Goal: Task Accomplishment & Management: Manage account settings

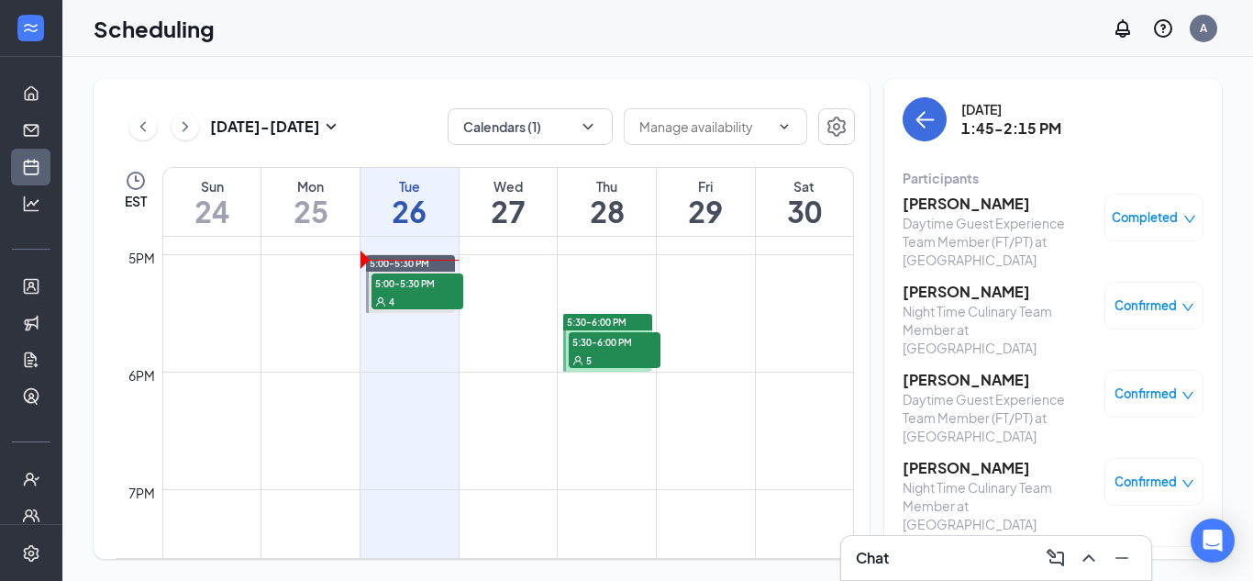
scroll to position [1988, 0]
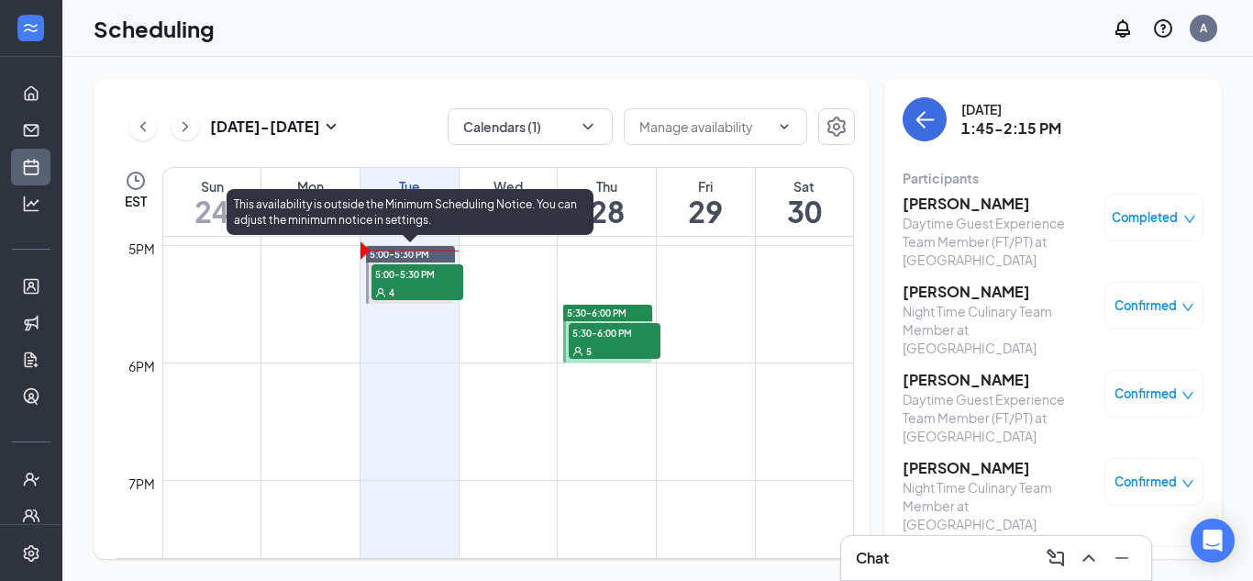
click at [430, 271] on span "5:00-5:30 PM" at bounding box center [417, 273] width 92 height 18
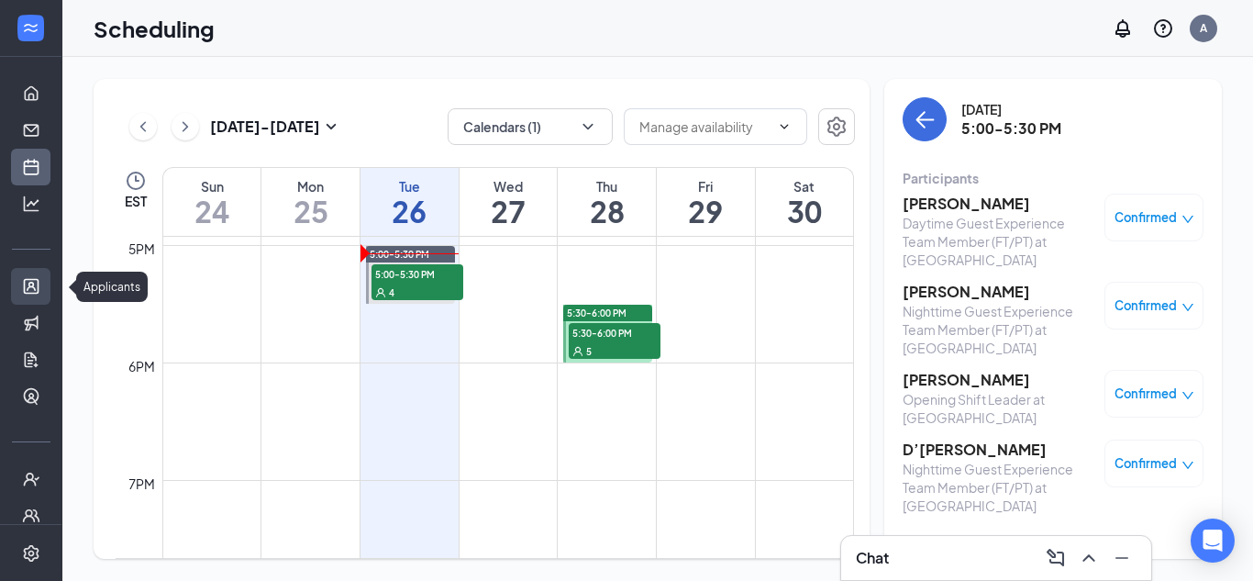
click at [48, 288] on link "Applicants" at bounding box center [57, 286] width 18 height 37
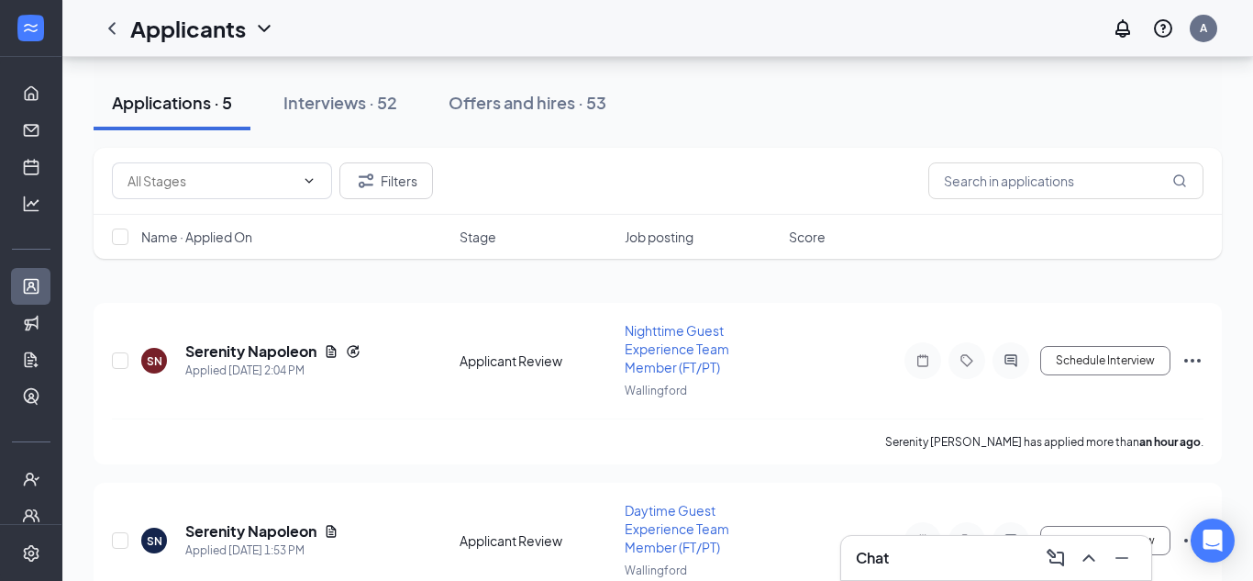
scroll to position [202, 0]
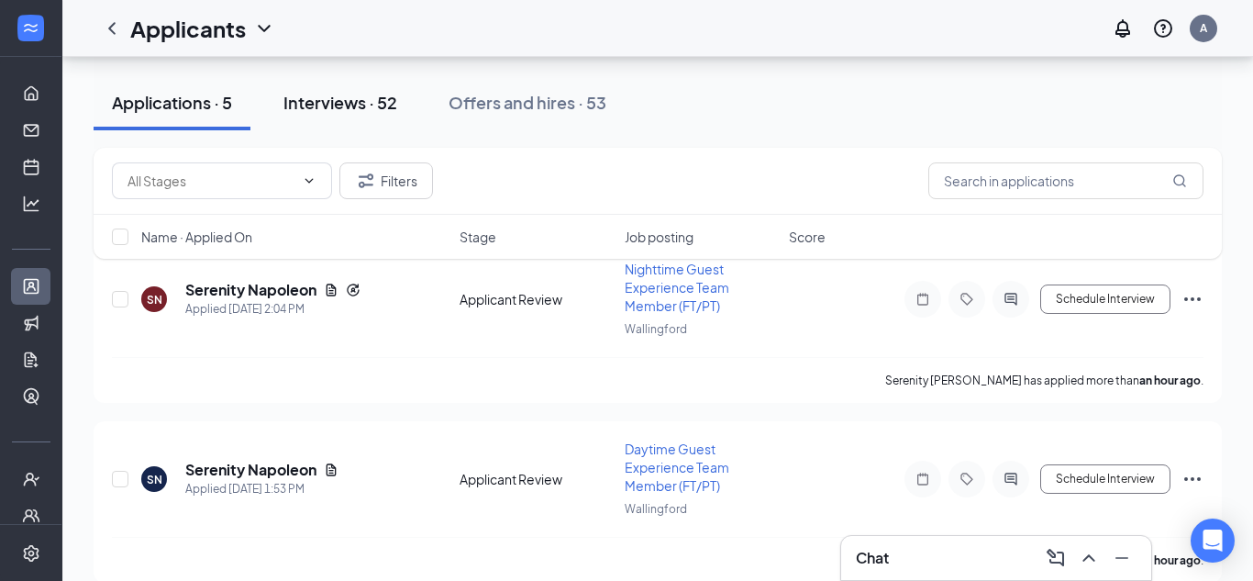
click at [338, 85] on button "Interviews · 52" at bounding box center [340, 102] width 150 height 55
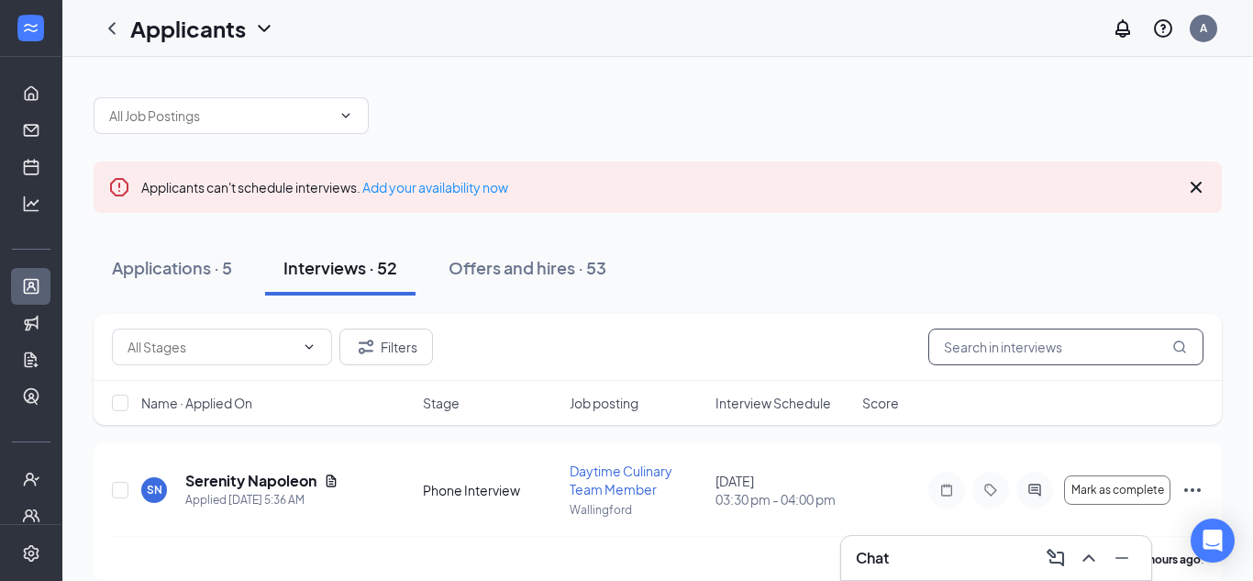
click at [1023, 358] on input "text" at bounding box center [1065, 346] width 275 height 37
type input "deanric"
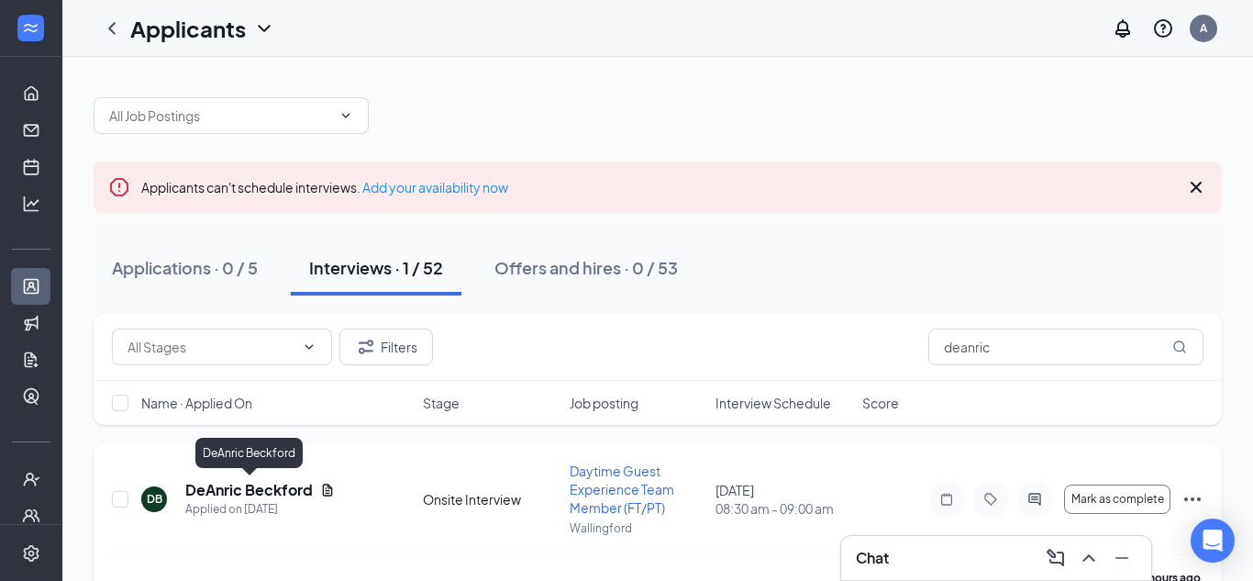
click at [284, 483] on h5 "DeAnric Beckford" at bounding box center [248, 490] width 127 height 20
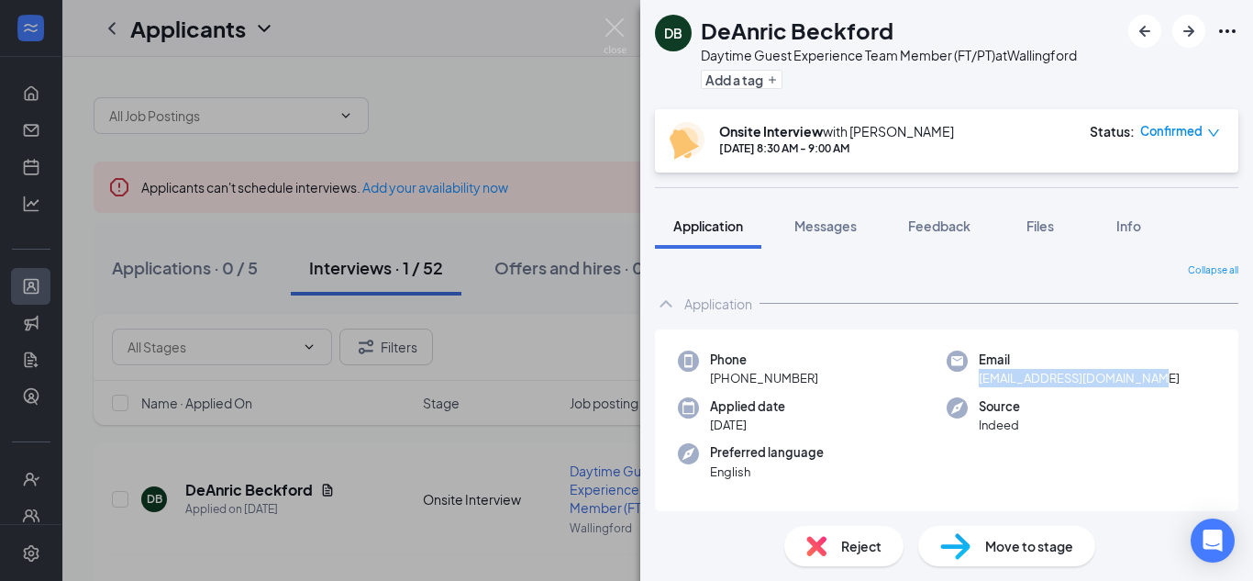
drag, startPoint x: 1158, startPoint y: 379, endPoint x: 975, endPoint y: 381, distance: 182.5
click at [975, 381] on div "Email beckfordfantasha@gmail.com" at bounding box center [1081, 369] width 269 height 38
copy span "[EMAIL_ADDRESS][DOMAIN_NAME]"
click at [972, 542] on div "Move to stage" at bounding box center [1006, 546] width 177 height 40
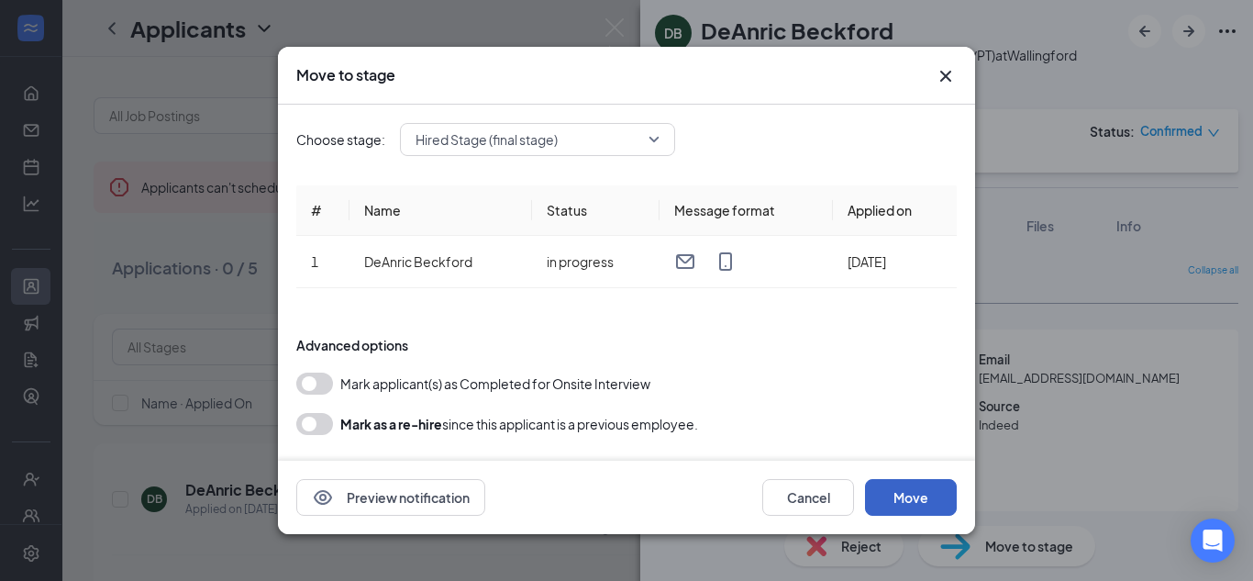
click at [948, 493] on button "Move" at bounding box center [911, 497] width 92 height 37
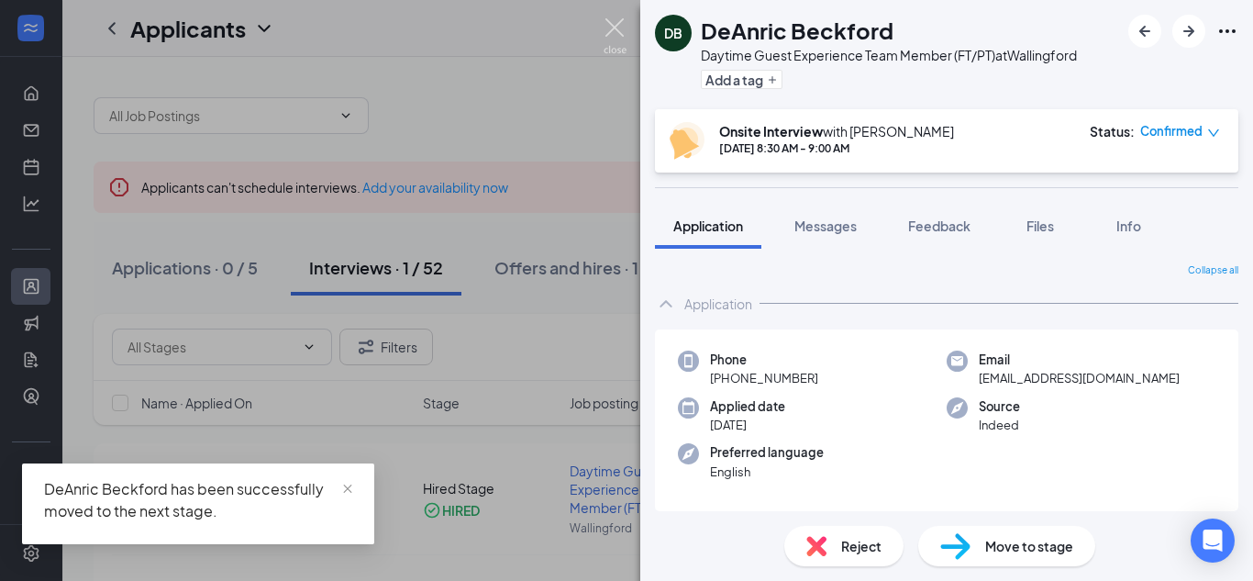
click at [615, 26] on img at bounding box center [615, 36] width 23 height 36
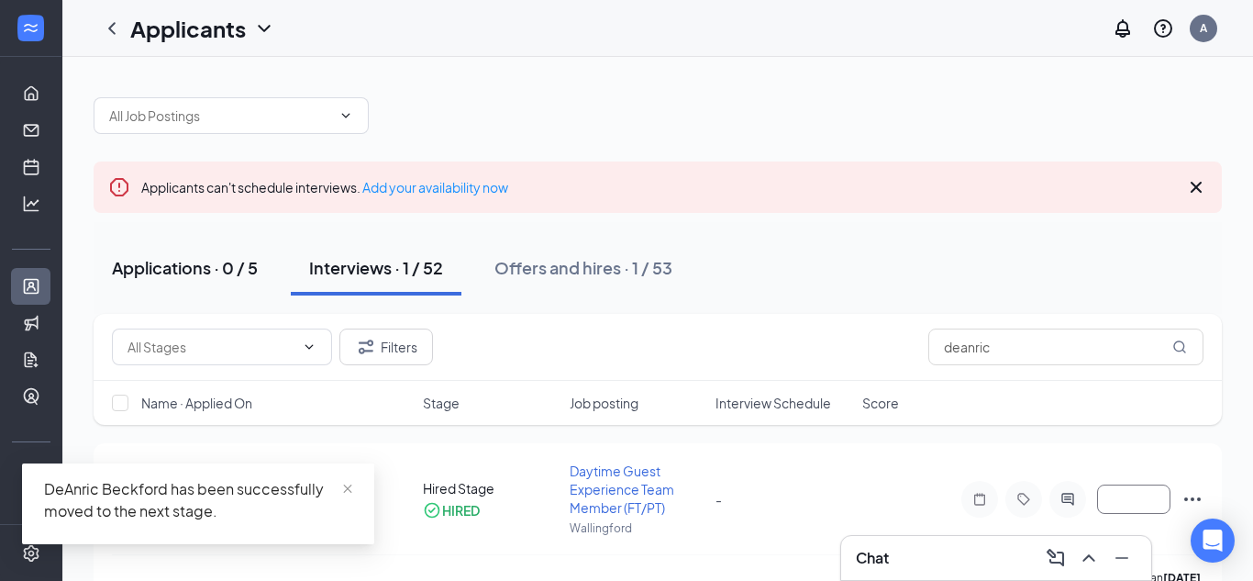
click at [213, 260] on div "Applications · 0 / 5" at bounding box center [185, 267] width 146 height 23
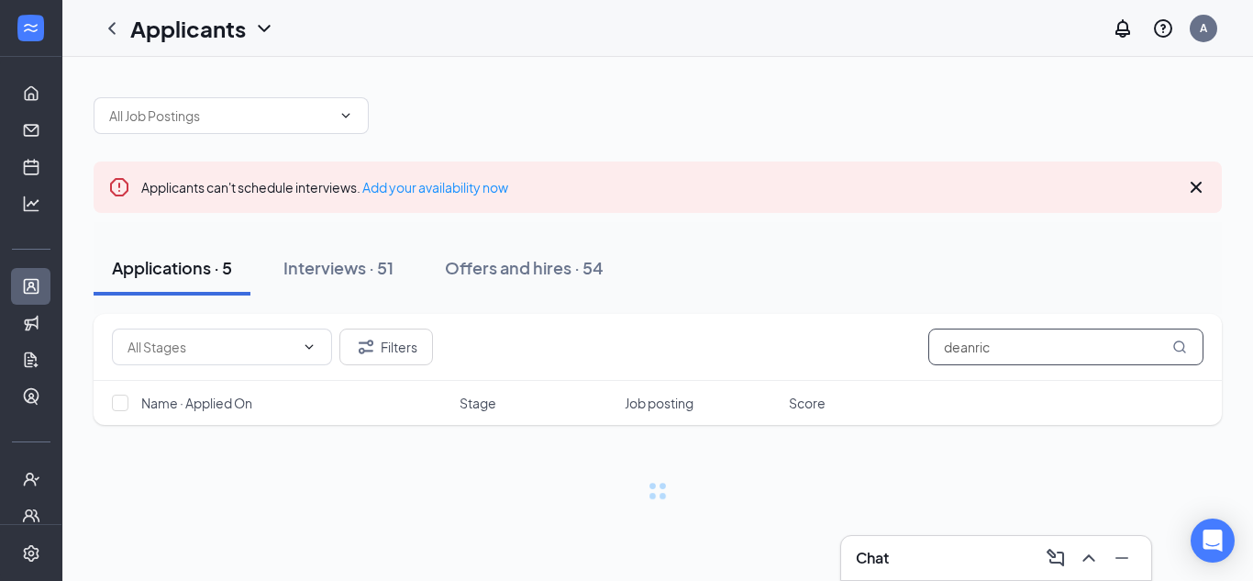
drag, startPoint x: 1016, startPoint y: 349, endPoint x: 175, endPoint y: 209, distance: 852.7
click at [175, 209] on div "Applicants can't schedule interviews. Add your availability now Applications · …" at bounding box center [658, 289] width 1128 height 421
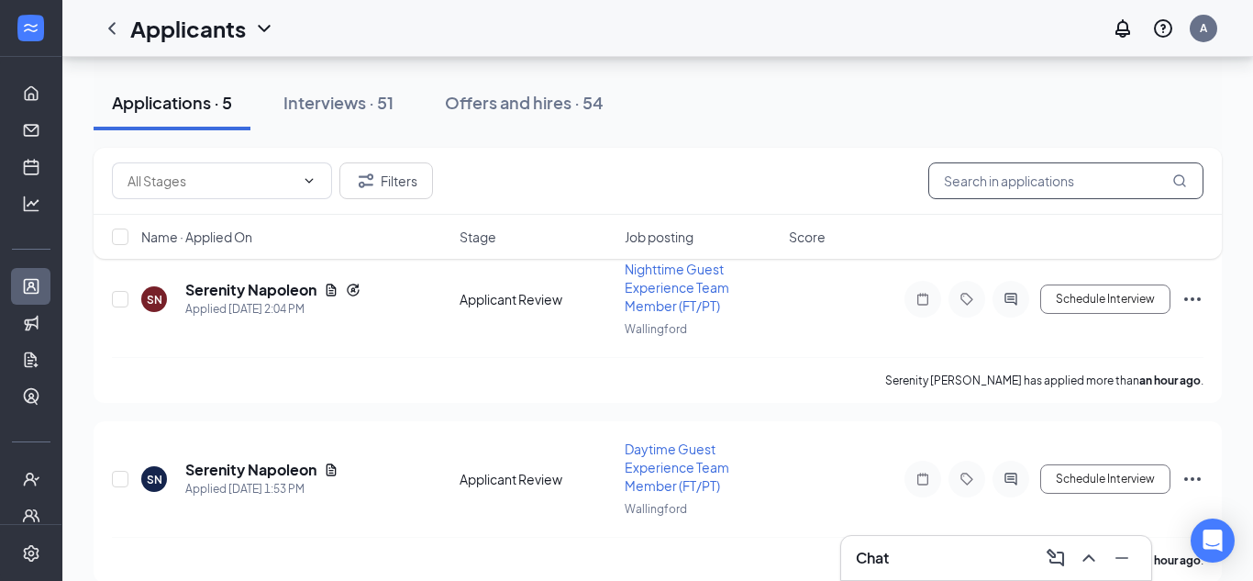
scroll to position [207, 0]
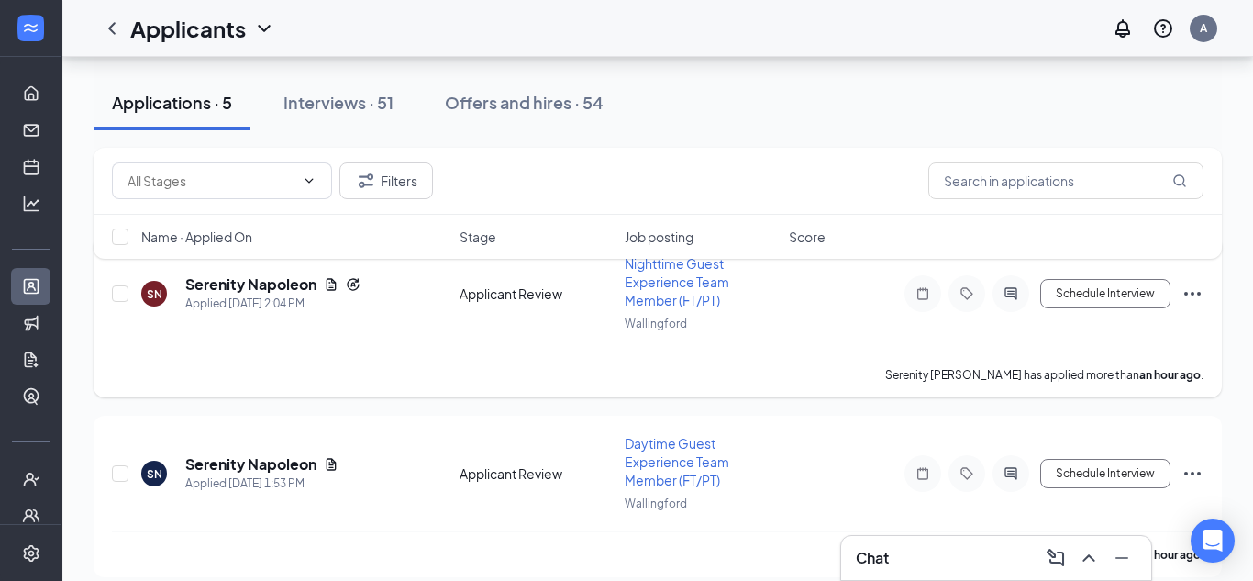
click at [1202, 295] on icon "Ellipses" at bounding box center [1192, 294] width 22 height 22
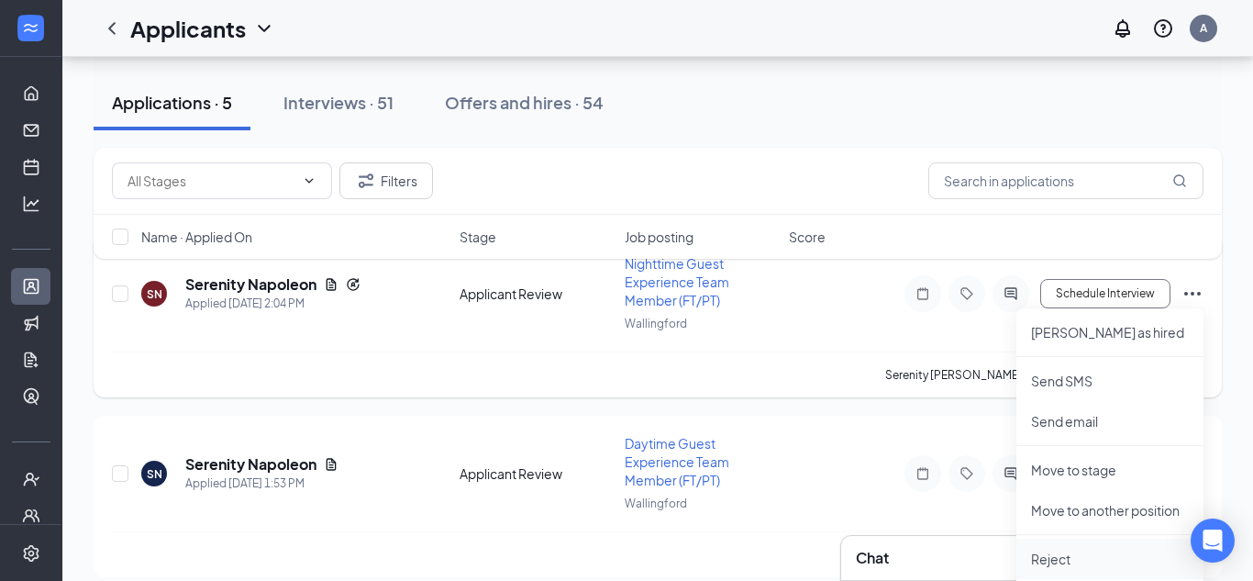
click at [1073, 562] on p "Reject" at bounding box center [1110, 558] width 158 height 18
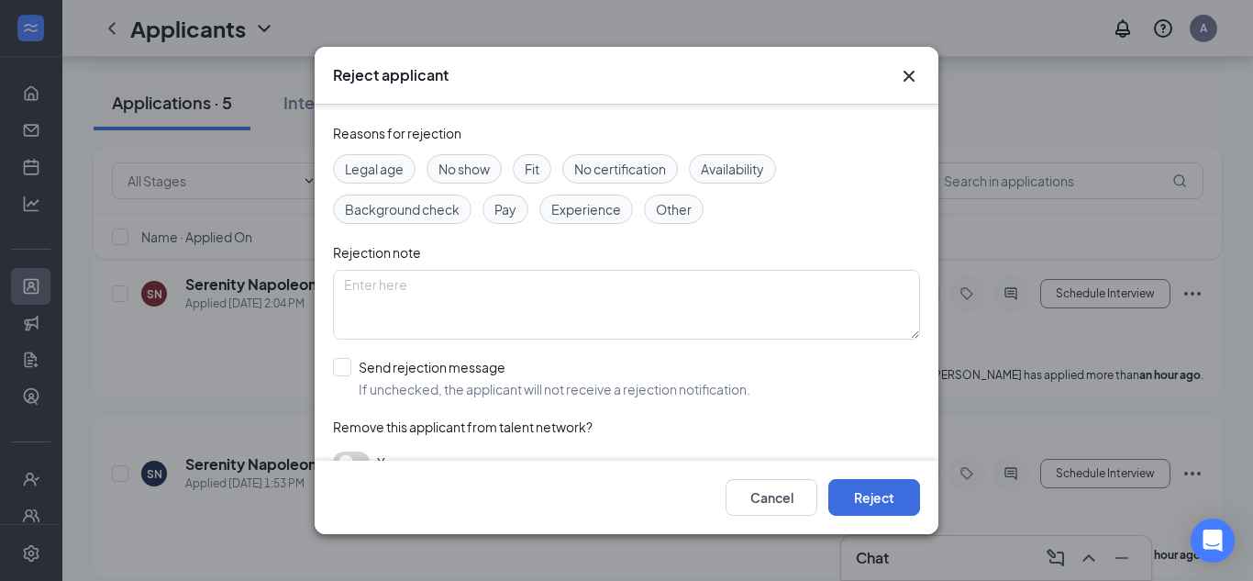
scroll to position [87, 0]
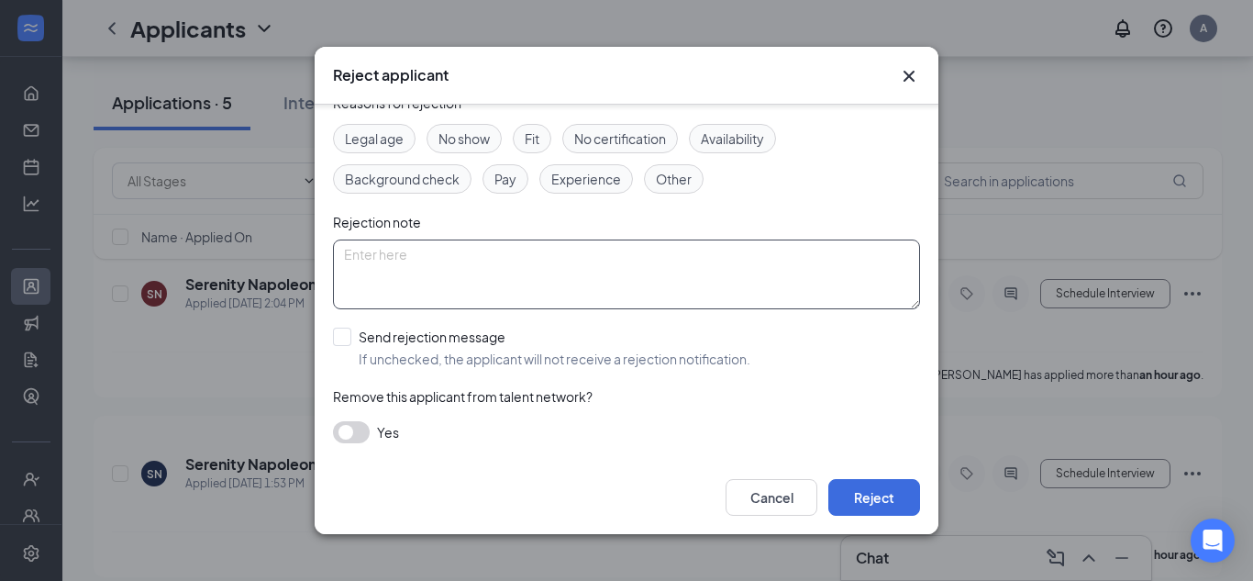
click at [433, 280] on textarea at bounding box center [626, 274] width 587 height 70
type textarea "applied to multiple postings"
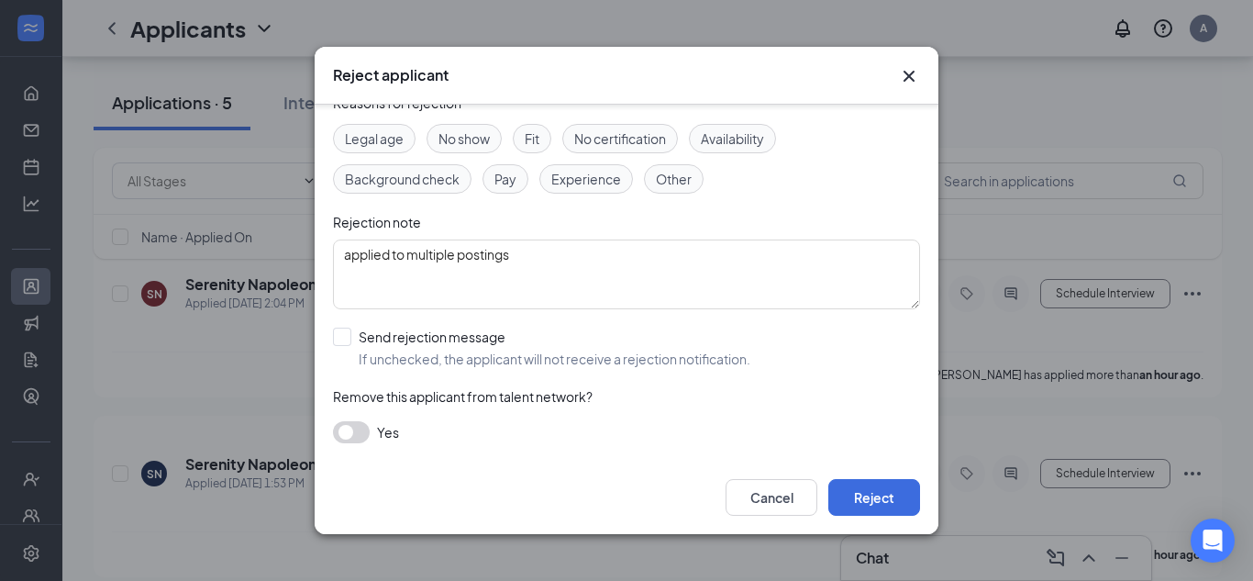
click at [368, 428] on button "button" at bounding box center [351, 432] width 37 height 22
click at [345, 432] on button "button" at bounding box center [351, 432] width 37 height 22
click at [871, 507] on button "Reject" at bounding box center [874, 497] width 92 height 37
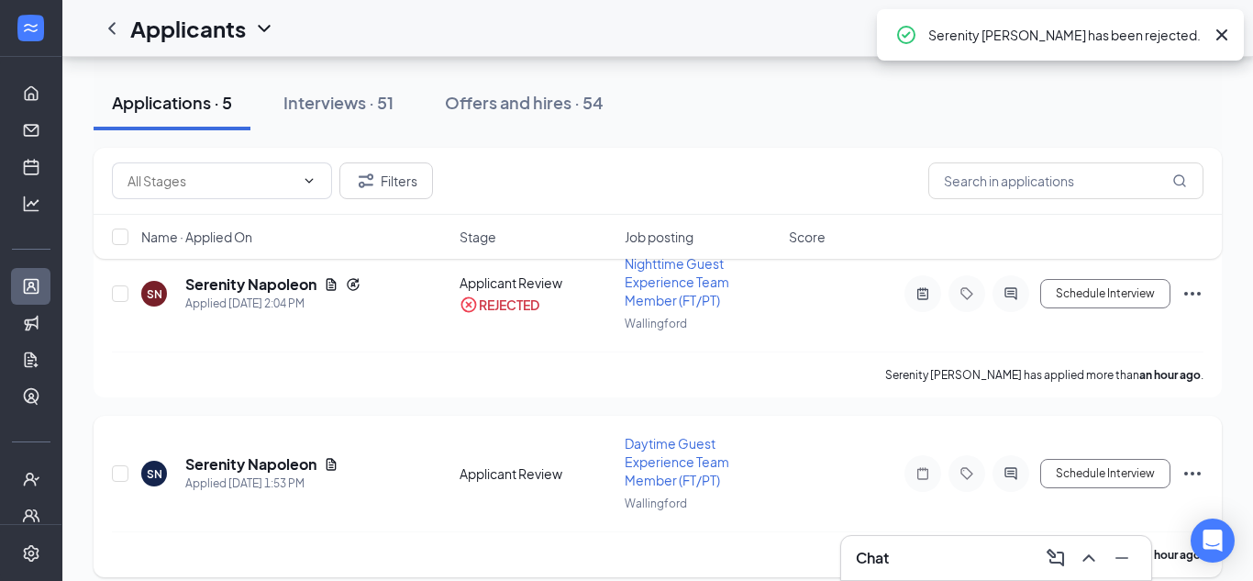
scroll to position [281, 0]
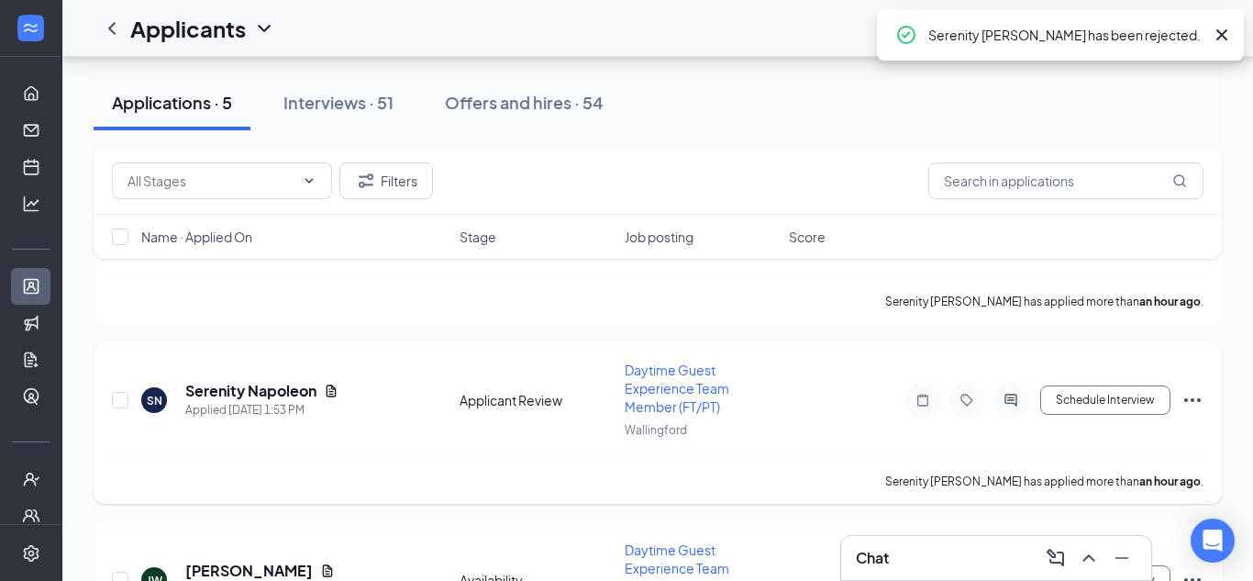
click at [1189, 402] on icon "Ellipses" at bounding box center [1192, 400] width 22 height 22
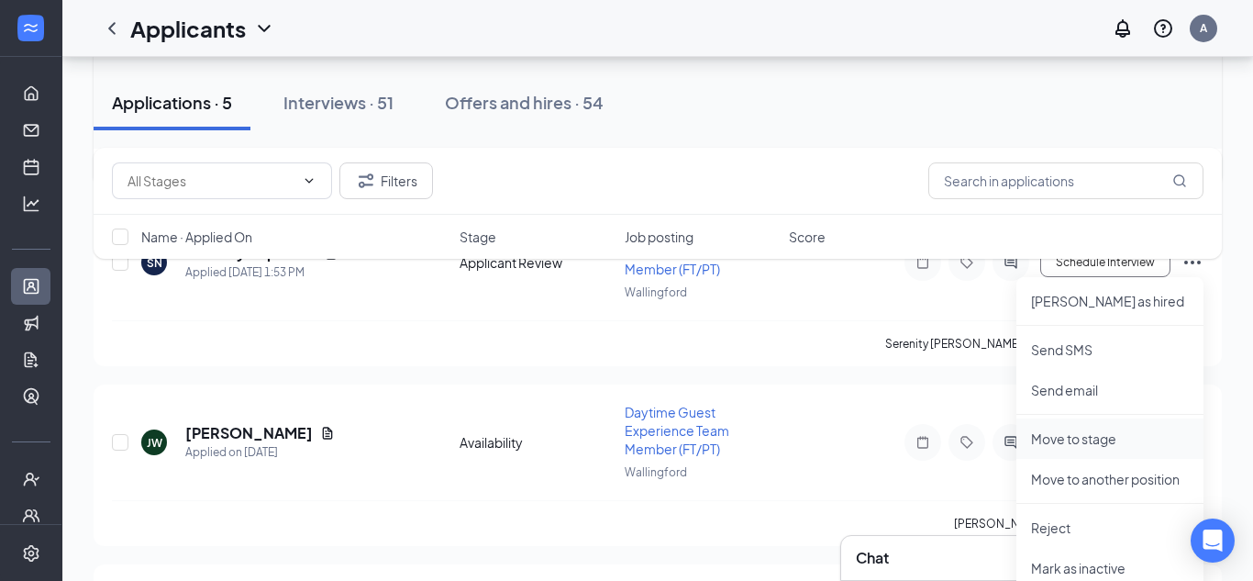
scroll to position [424, 0]
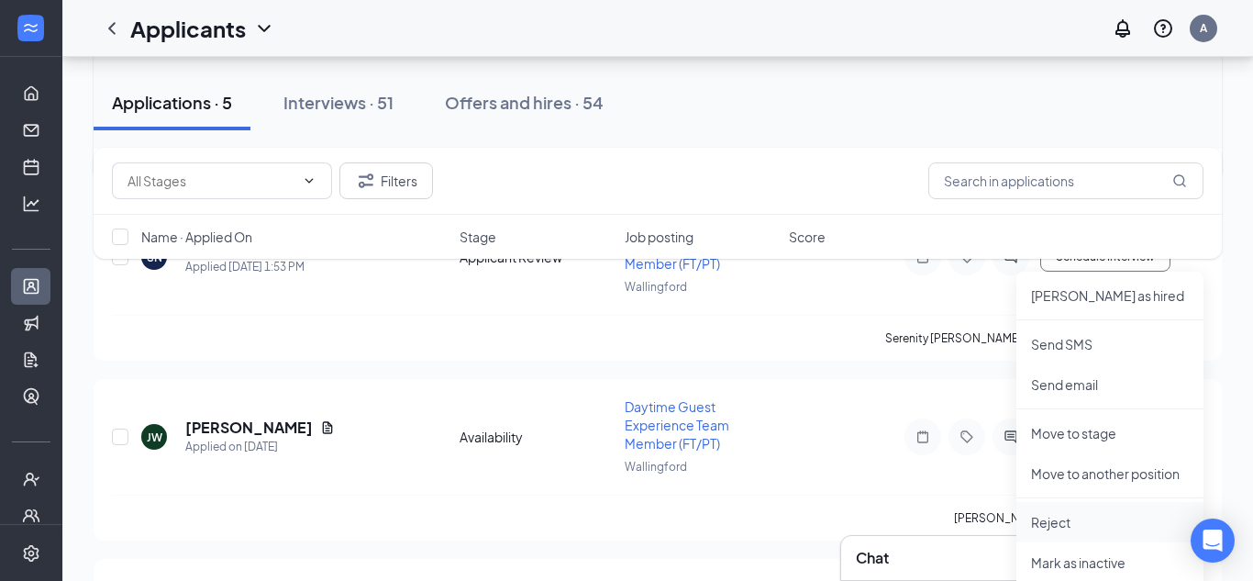
click at [1046, 516] on p "Reject" at bounding box center [1110, 522] width 158 height 18
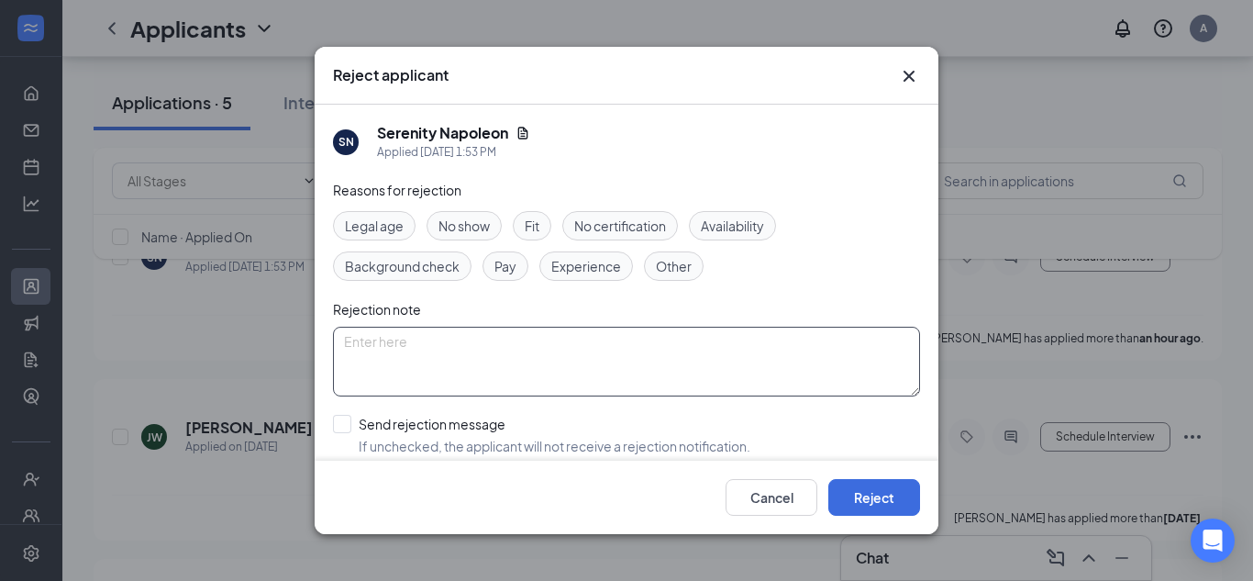
click at [544, 385] on textarea at bounding box center [626, 362] width 587 height 70
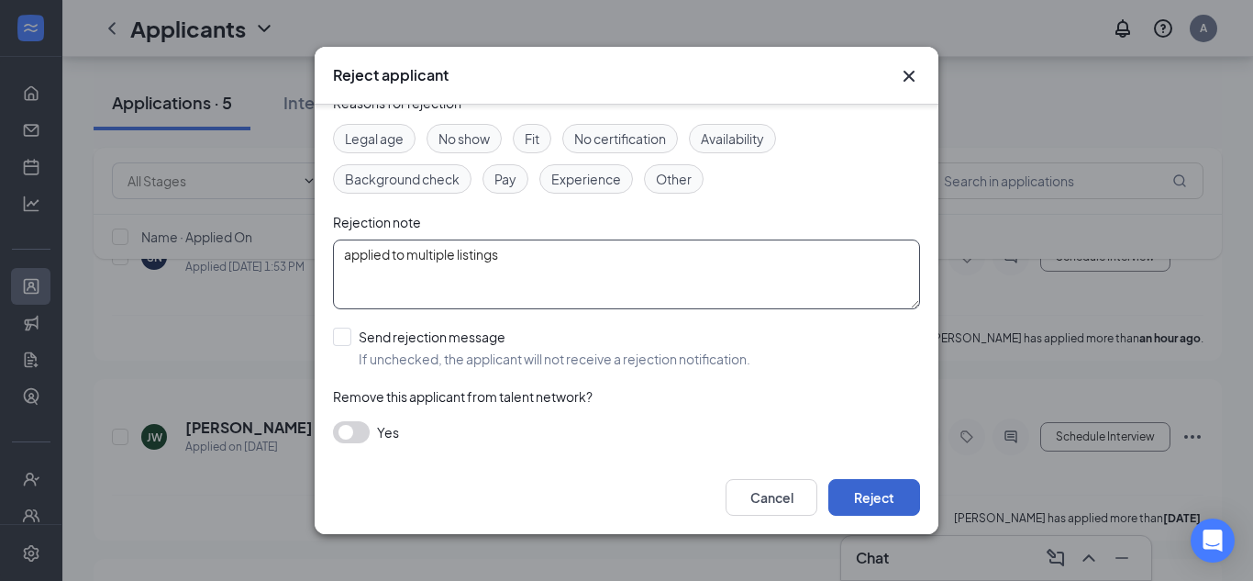
type textarea "applied to multiple listings"
click at [891, 504] on button "Reject" at bounding box center [874, 497] width 92 height 37
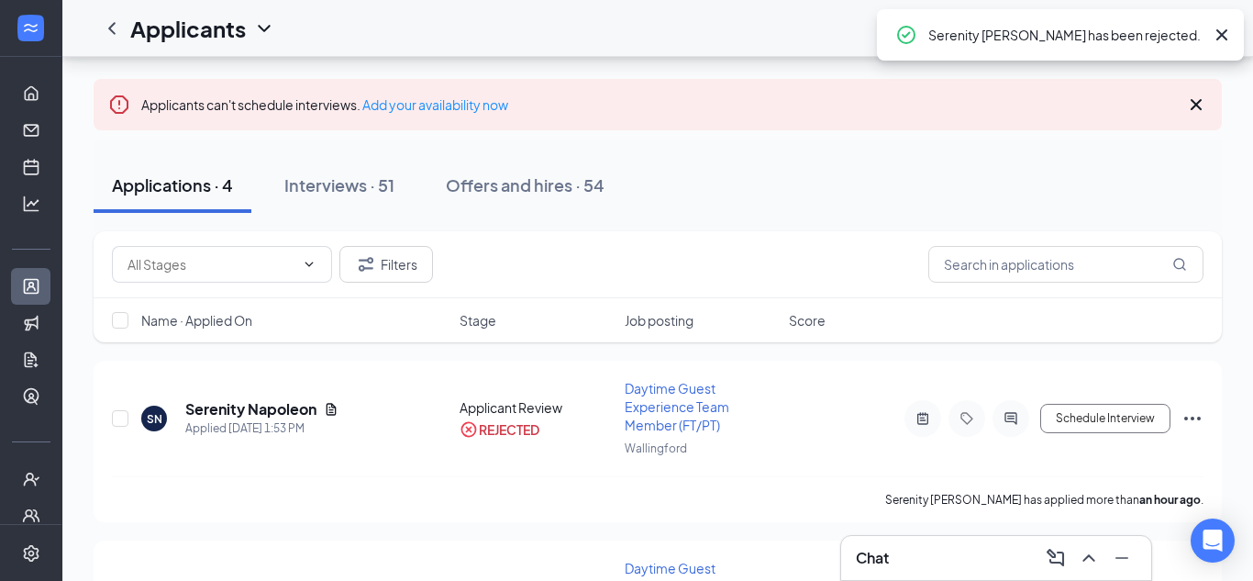
scroll to position [0, 0]
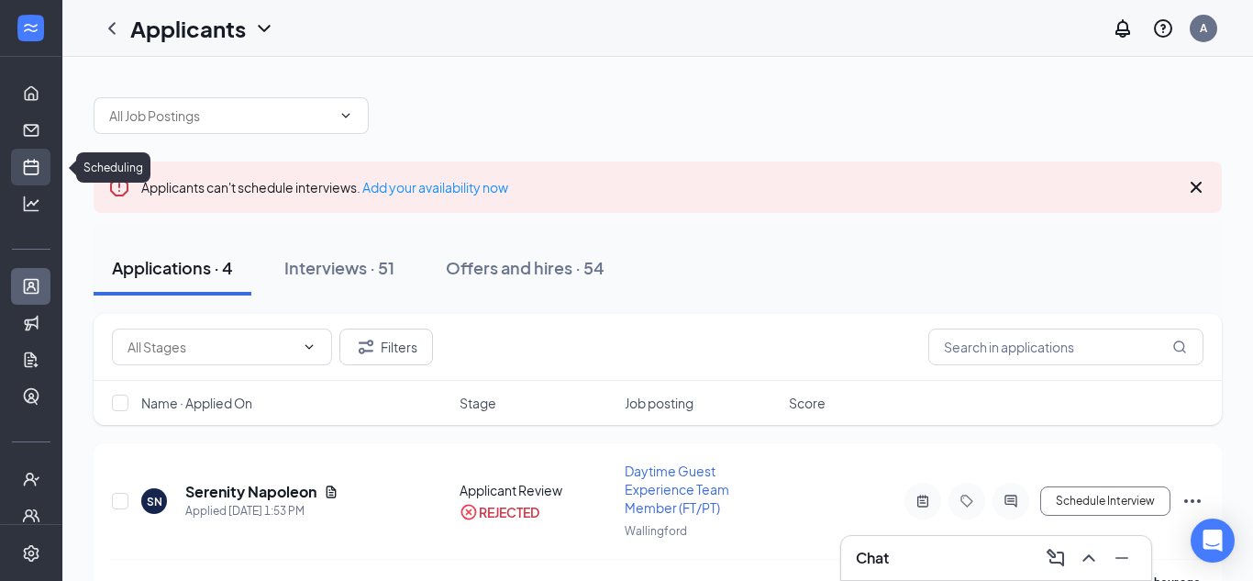
click at [48, 165] on link "Scheduling" at bounding box center [57, 167] width 18 height 37
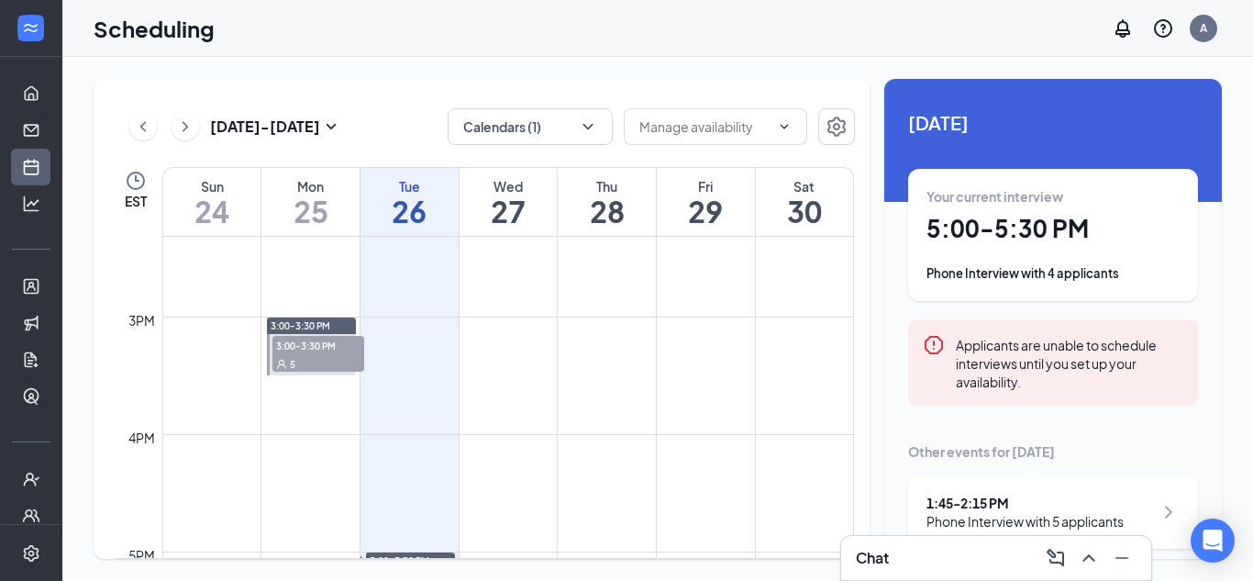
scroll to position [1690, 0]
click at [358, 437] on td at bounding box center [508, 440] width 692 height 29
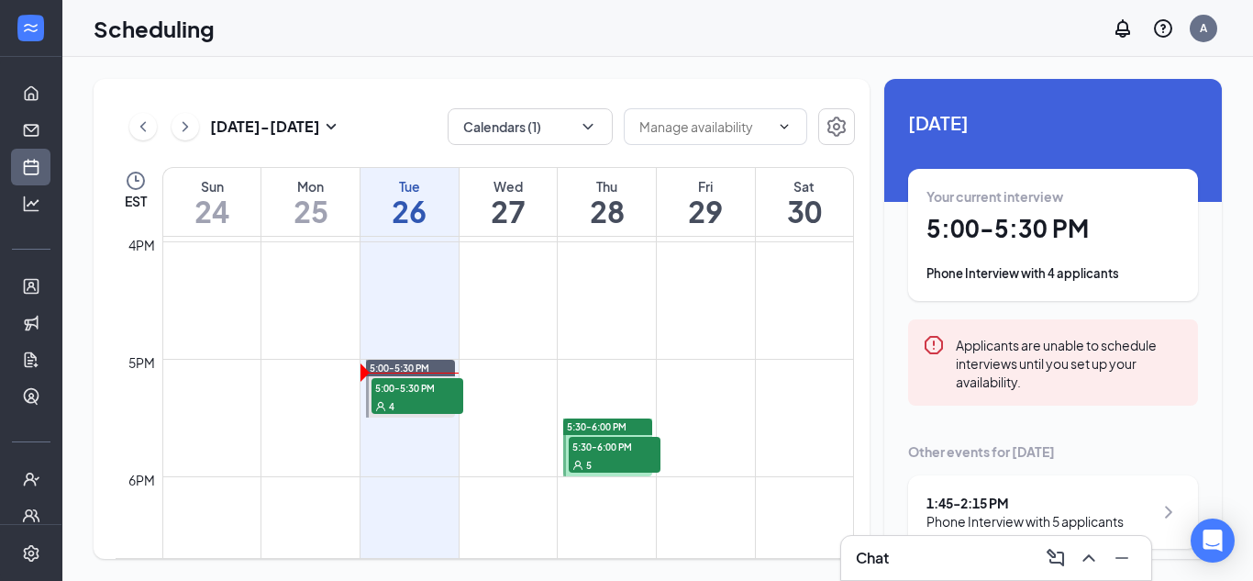
scroll to position [1895, 0]
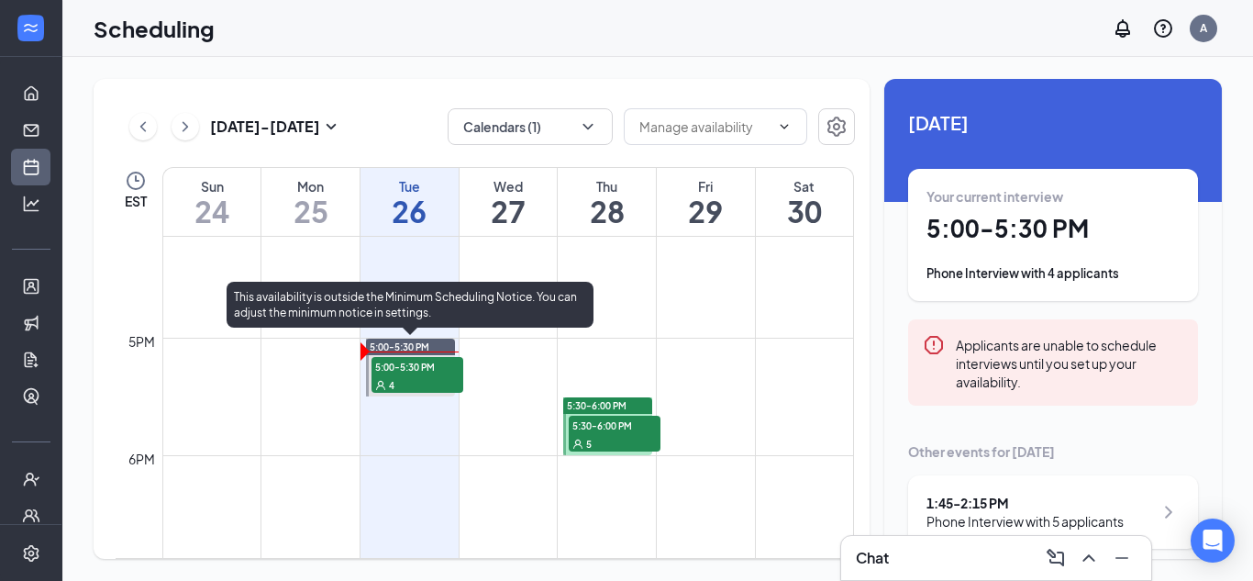
click at [420, 377] on div "4" at bounding box center [417, 384] width 92 height 18
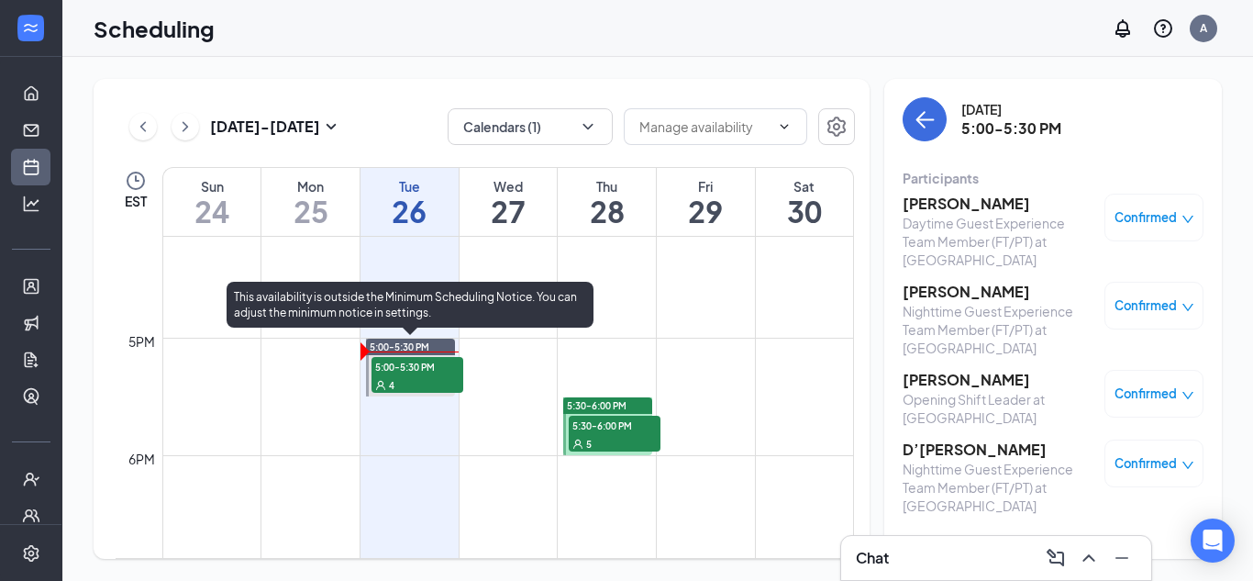
click at [425, 382] on div "4" at bounding box center [417, 384] width 92 height 18
click at [416, 375] on div "4" at bounding box center [417, 384] width 92 height 18
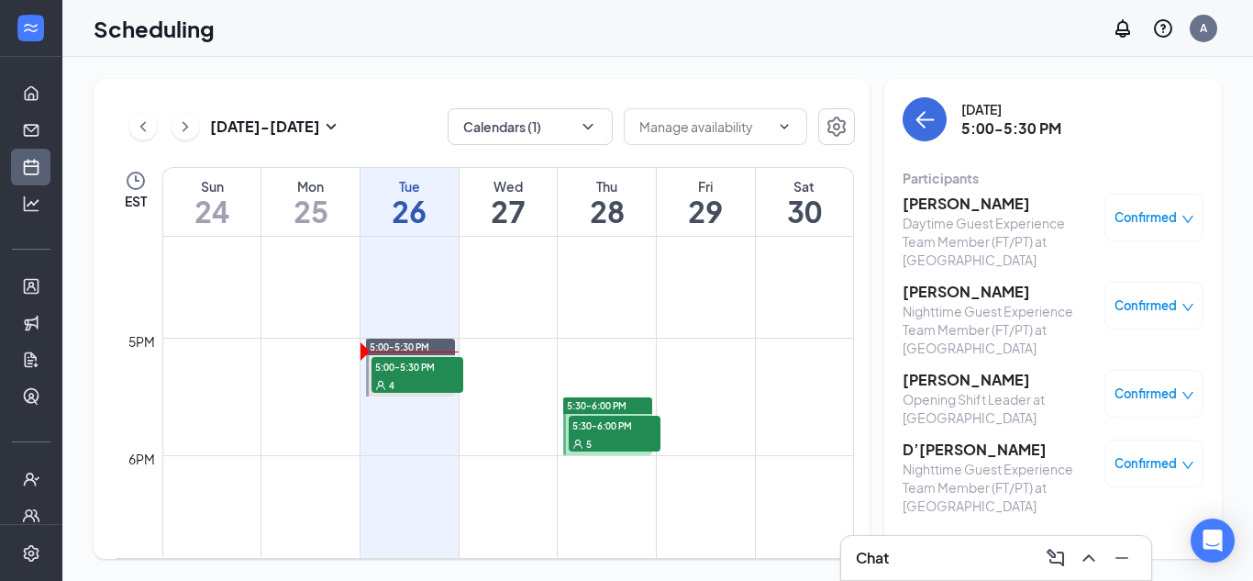
click at [973, 206] on h3 "[PERSON_NAME]" at bounding box center [999, 204] width 193 height 20
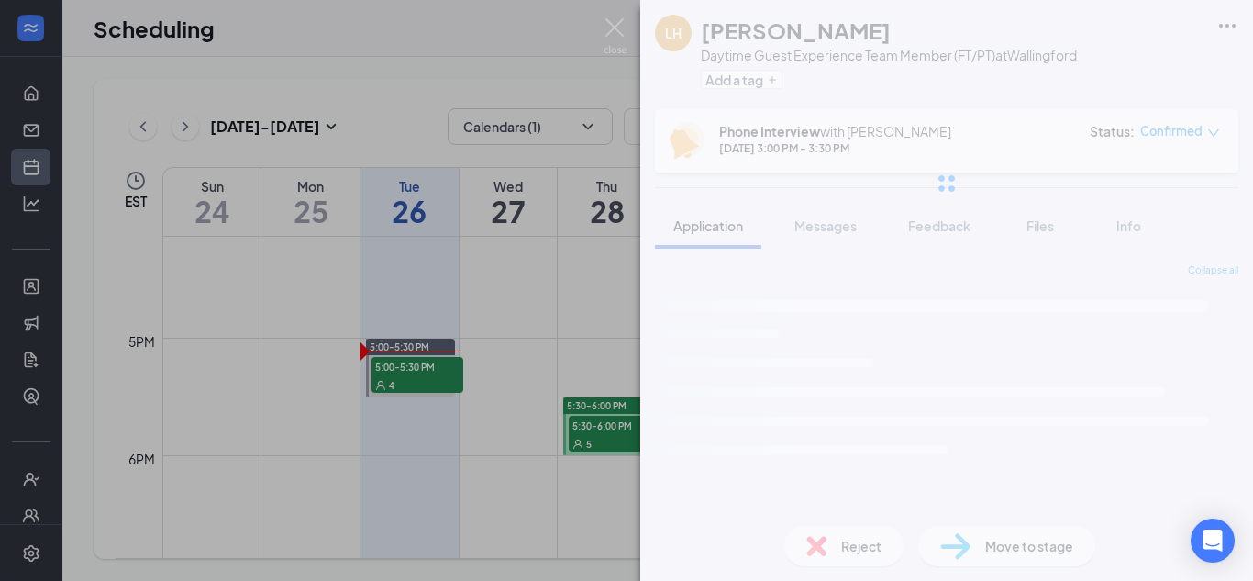
click at [752, 420] on div "Collapse all Loading interface..." at bounding box center [946, 390] width 583 height 255
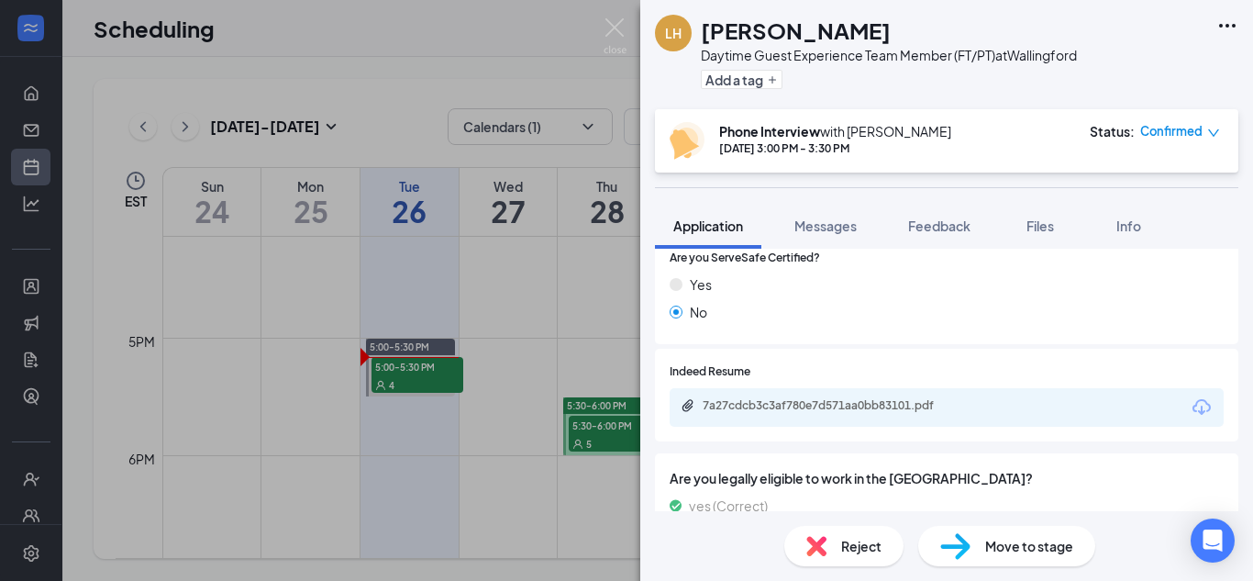
scroll to position [988, 0]
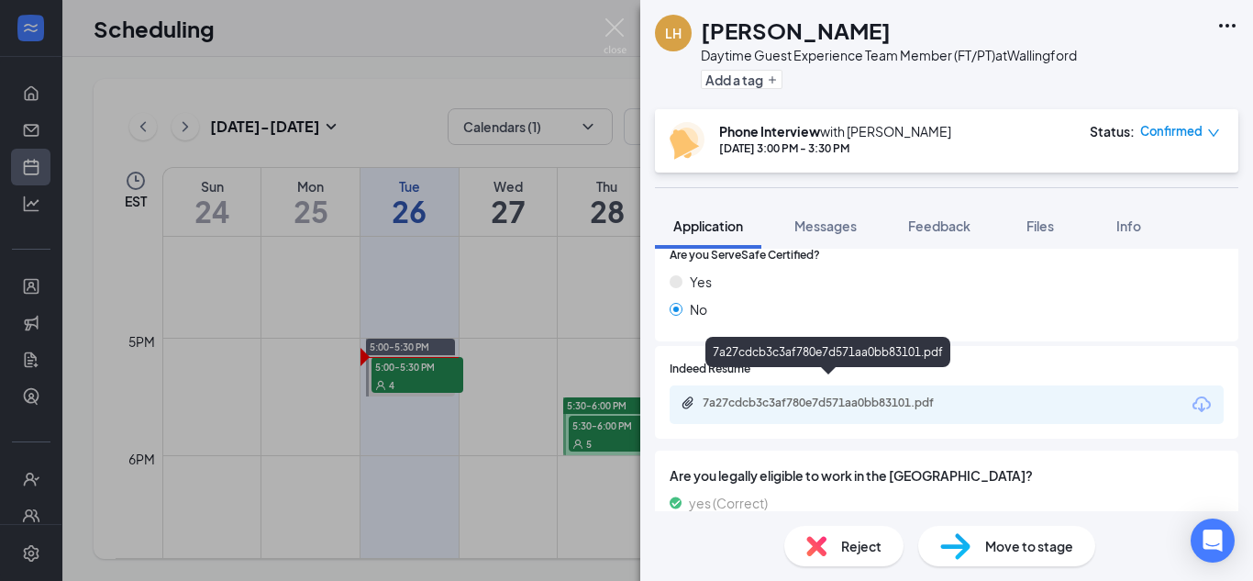
click at [784, 395] on div "7a27cdcb3c3af780e7d571aa0bb83101.pdf" at bounding box center [831, 402] width 257 height 15
click at [619, 23] on img at bounding box center [615, 36] width 23 height 36
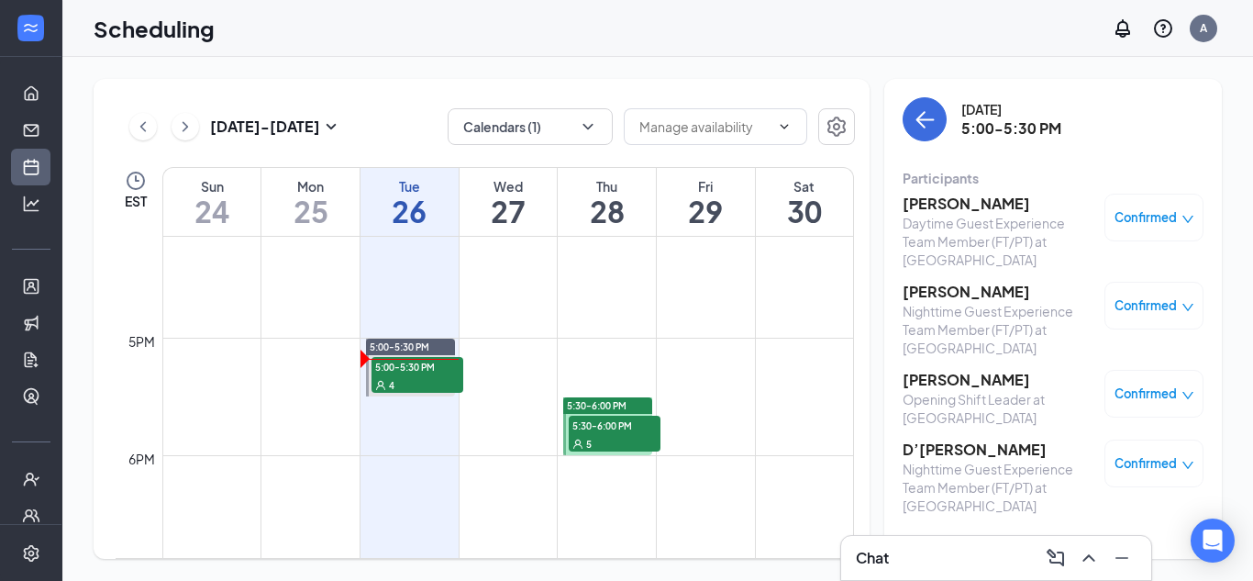
click at [947, 302] on div "Nighttime Guest Experience Team Member (FT/PT) at [GEOGRAPHIC_DATA]" at bounding box center [999, 329] width 193 height 55
click at [944, 294] on h3 "[PERSON_NAME]" at bounding box center [999, 292] width 193 height 20
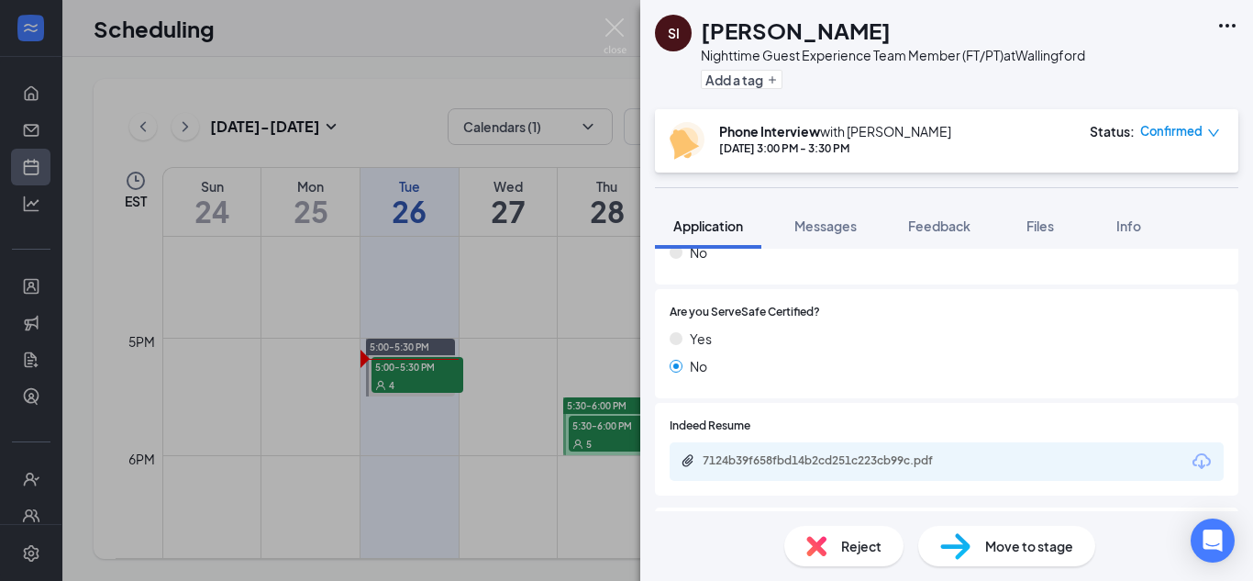
scroll to position [981, 0]
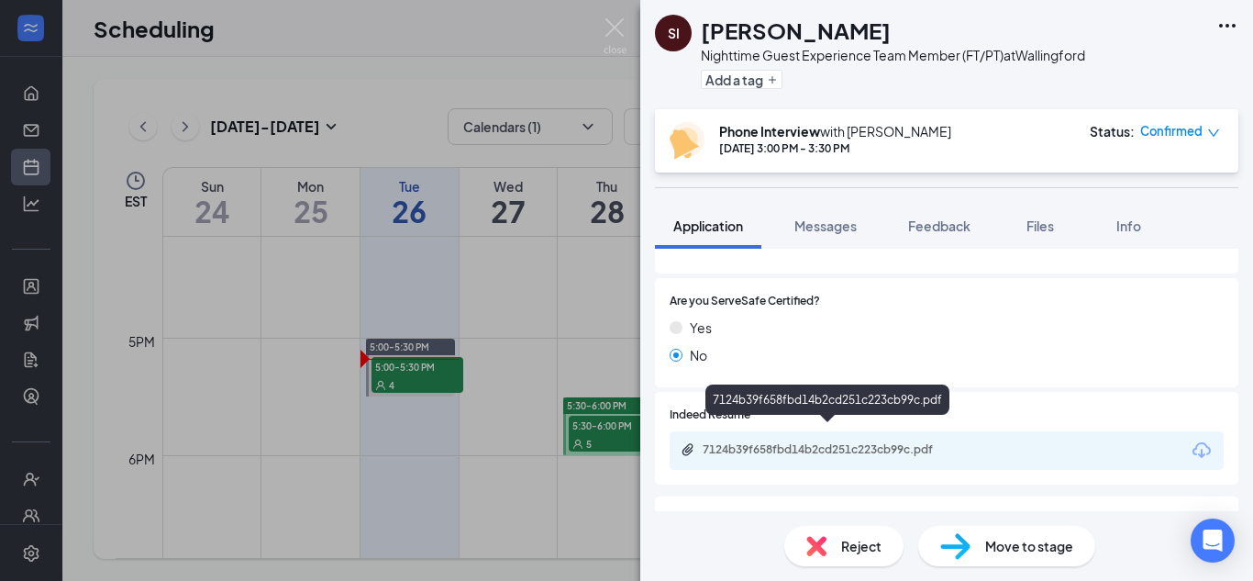
click at [783, 442] on div "7124b39f658fbd14b2cd251c223cb99c.pdf" at bounding box center [831, 449] width 257 height 15
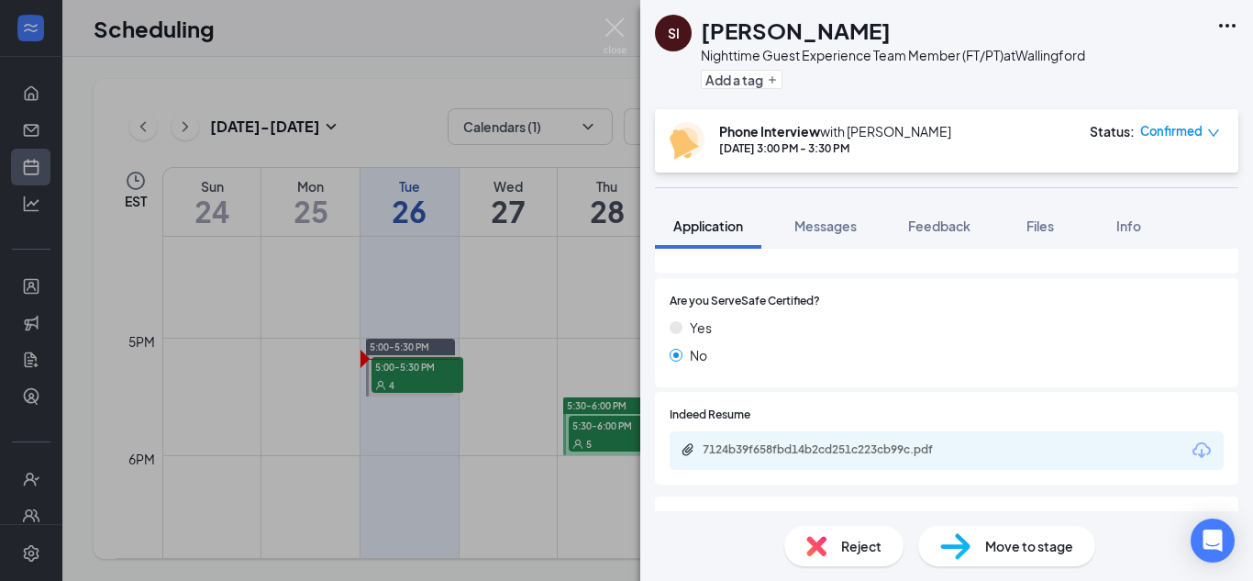
scroll to position [0, 0]
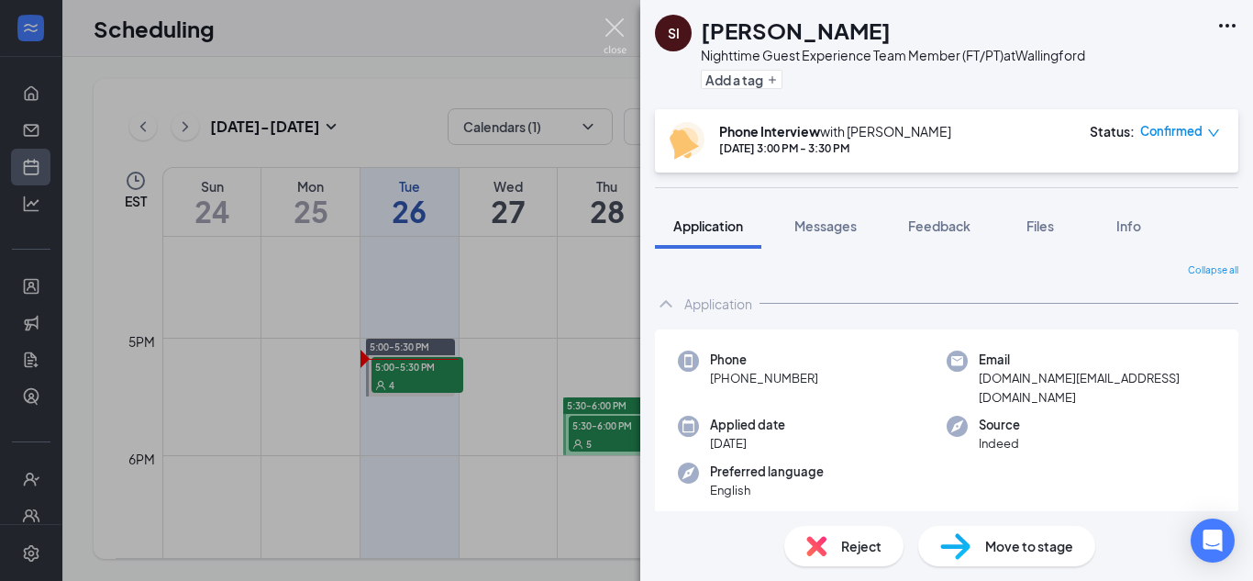
click at [610, 36] on img at bounding box center [615, 36] width 23 height 36
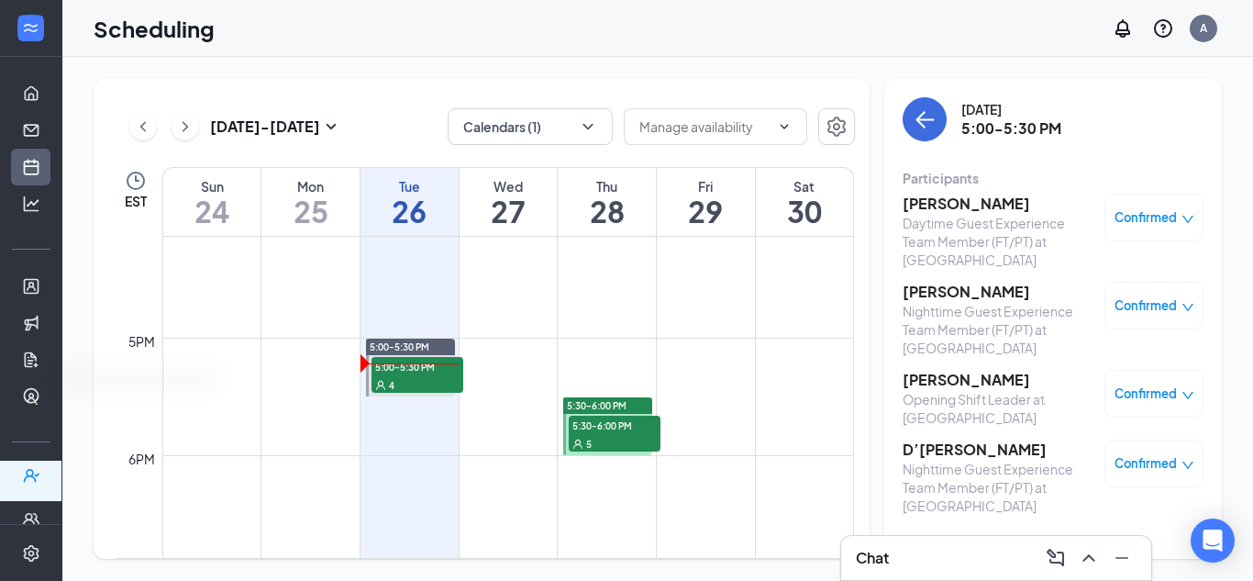
scroll to position [91, 0]
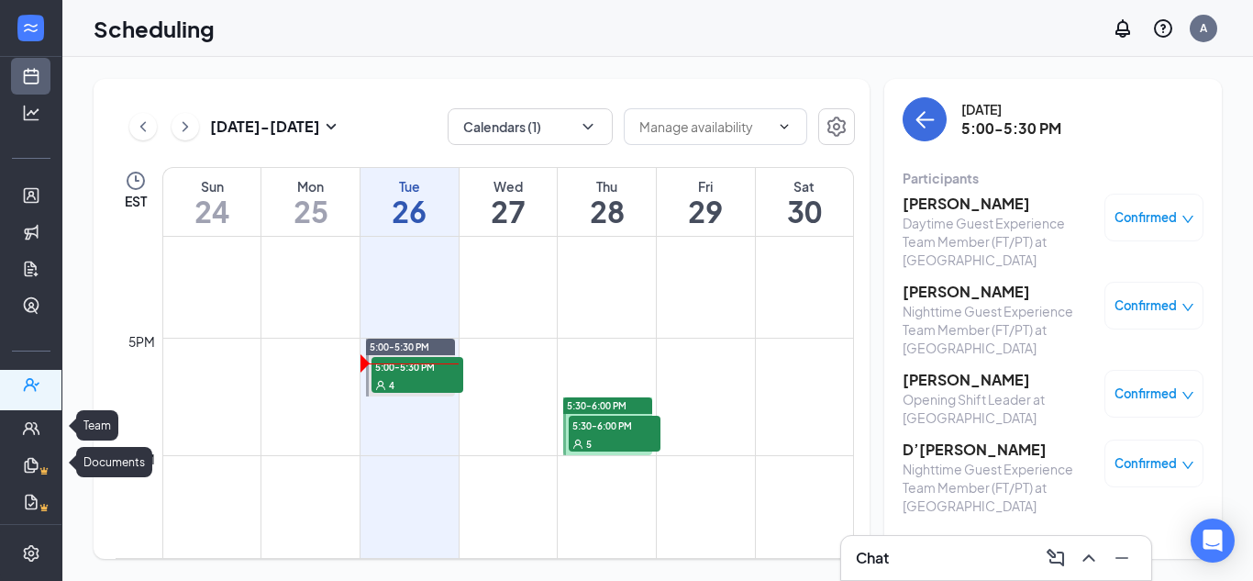
click at [29, 371] on div at bounding box center [30, 388] width 61 height 37
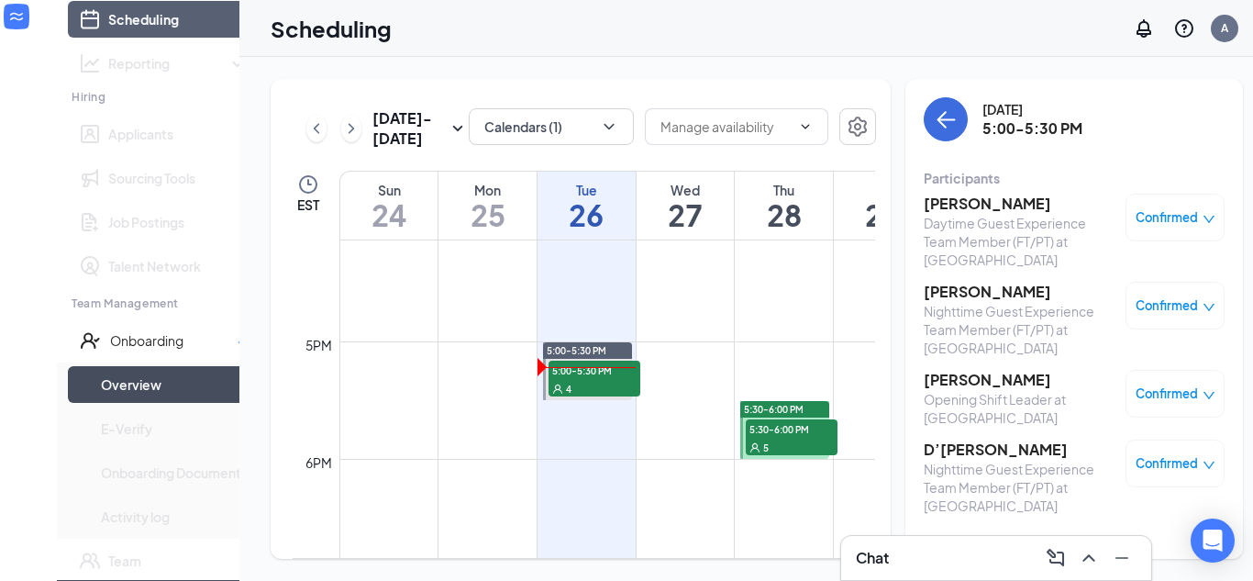
click at [102, 403] on link "Overview" at bounding box center [175, 384] width 148 height 37
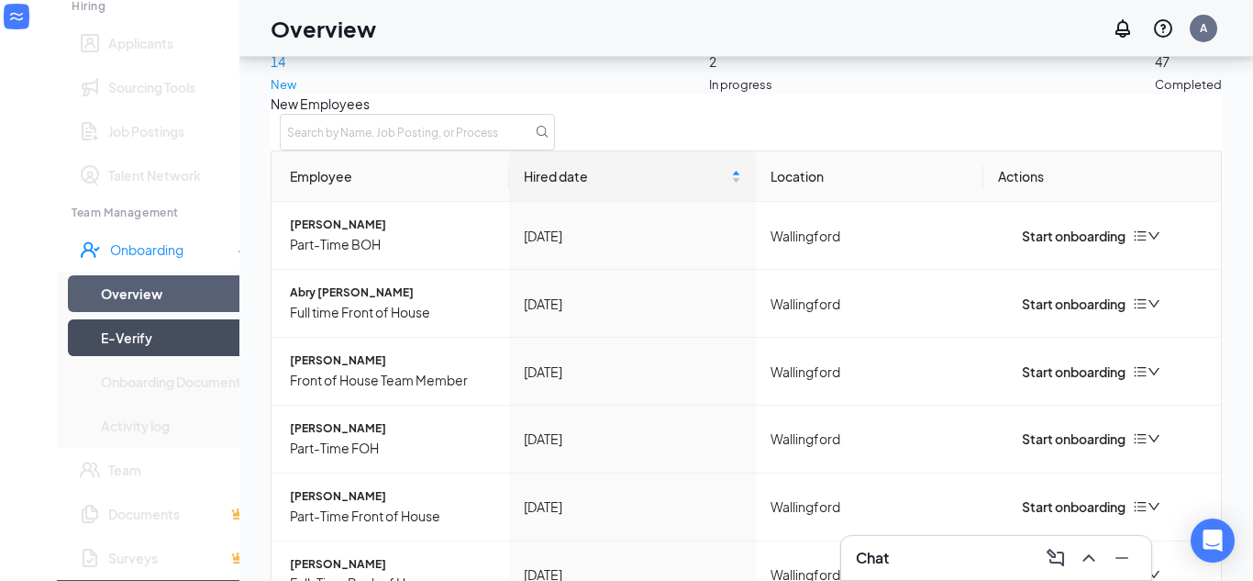
scroll to position [238, 0]
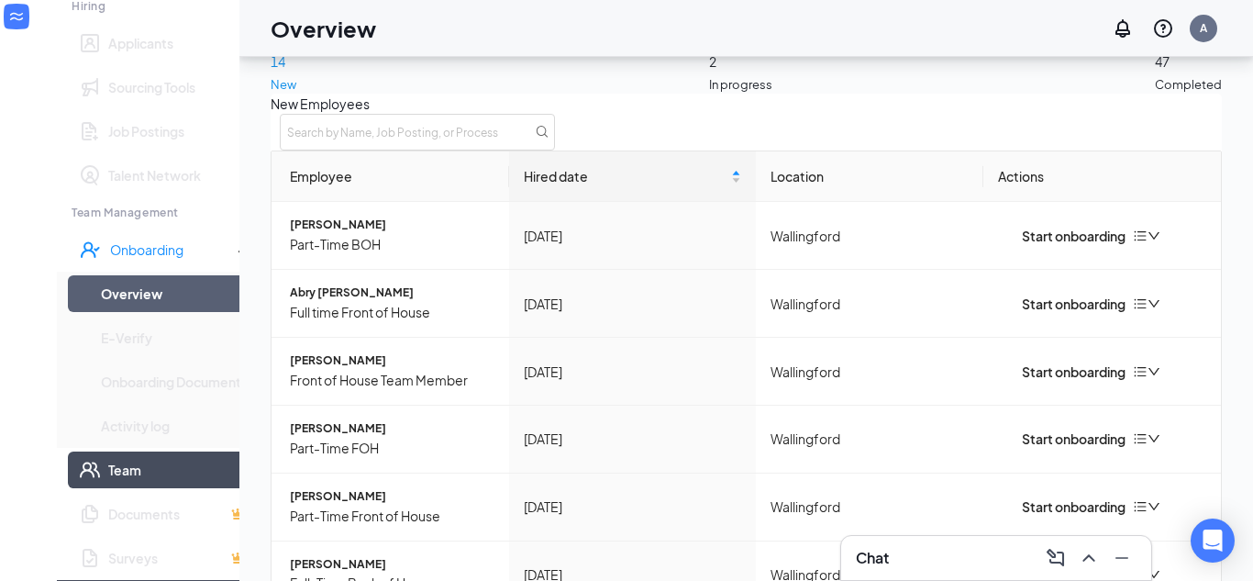
click at [108, 451] on link "Team" at bounding box center [178, 469] width 140 height 37
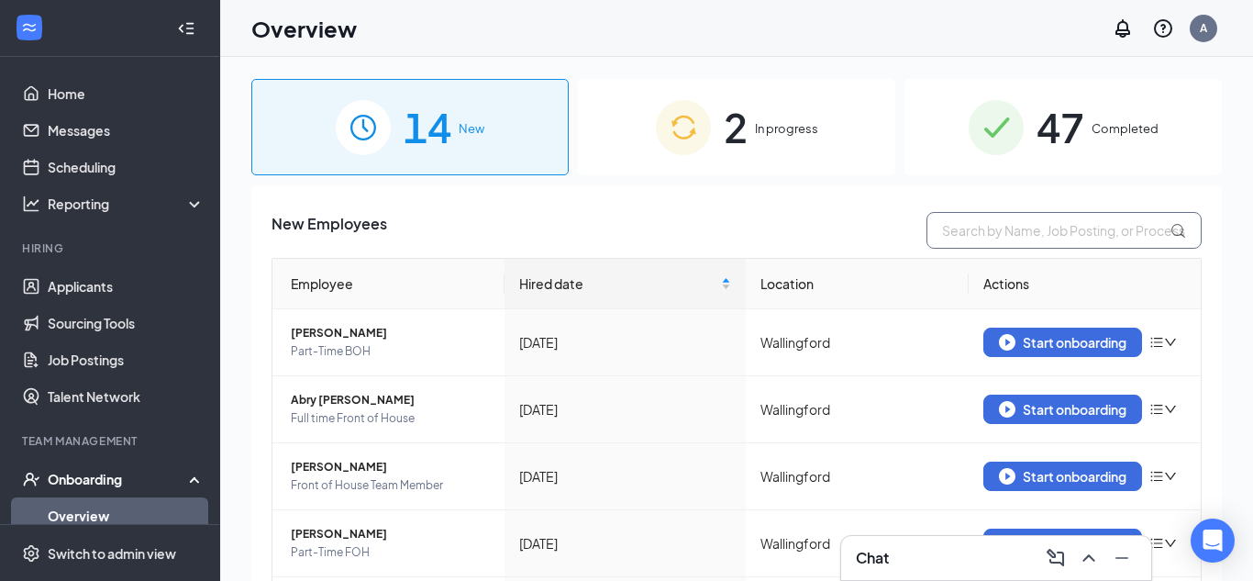
click at [999, 235] on input "text" at bounding box center [1063, 230] width 275 height 37
type input "deanric"
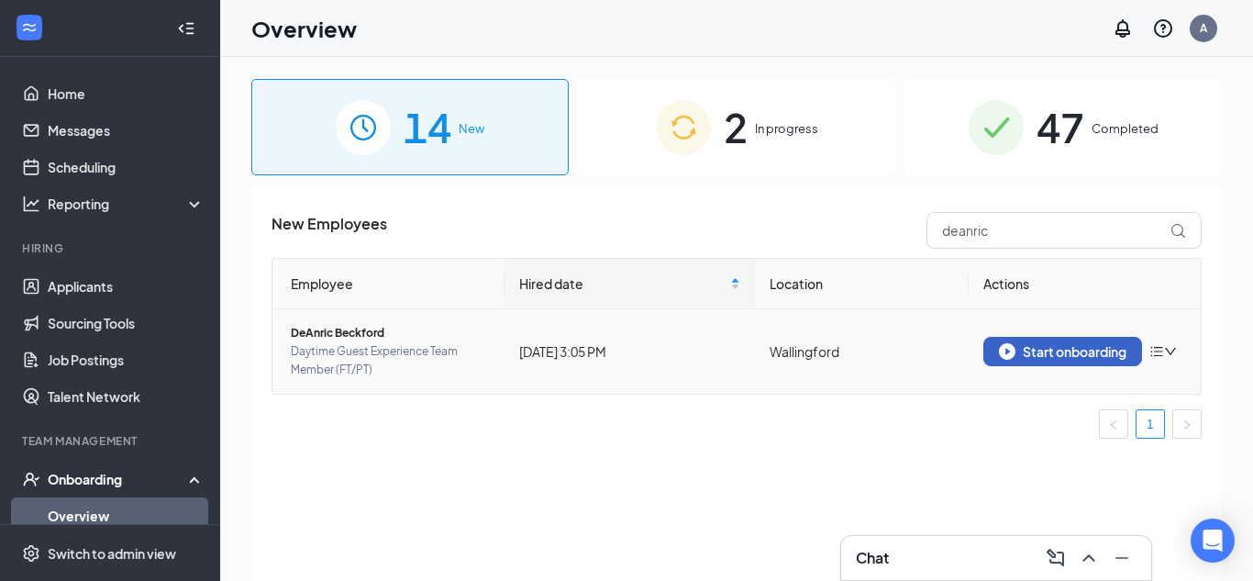
click at [1052, 344] on div "Start onboarding" at bounding box center [1062, 351] width 127 height 17
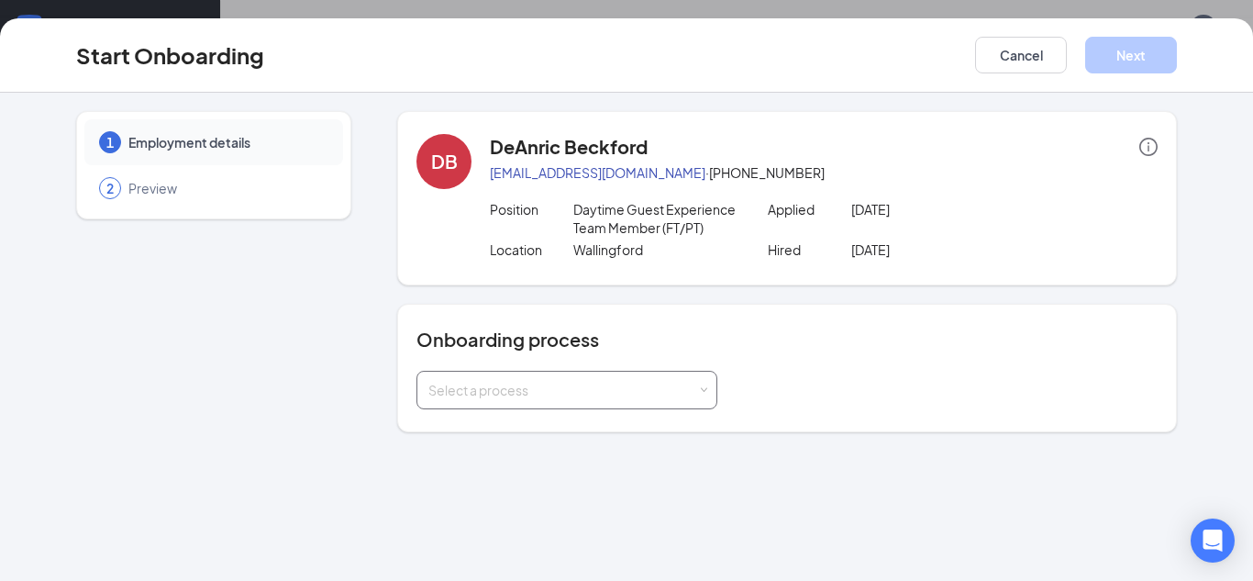
click at [593, 382] on div "Select a process" at bounding box center [562, 390] width 269 height 18
click at [542, 435] on span "New Hire Onboarding" at bounding box center [488, 428] width 129 height 17
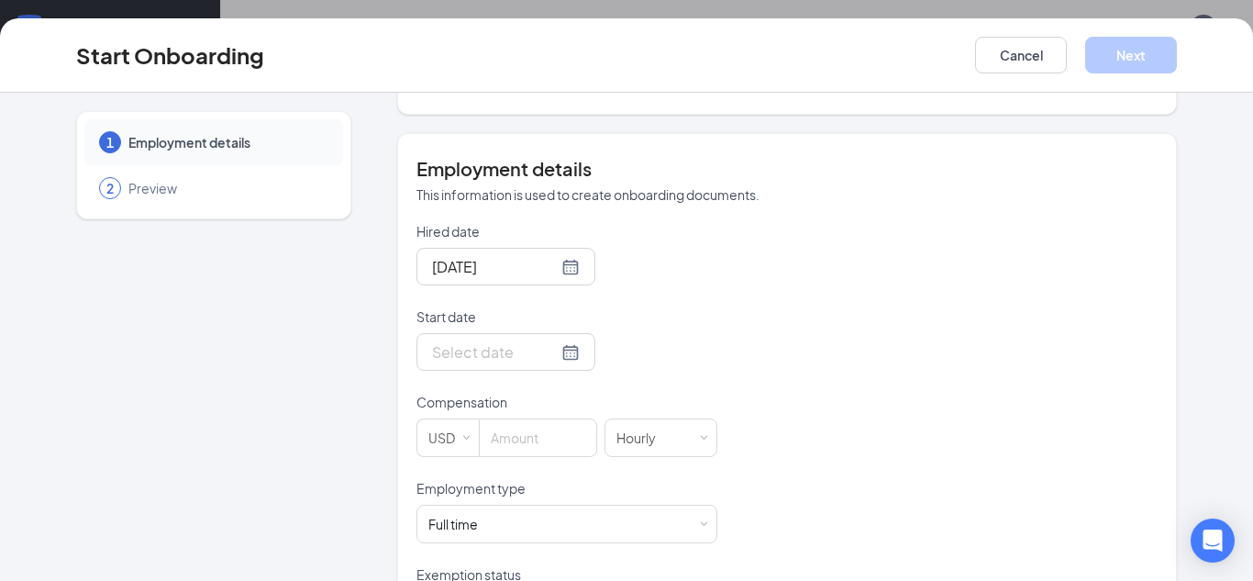
scroll to position [339, 0]
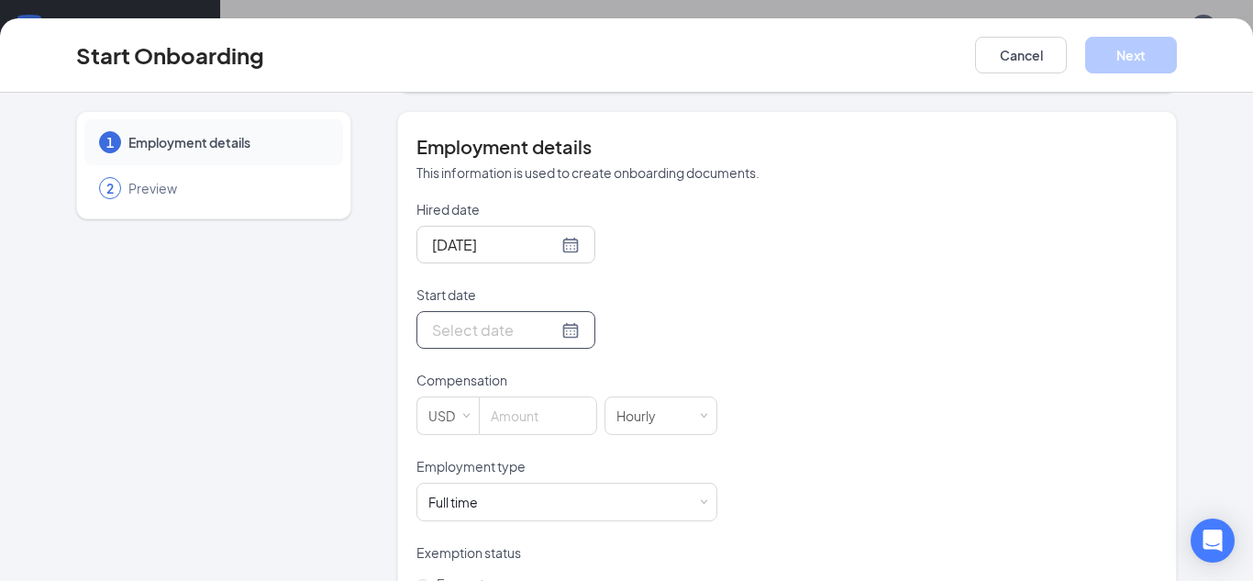
click at [482, 325] on input "Start date" at bounding box center [495, 329] width 126 height 23
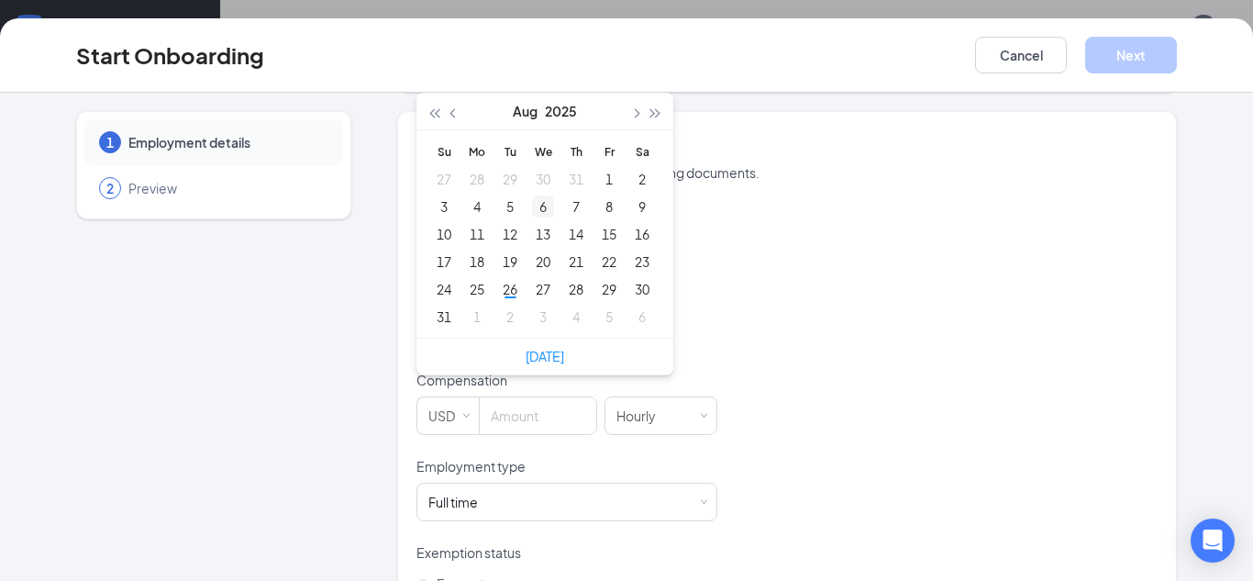
type input "[DATE]"
click at [510, 287] on div "26" at bounding box center [510, 289] width 22 height 22
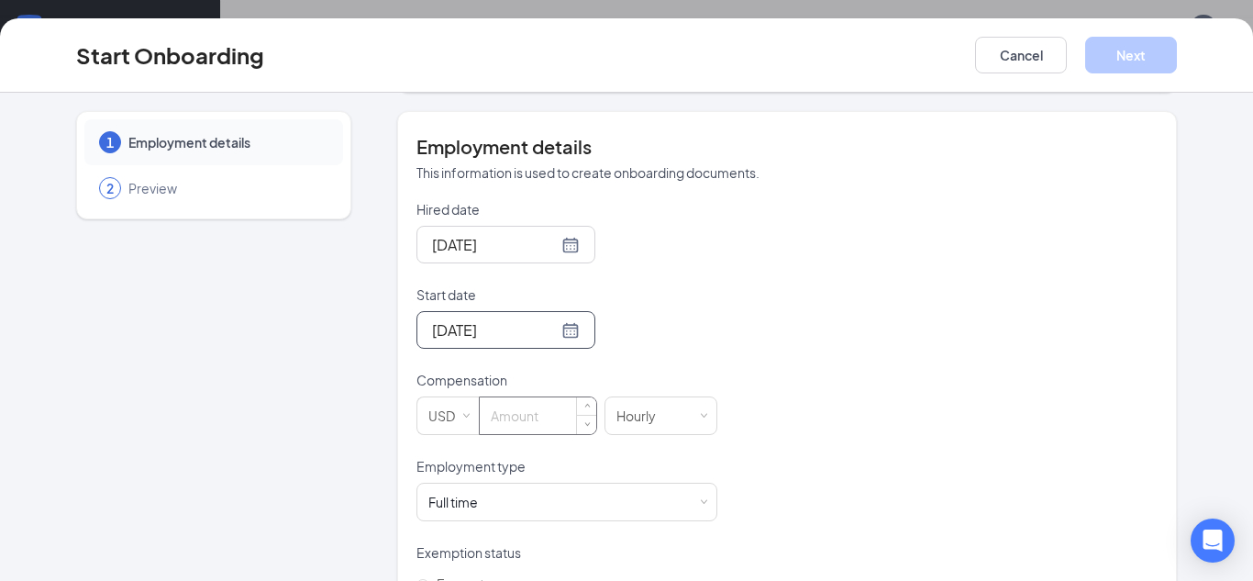
click at [526, 415] on input at bounding box center [538, 415] width 116 height 37
type input "6"
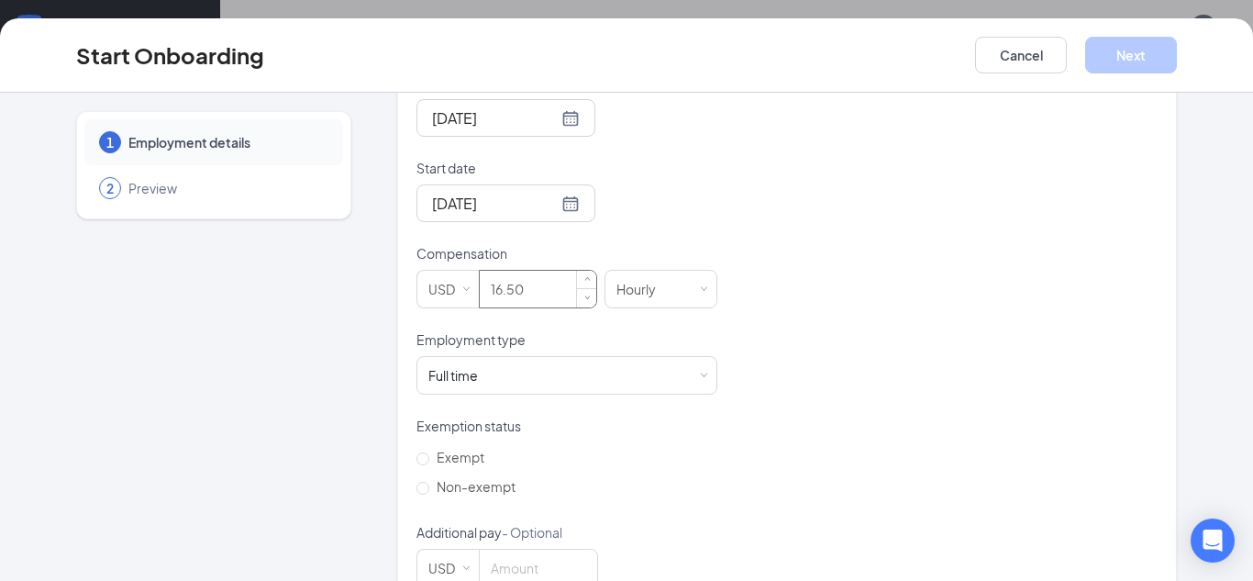
scroll to position [514, 0]
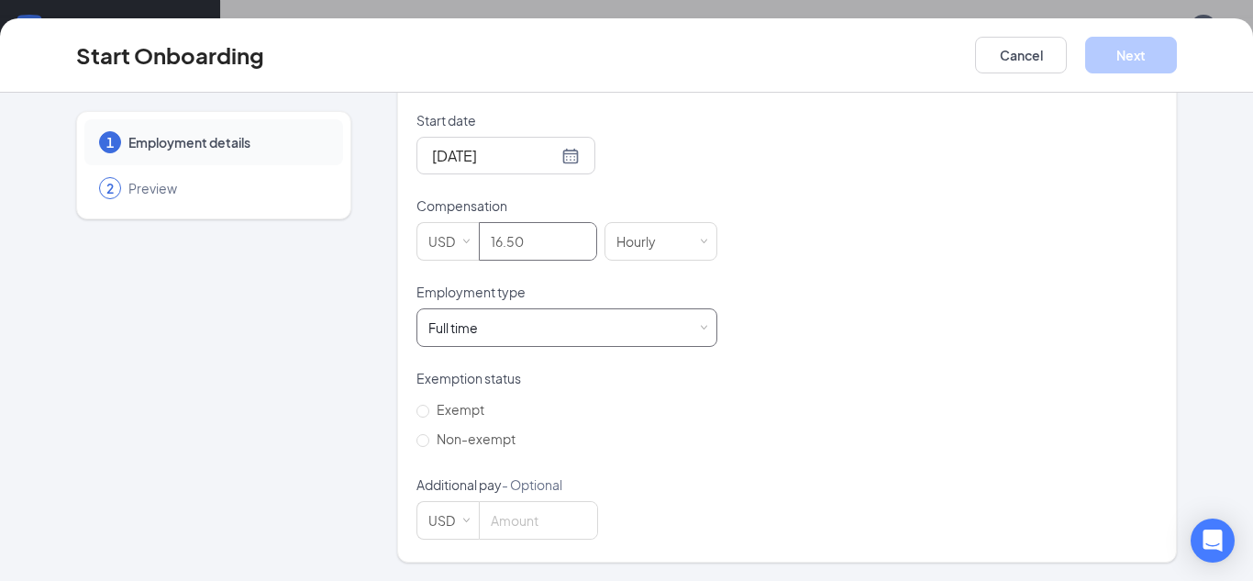
click at [510, 335] on div "Full time Works 30+ hours per week and is reasonably expected to work" at bounding box center [566, 327] width 277 height 37
type input "16.5"
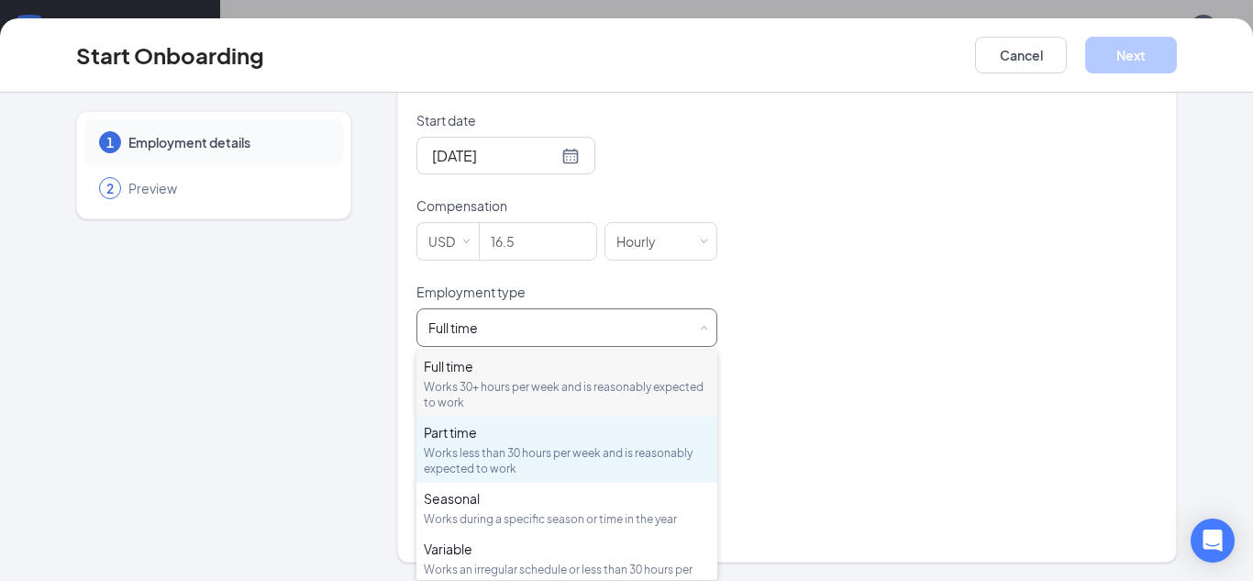
click at [474, 449] on div "Works less than 30 hours per week and is reasonably expected to work" at bounding box center [567, 460] width 286 height 31
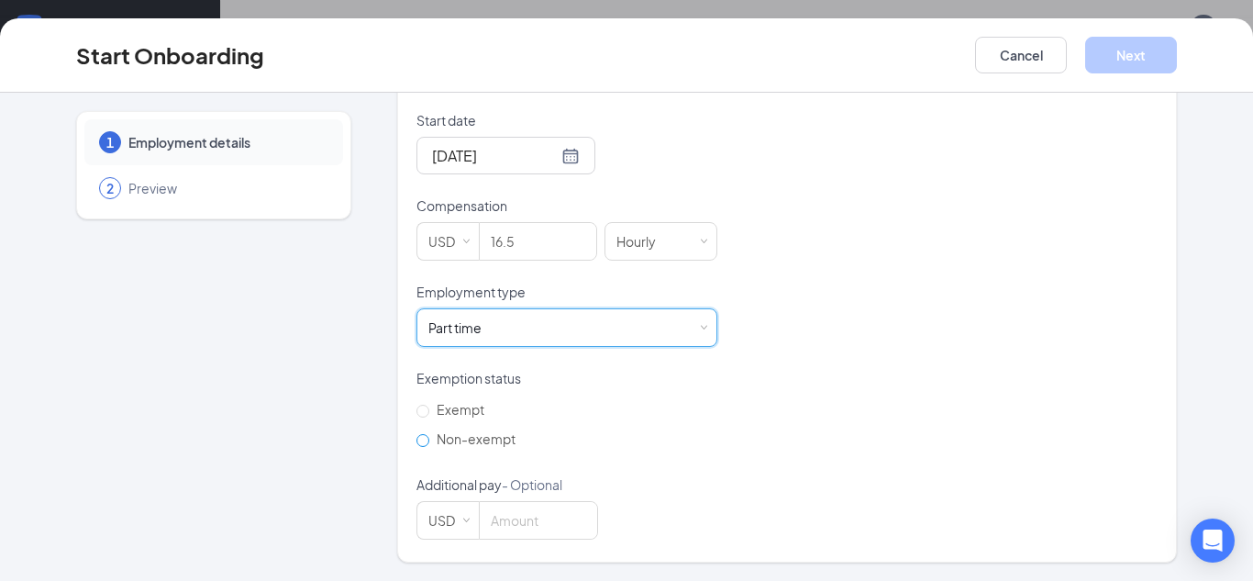
click at [457, 440] on span "Non-exempt" at bounding box center [476, 438] width 94 height 17
click at [429, 440] on input "Non-exempt" at bounding box center [422, 440] width 13 height 13
radio input "true"
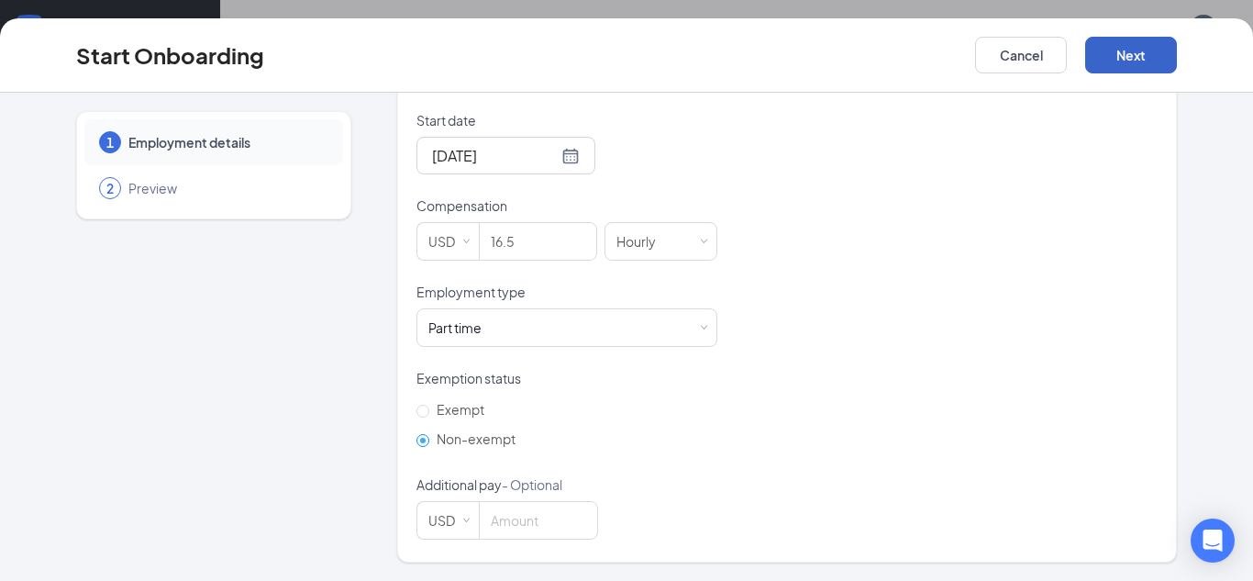
click at [1092, 65] on button "Next" at bounding box center [1131, 55] width 92 height 37
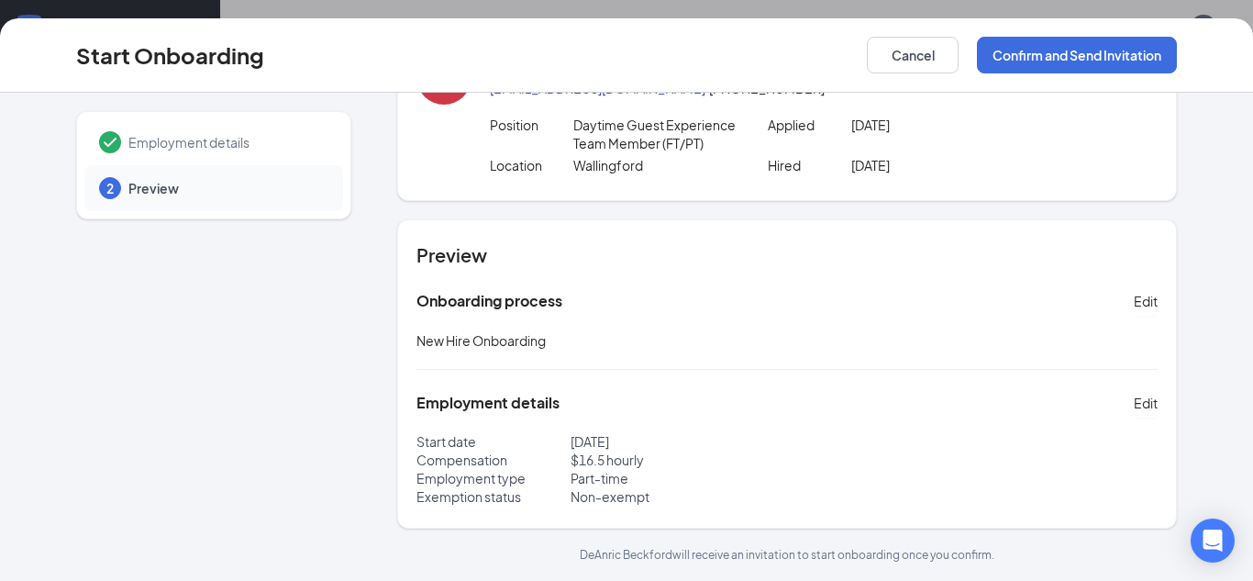
scroll to position [83, 0]
click at [1006, 60] on button "Confirm and Send Invitation" at bounding box center [1077, 55] width 200 height 37
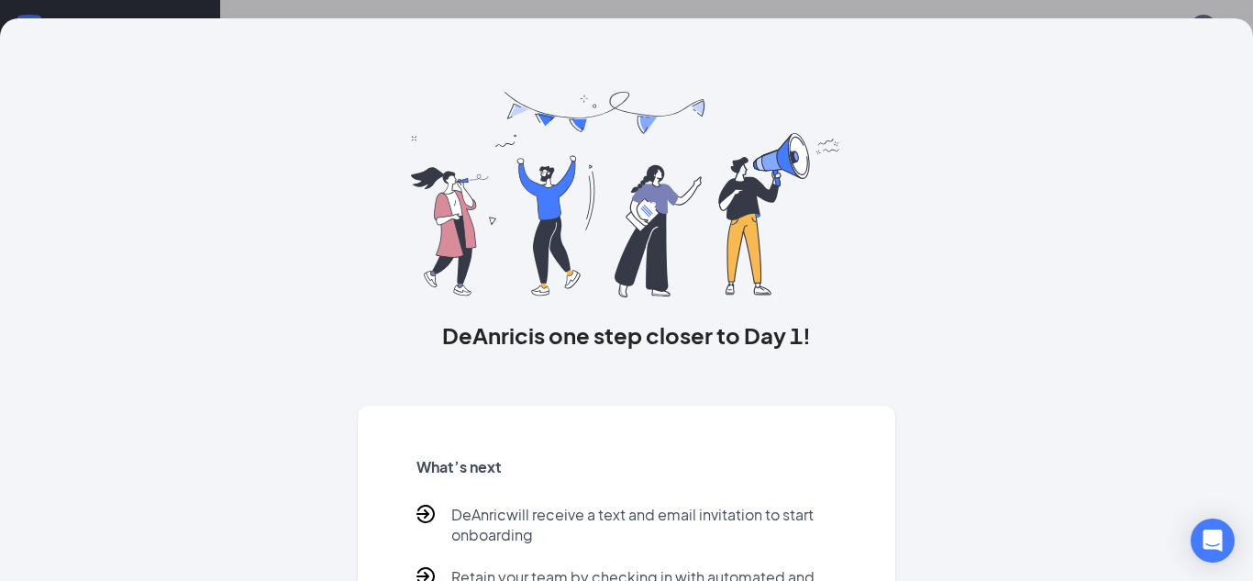
scroll to position [148, 0]
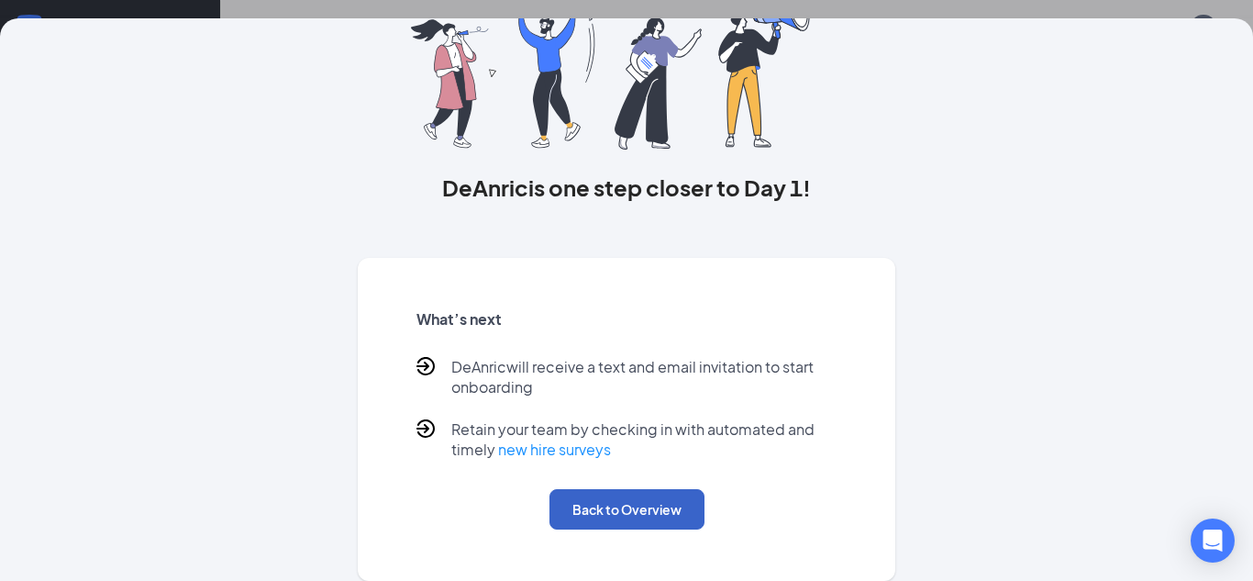
click at [662, 503] on button "Back to Overview" at bounding box center [626, 509] width 155 height 40
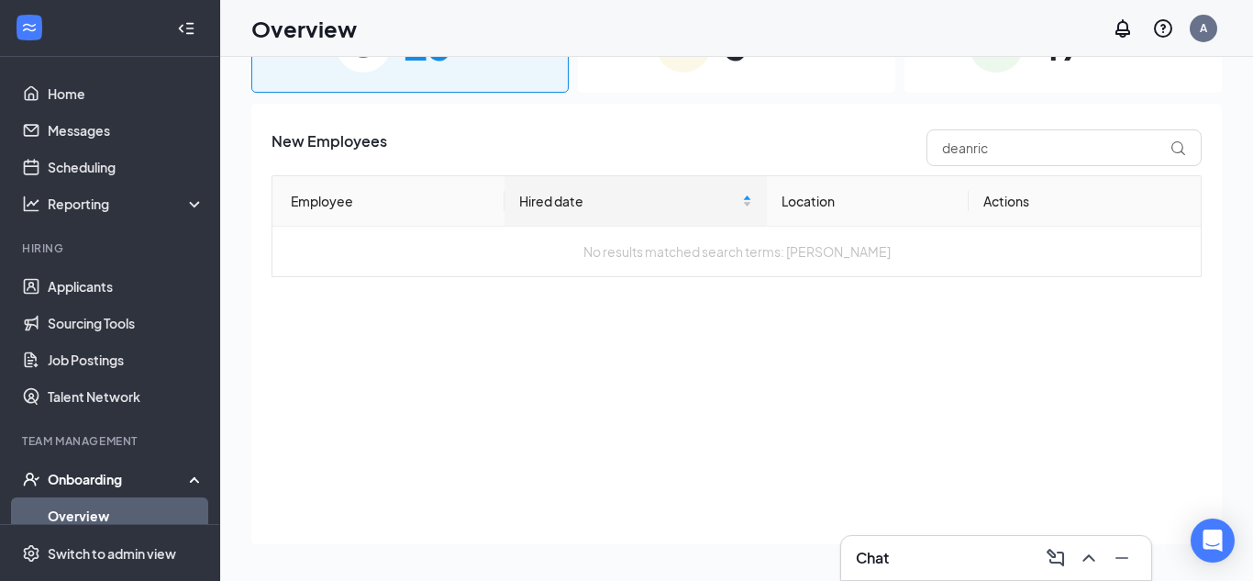
scroll to position [0, 0]
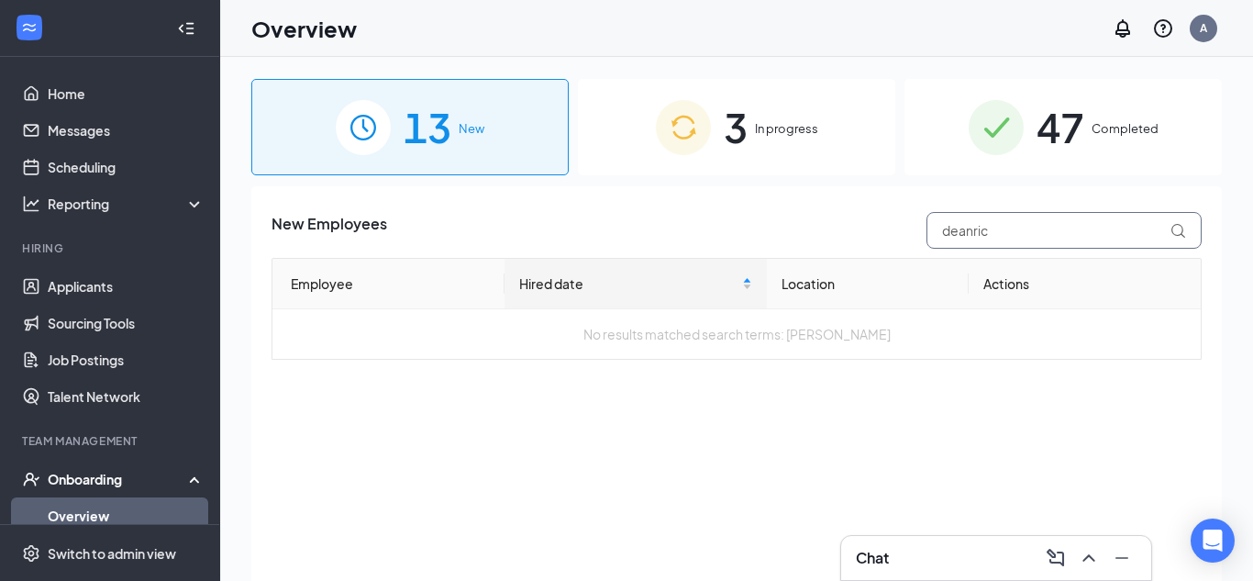
drag, startPoint x: 1053, startPoint y: 239, endPoint x: 911, endPoint y: 286, distance: 149.7
click at [911, 286] on div "New Employees deanric Employee Hired date Location Actions No results matched s…" at bounding box center [736, 286] width 930 height 148
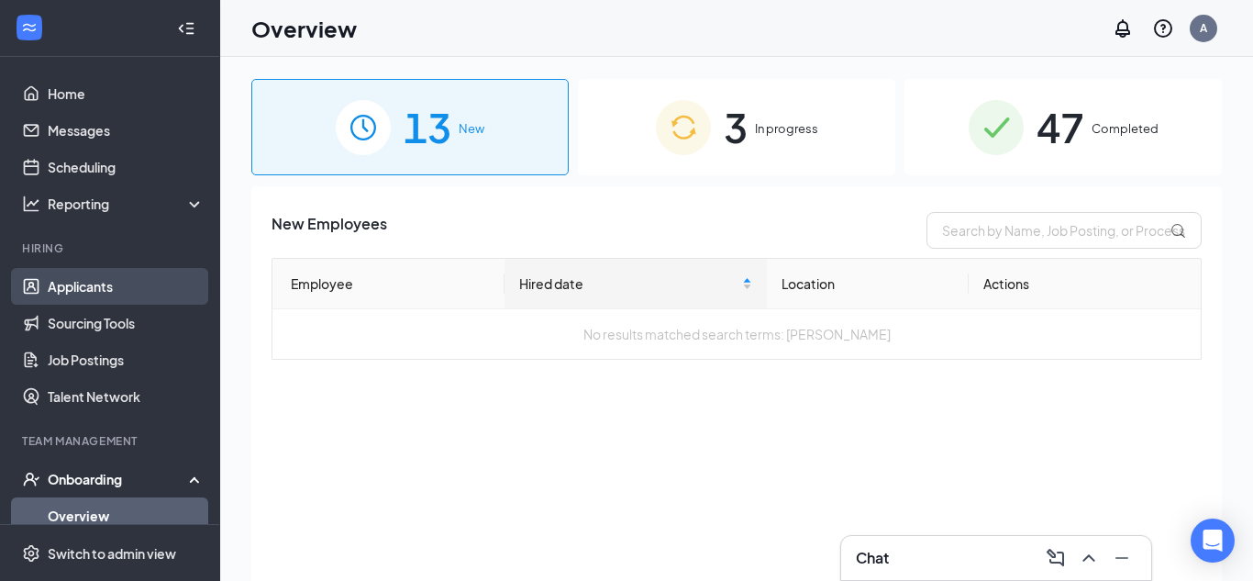
click at [168, 274] on link "Applicants" at bounding box center [126, 286] width 157 height 37
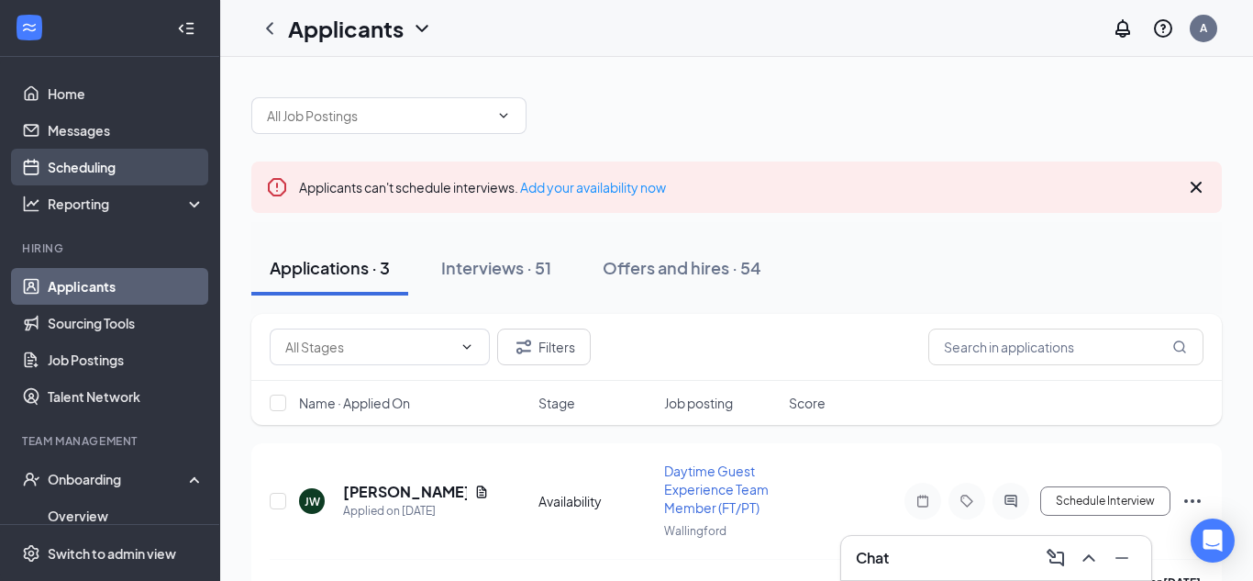
click at [48, 171] on link "Scheduling" at bounding box center [126, 167] width 157 height 37
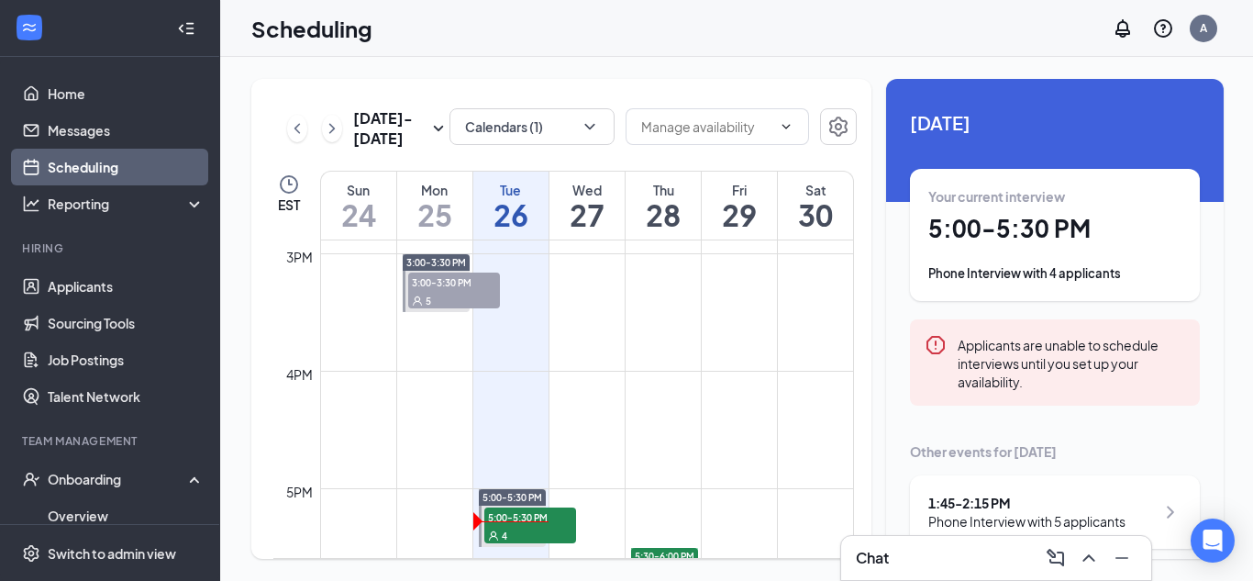
scroll to position [1786, 0]
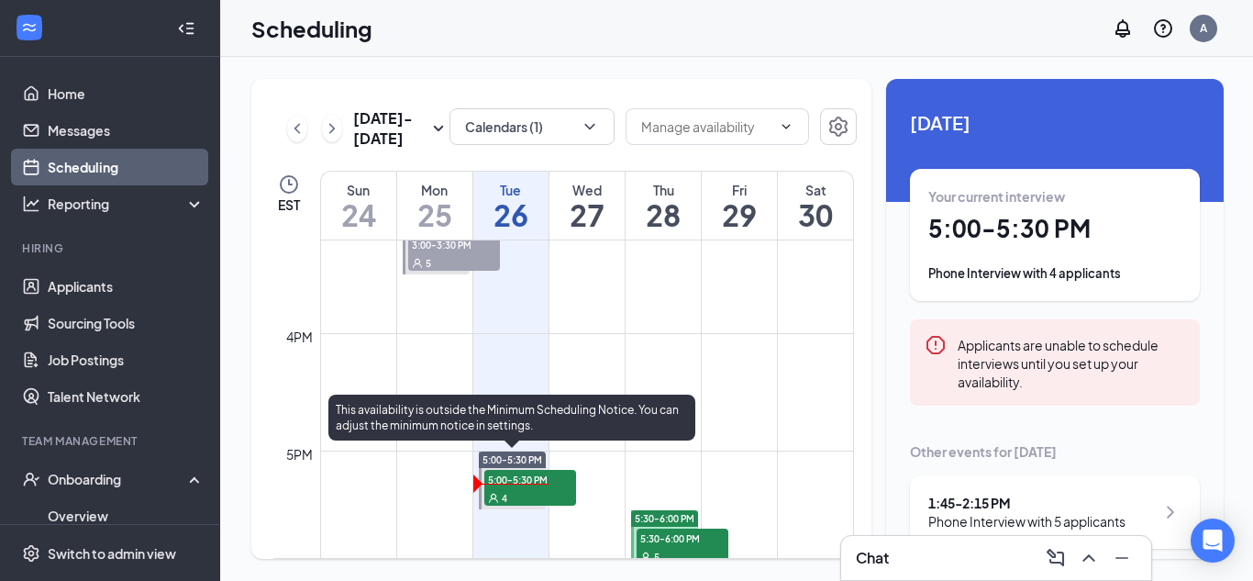
click at [548, 493] on div "4" at bounding box center [530, 497] width 92 height 18
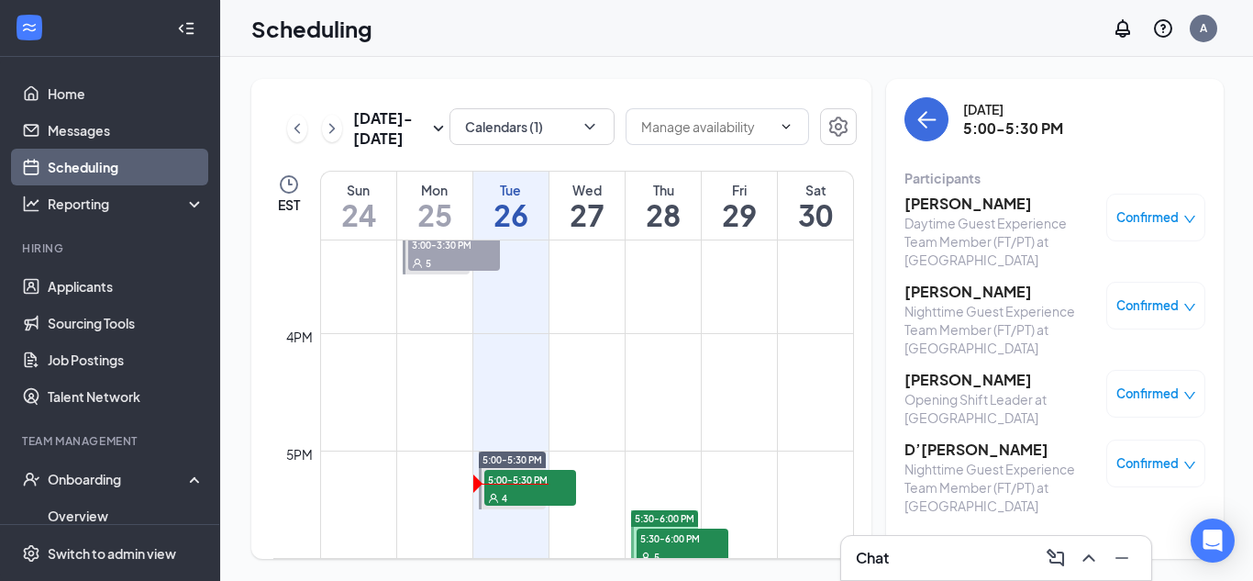
click at [194, 41] on div at bounding box center [186, 28] width 37 height 37
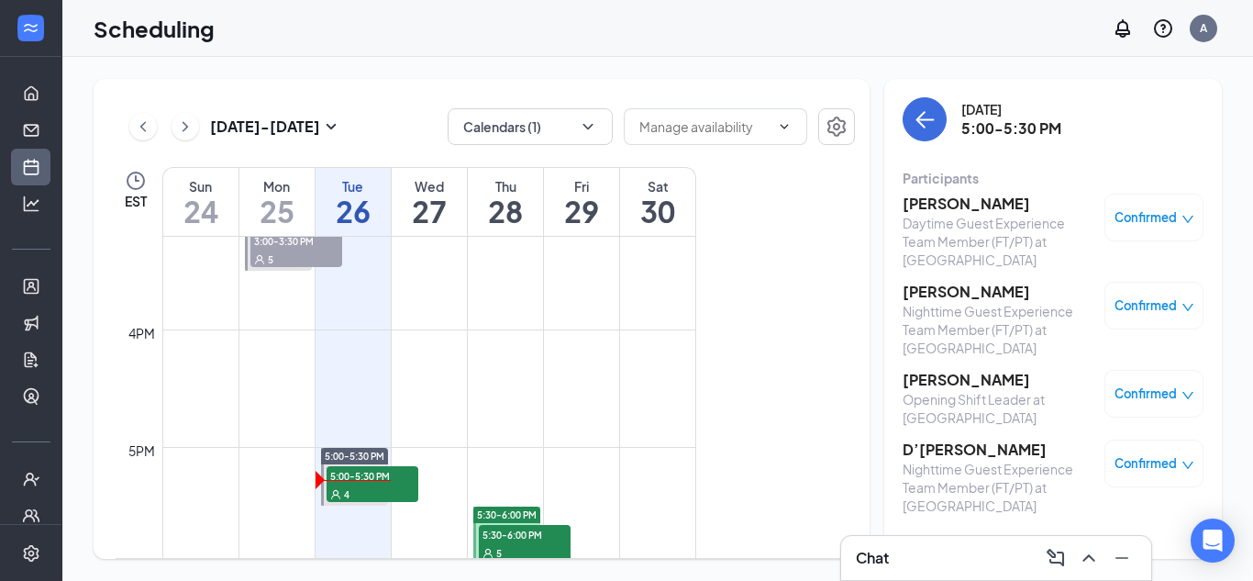
click at [921, 375] on h3 "[PERSON_NAME]" at bounding box center [999, 380] width 193 height 20
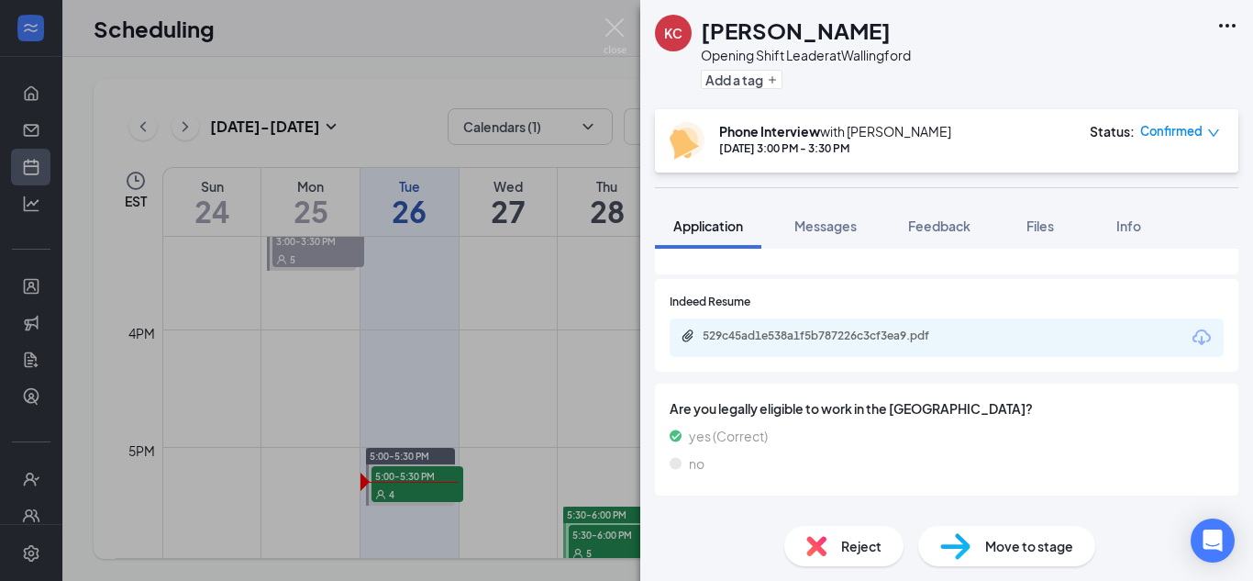
scroll to position [1098, 0]
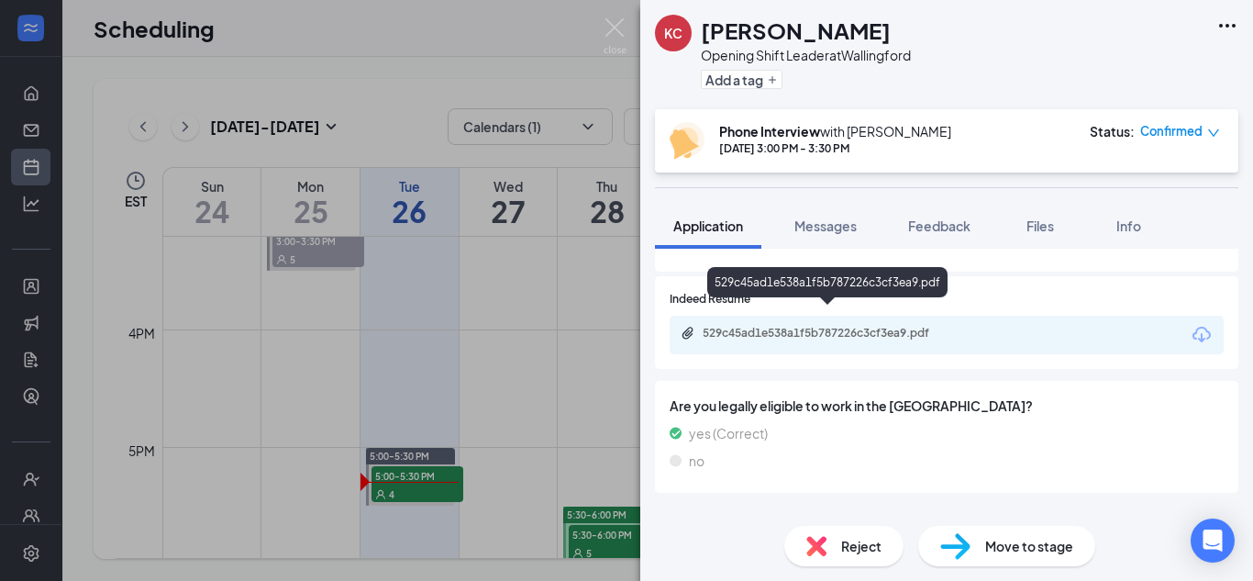
click at [728, 326] on div "529c45ad1e538a1f5b787226c3cf3ea9.pdf" at bounding box center [831, 333] width 257 height 15
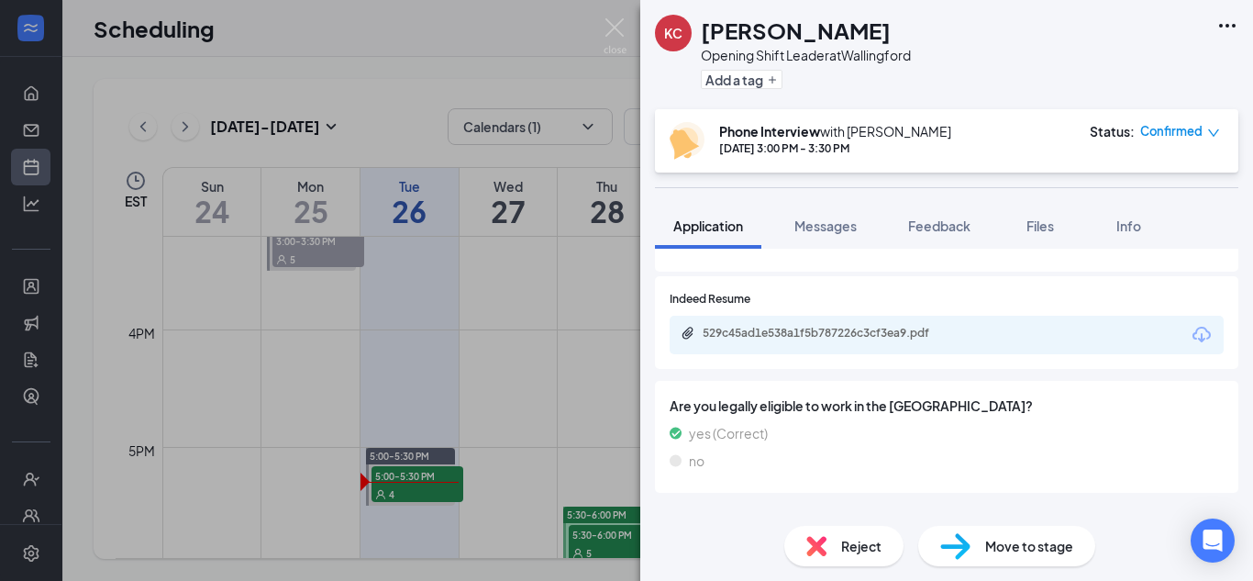
click at [852, 236] on button "Messages" at bounding box center [825, 226] width 99 height 46
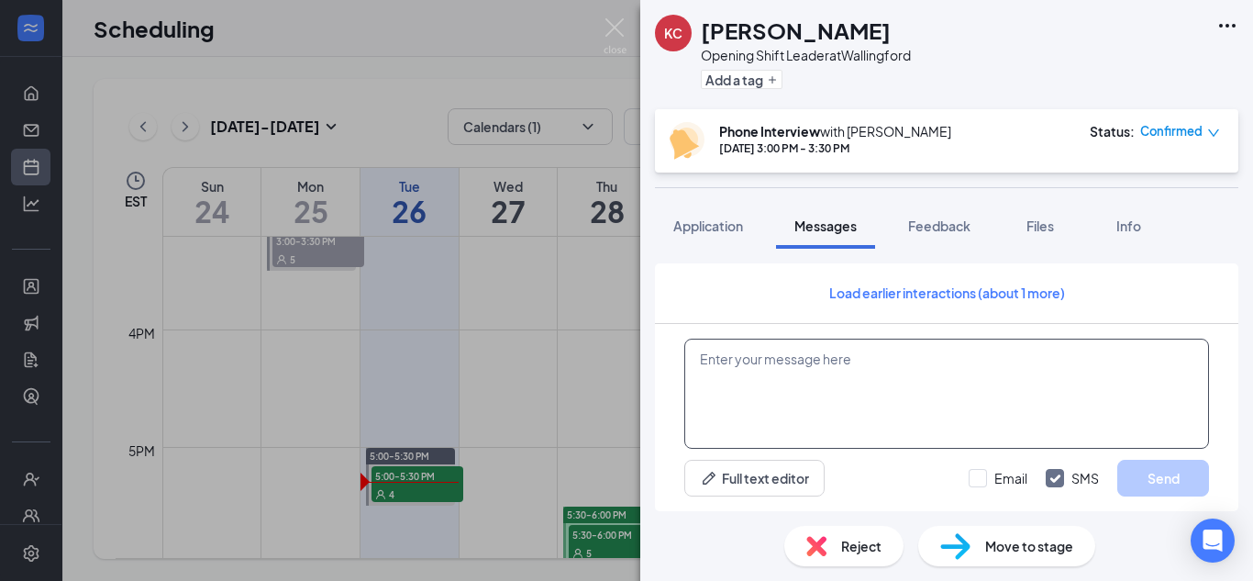
click at [839, 433] on textarea at bounding box center [946, 393] width 525 height 110
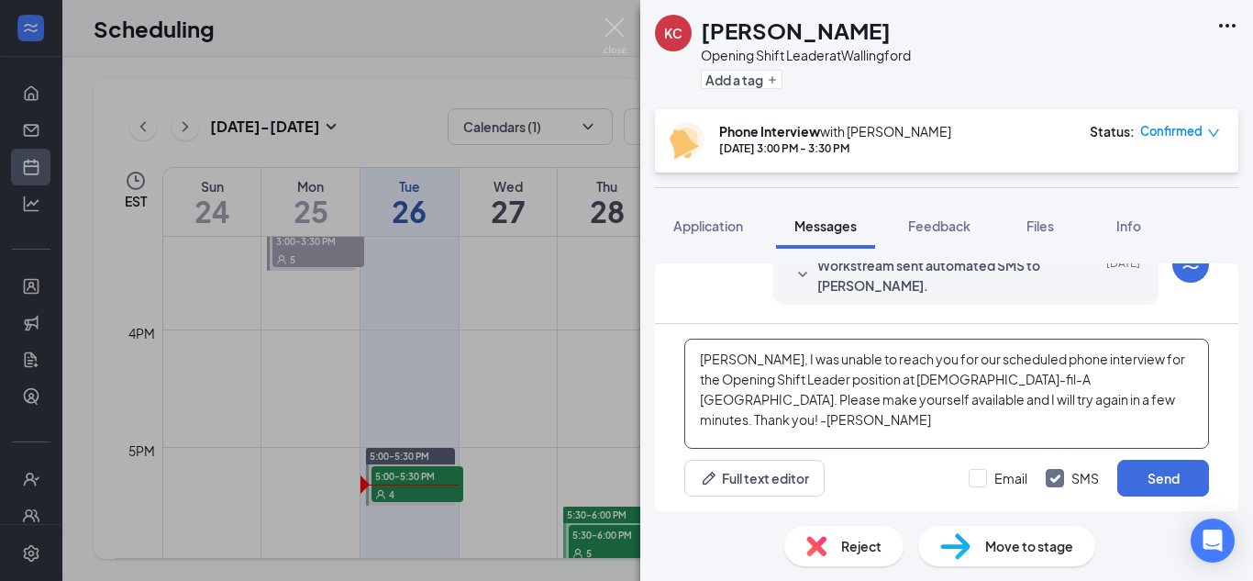
type textarea "[PERSON_NAME], I was unable to reach you for our scheduled phone interview for …"
click at [998, 490] on div "Email SMS Send" at bounding box center [1089, 478] width 240 height 37
click at [1001, 482] on input "Email" at bounding box center [998, 478] width 59 height 18
checkbox input "true"
drag, startPoint x: 1079, startPoint y: 398, endPoint x: 732, endPoint y: 366, distance: 348.2
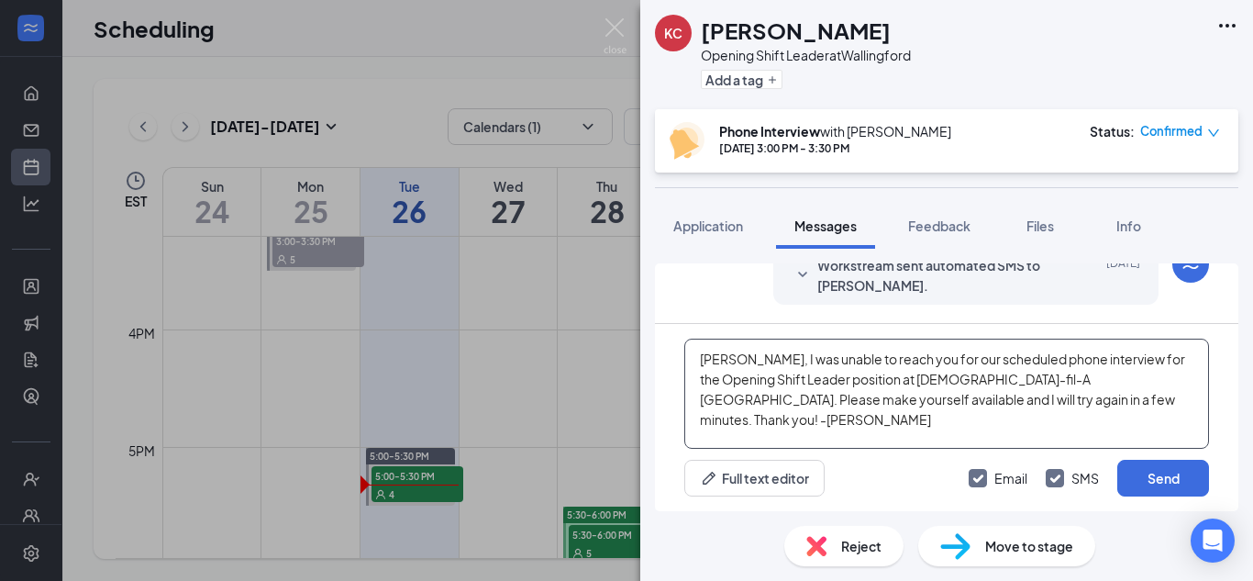
click at [732, 366] on textarea "[PERSON_NAME], I was unable to reach you for our scheduled phone interview for …" at bounding box center [946, 393] width 525 height 110
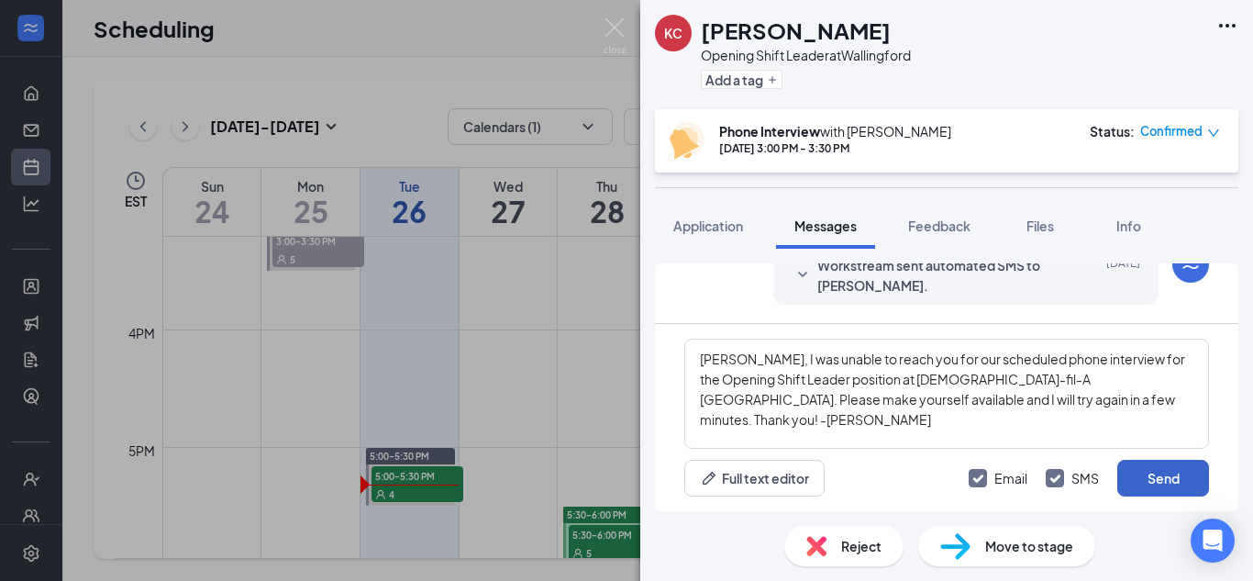
click at [1136, 484] on button "Send" at bounding box center [1163, 478] width 92 height 37
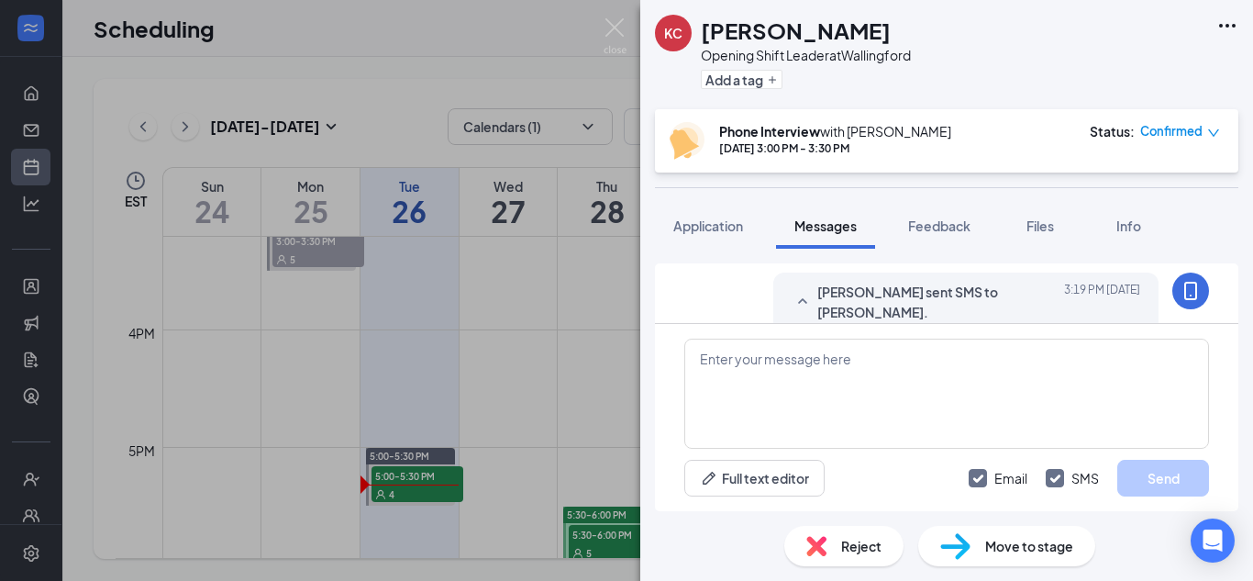
scroll to position [909, 0]
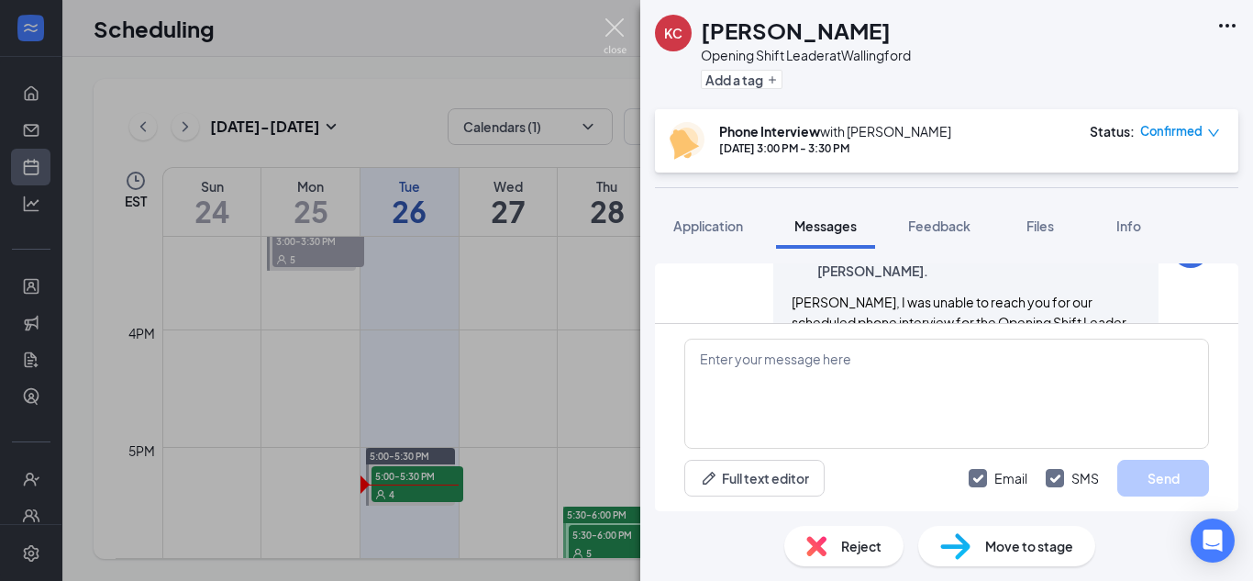
click at [614, 33] on img at bounding box center [615, 36] width 23 height 36
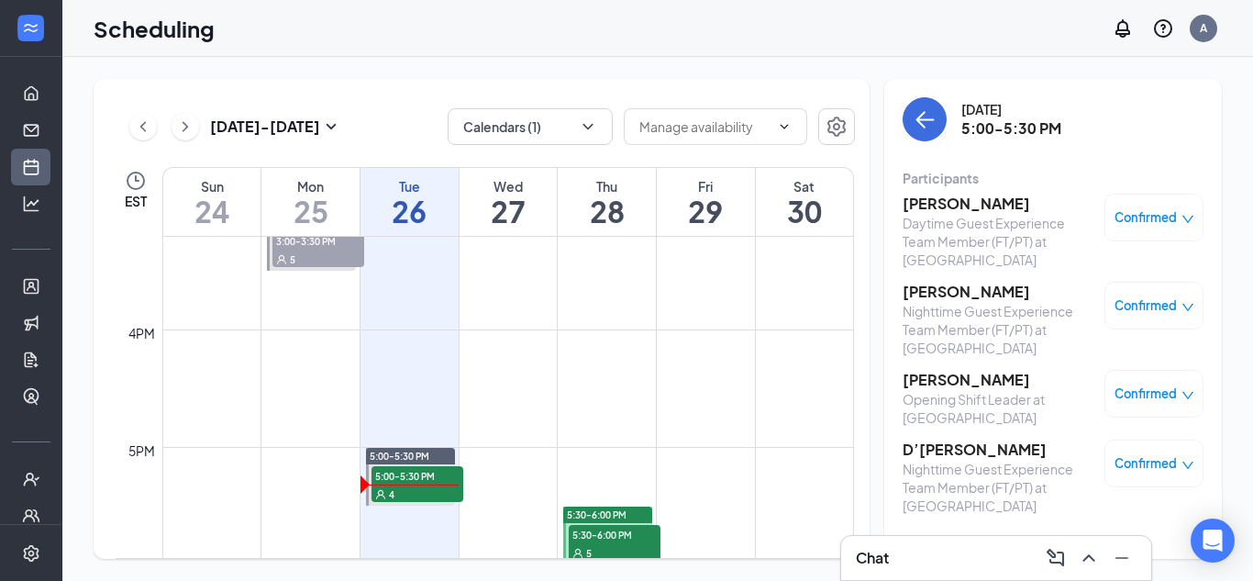
click at [939, 449] on h3 "D’[PERSON_NAME]" at bounding box center [999, 449] width 193 height 20
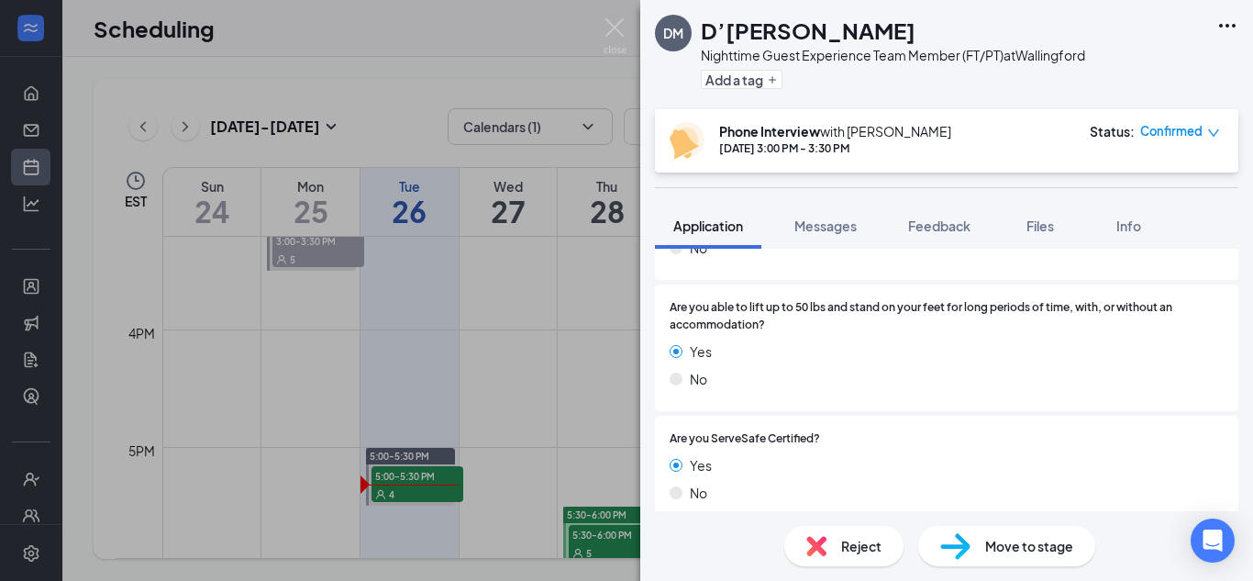
scroll to position [976, 0]
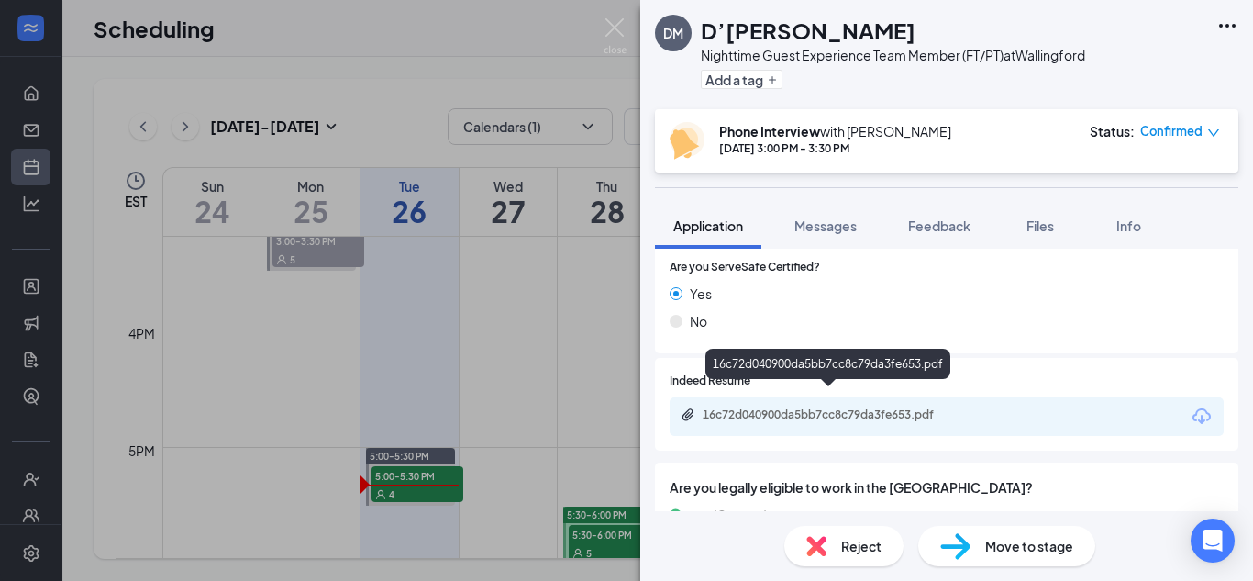
click at [882, 407] on div "16c72d040900da5bb7cc8c79da3fe653.pdf" at bounding box center [831, 414] width 257 height 15
click at [607, 26] on img at bounding box center [615, 36] width 23 height 36
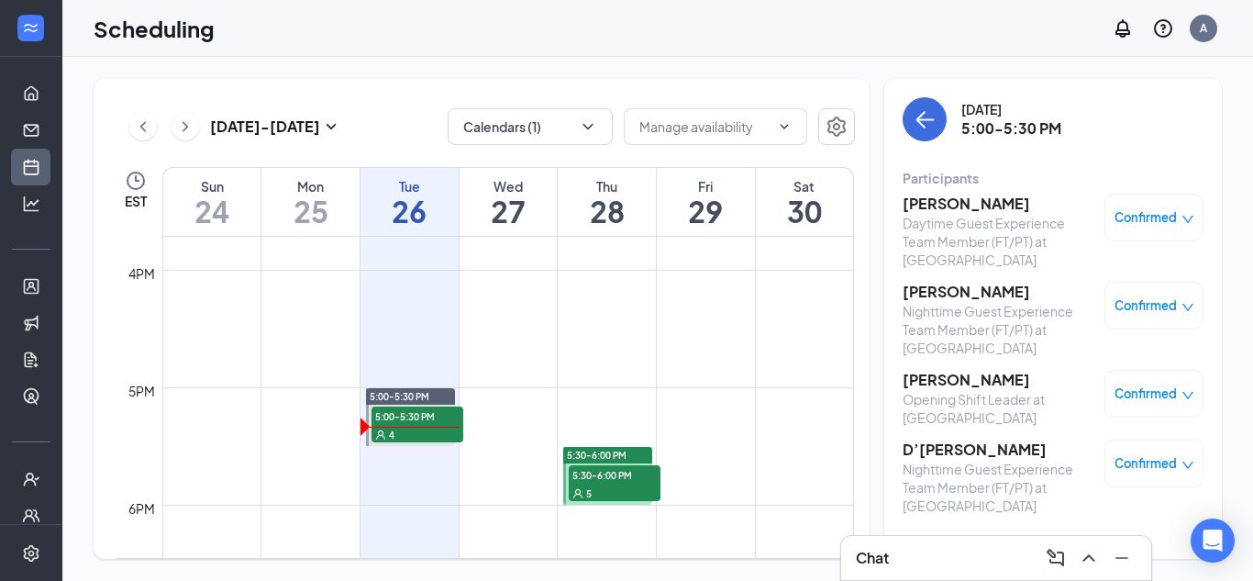
scroll to position [1787, 0]
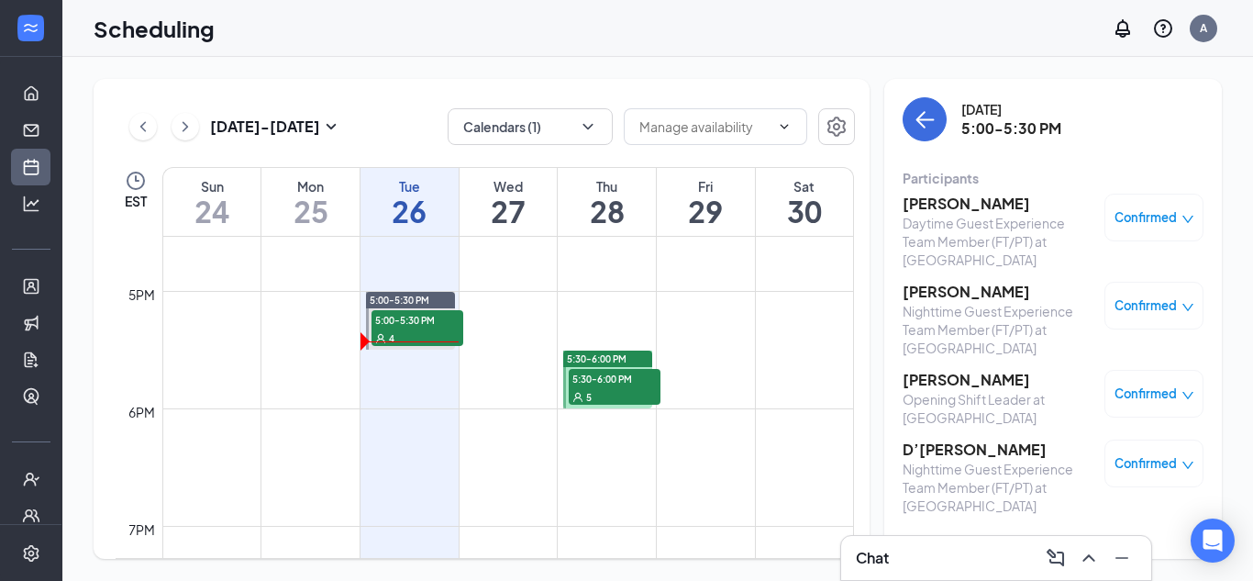
scroll to position [1943, 0]
click at [581, 393] on icon "User" at bounding box center [577, 396] width 11 height 11
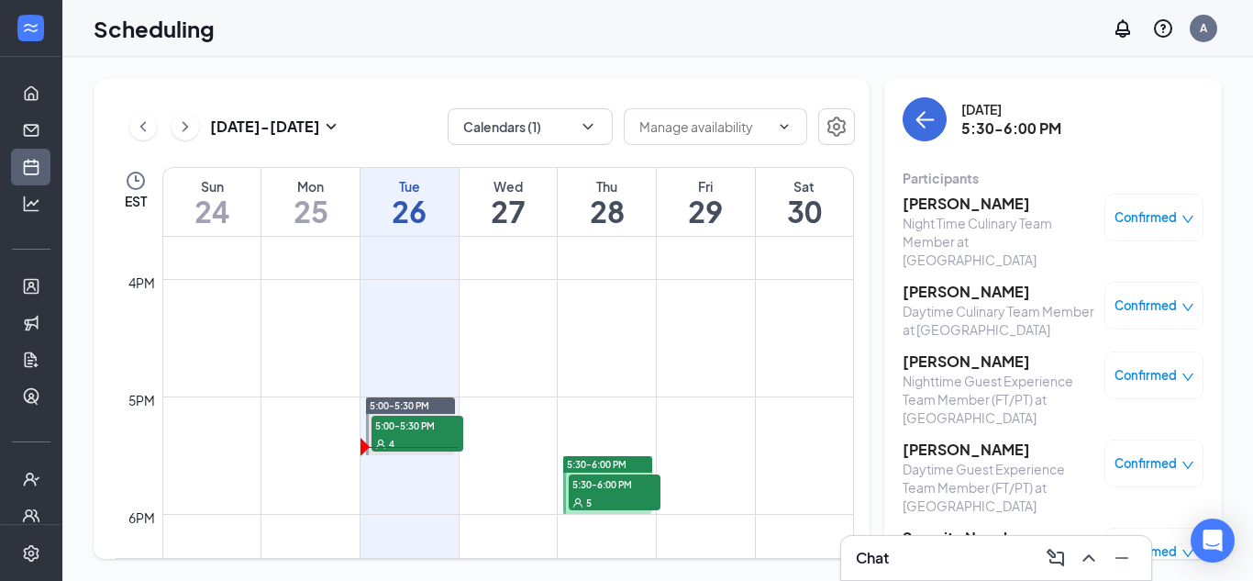
scroll to position [1832, 0]
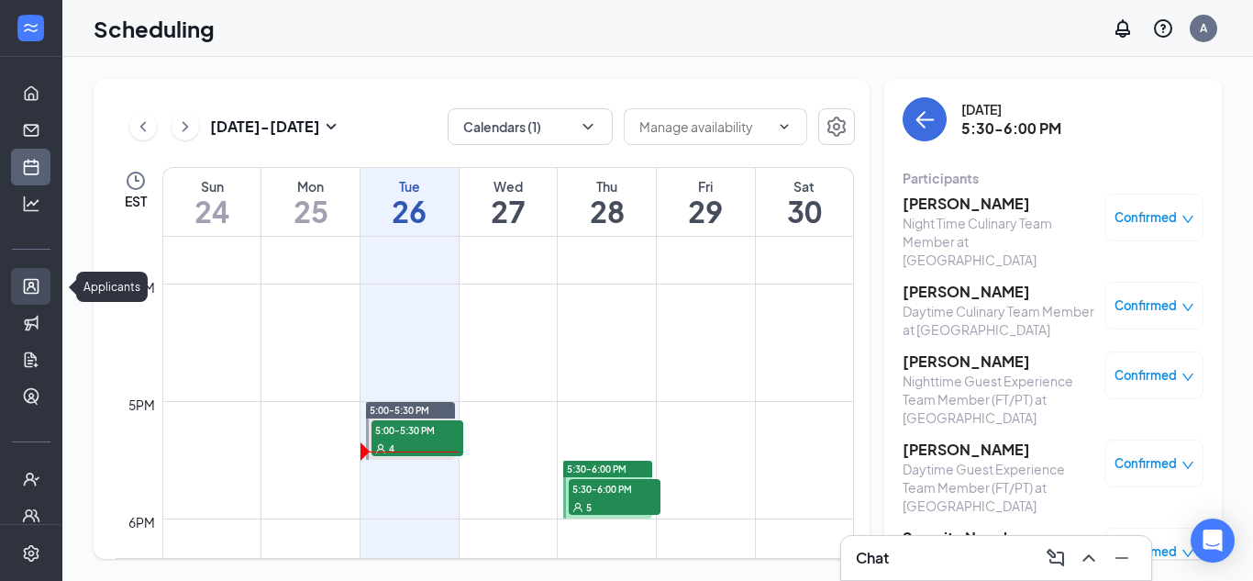
click at [48, 284] on link "Applicants" at bounding box center [57, 286] width 18 height 37
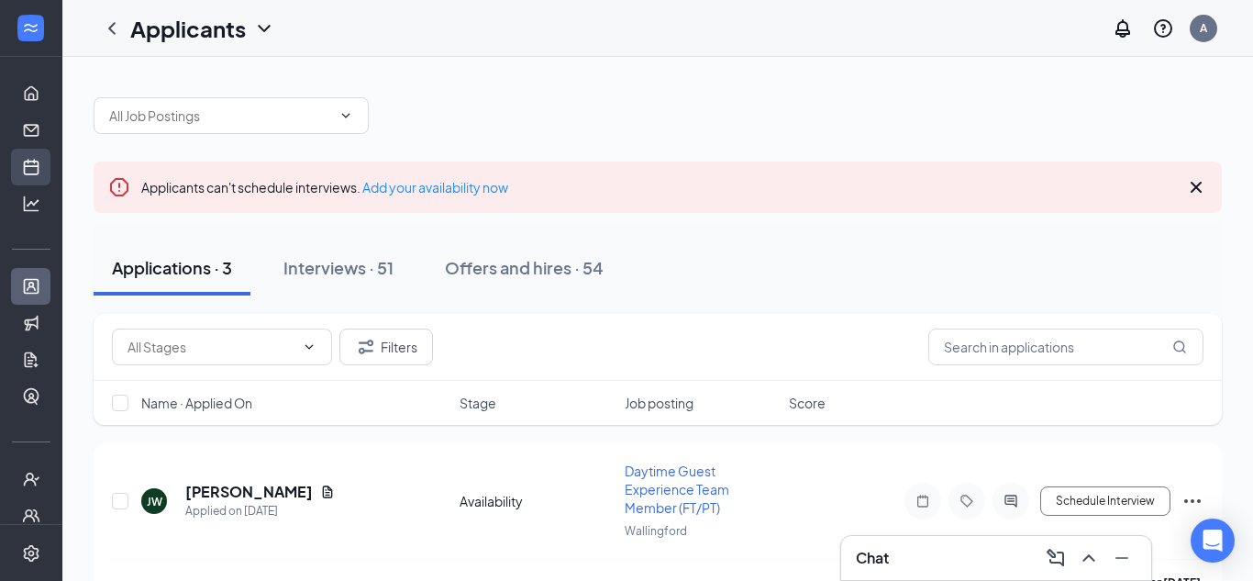
click at [48, 170] on link "Scheduling" at bounding box center [57, 167] width 18 height 37
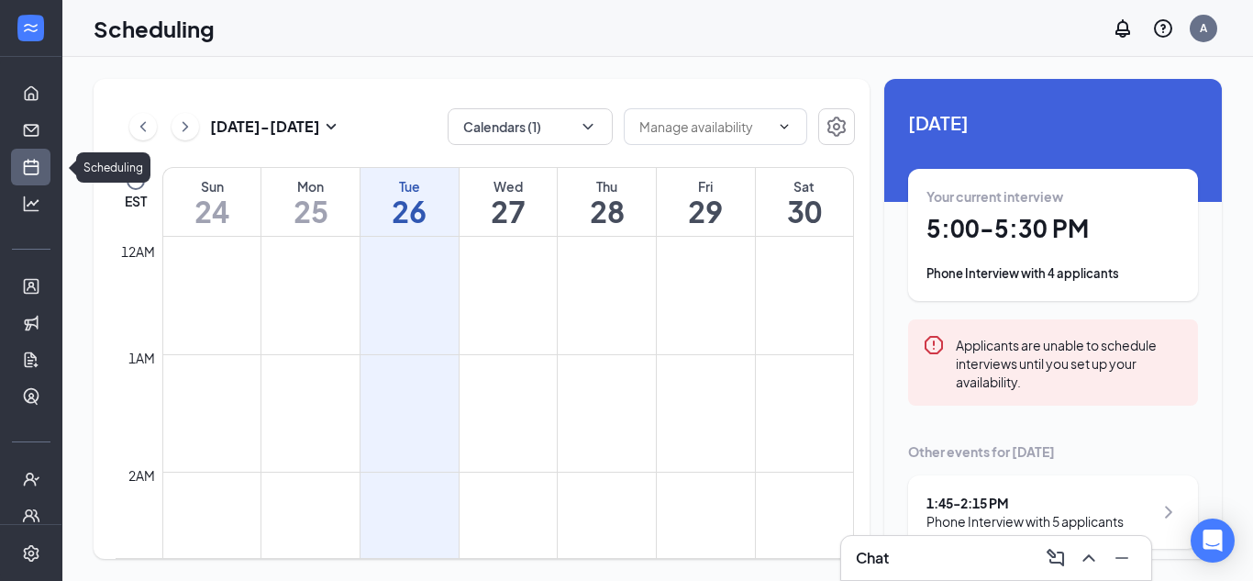
scroll to position [902, 0]
click at [48, 284] on link "Applicants" at bounding box center [57, 286] width 18 height 37
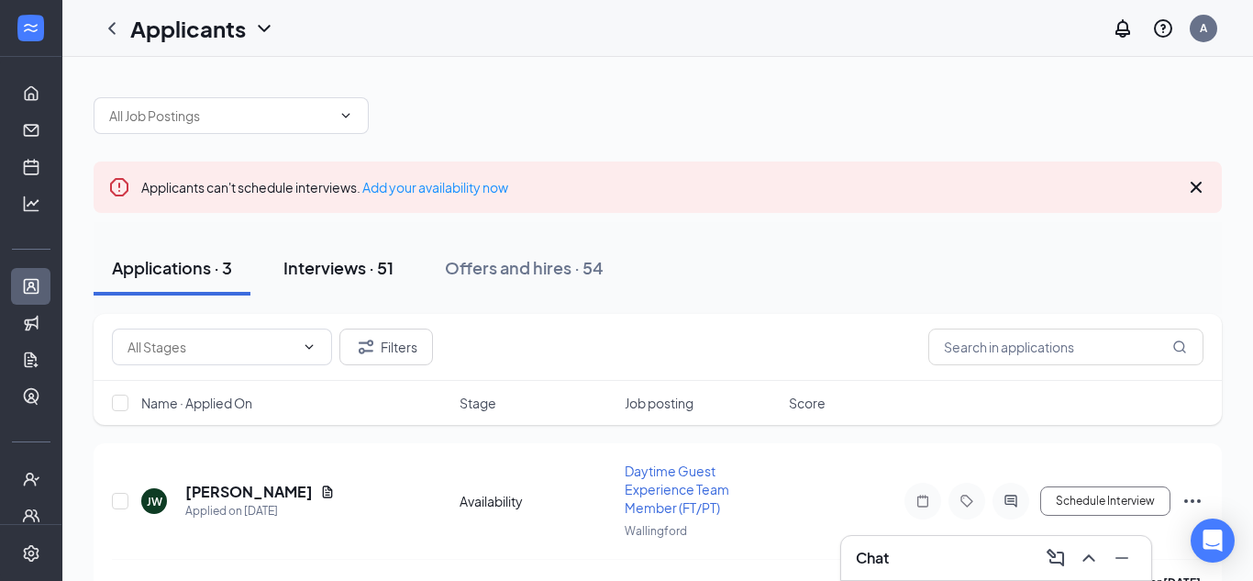
click at [364, 264] on div "Interviews · 51" at bounding box center [338, 267] width 110 height 23
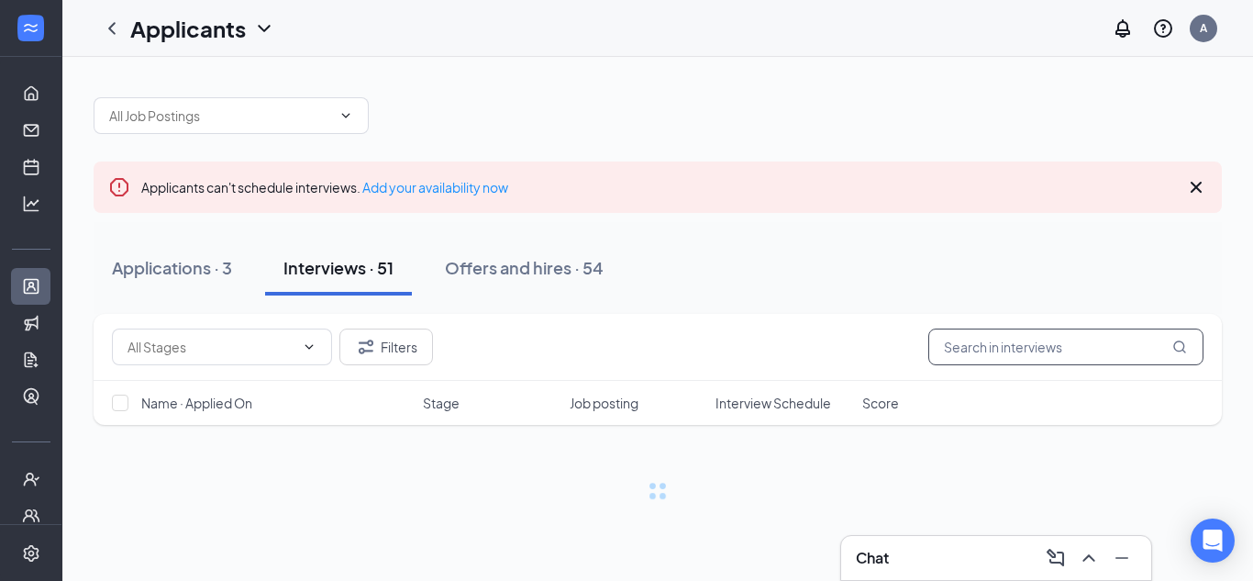
click at [1066, 335] on input "text" at bounding box center [1065, 346] width 275 height 37
type input "lindsey"
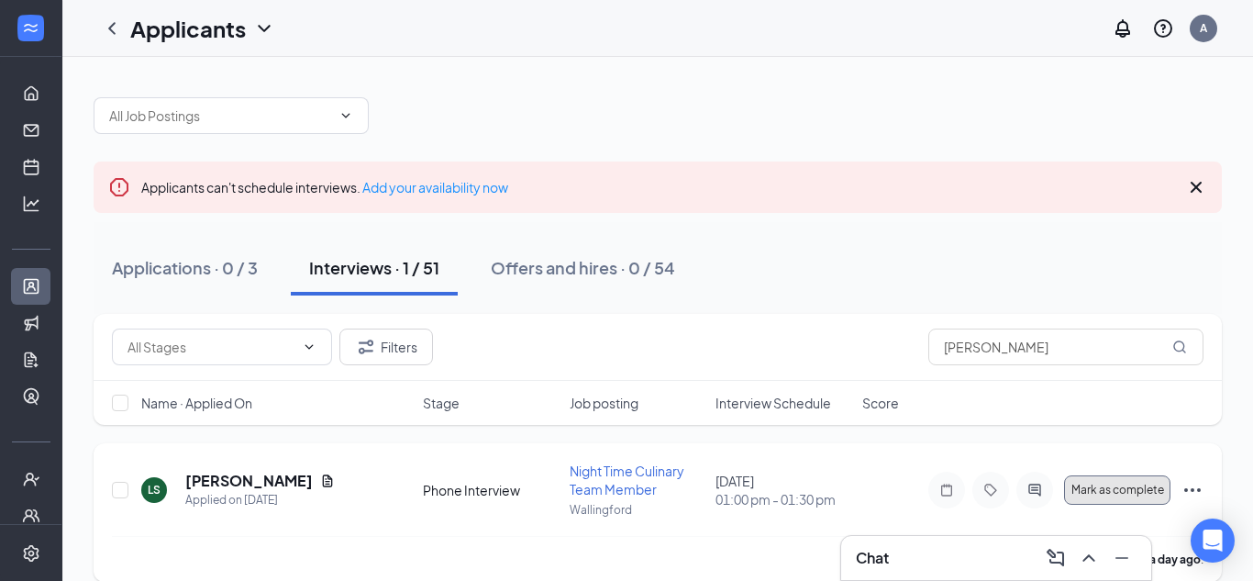
click at [1130, 493] on span "Mark as complete" at bounding box center [1117, 489] width 93 height 13
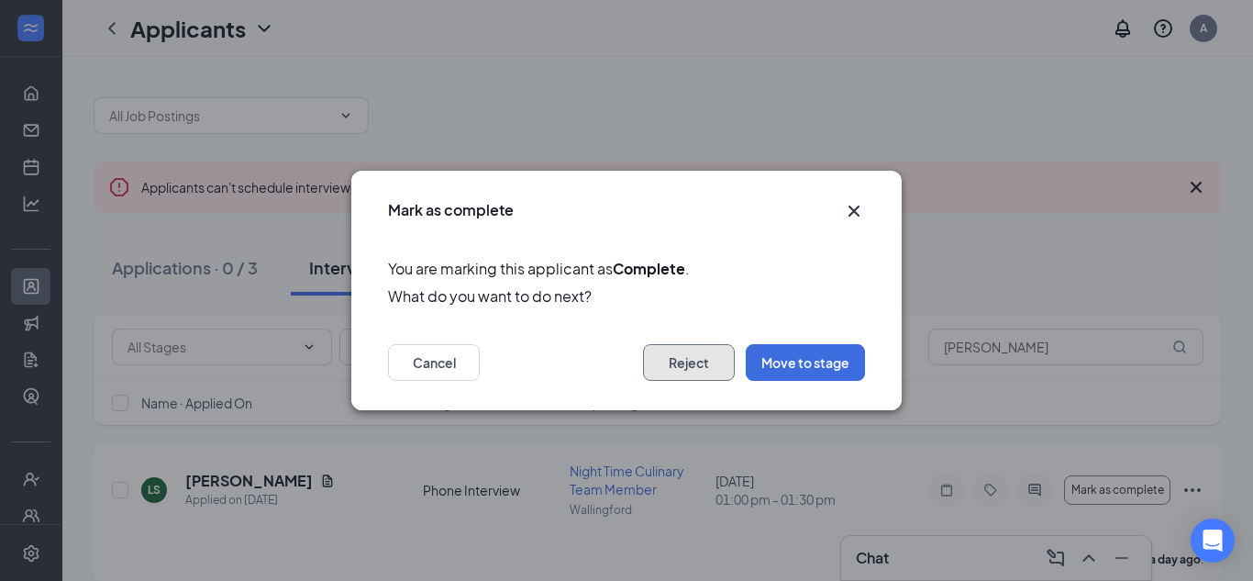
click at [704, 367] on button "Reject" at bounding box center [689, 362] width 92 height 37
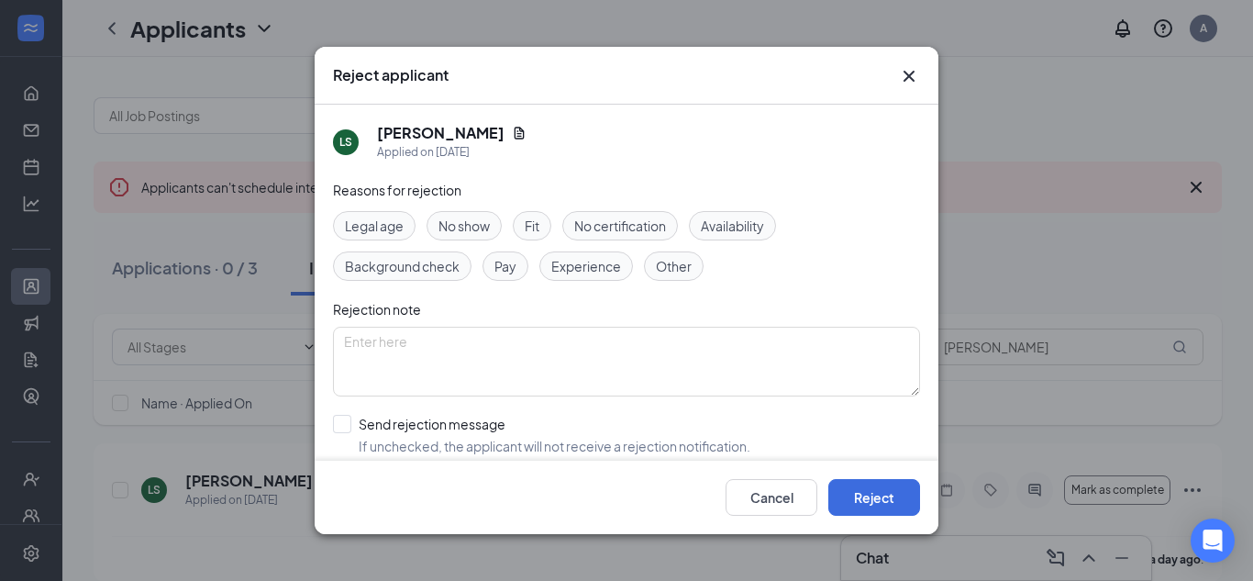
click at [466, 238] on div "No show" at bounding box center [464, 225] width 75 height 29
click at [409, 432] on input "Send rejection message If unchecked, the applicant will not receive a rejection…" at bounding box center [541, 435] width 417 height 40
checkbox input "true"
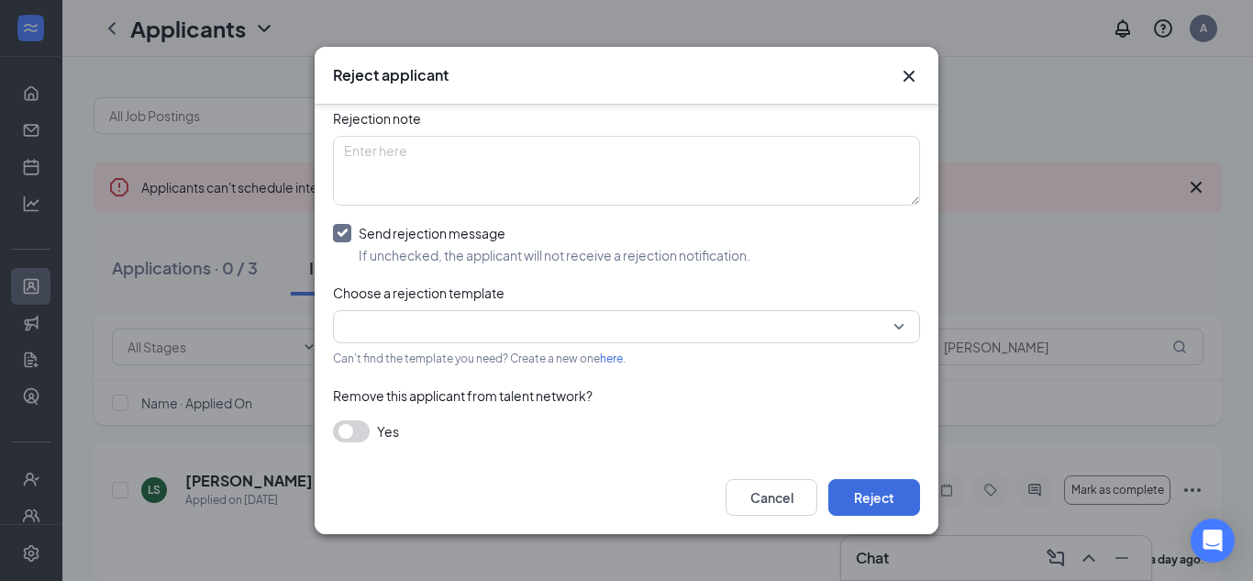
click at [365, 431] on button "button" at bounding box center [351, 431] width 37 height 22
click at [419, 329] on input "search" at bounding box center [620, 326] width 552 height 31
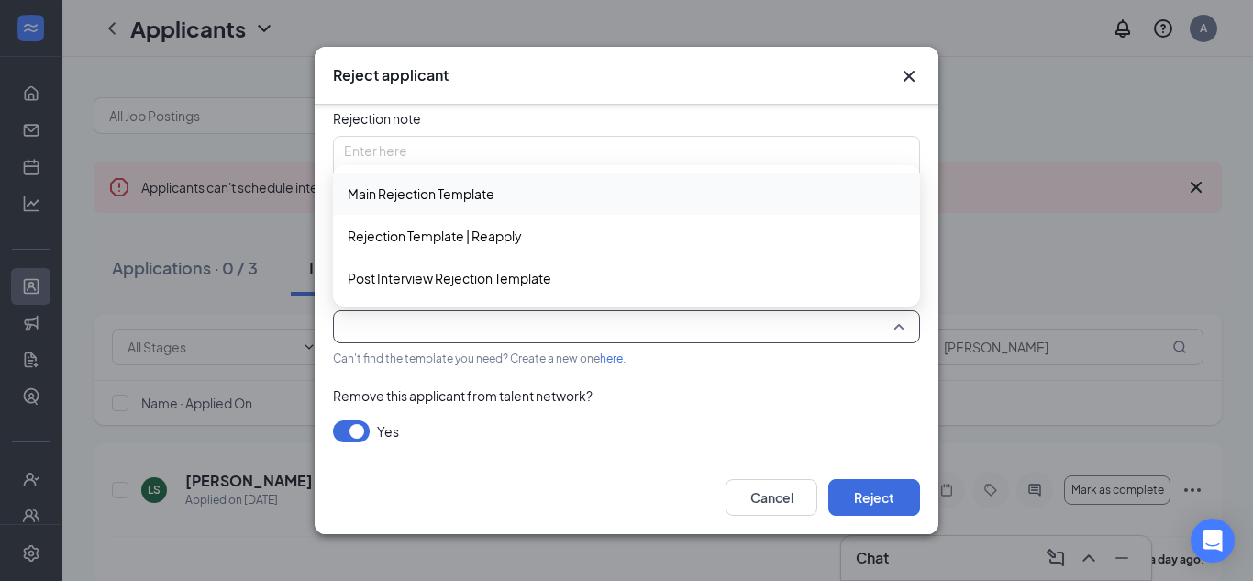
click at [504, 201] on span "Main Rejection Template" at bounding box center [627, 193] width 558 height 20
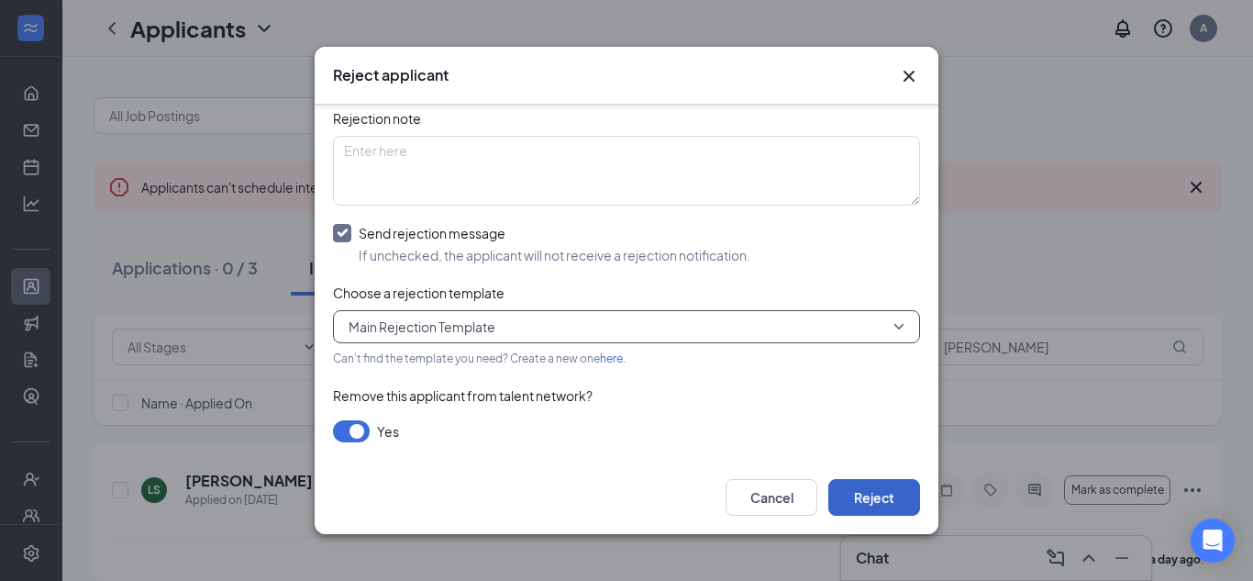
click at [862, 498] on button "Reject" at bounding box center [874, 497] width 92 height 37
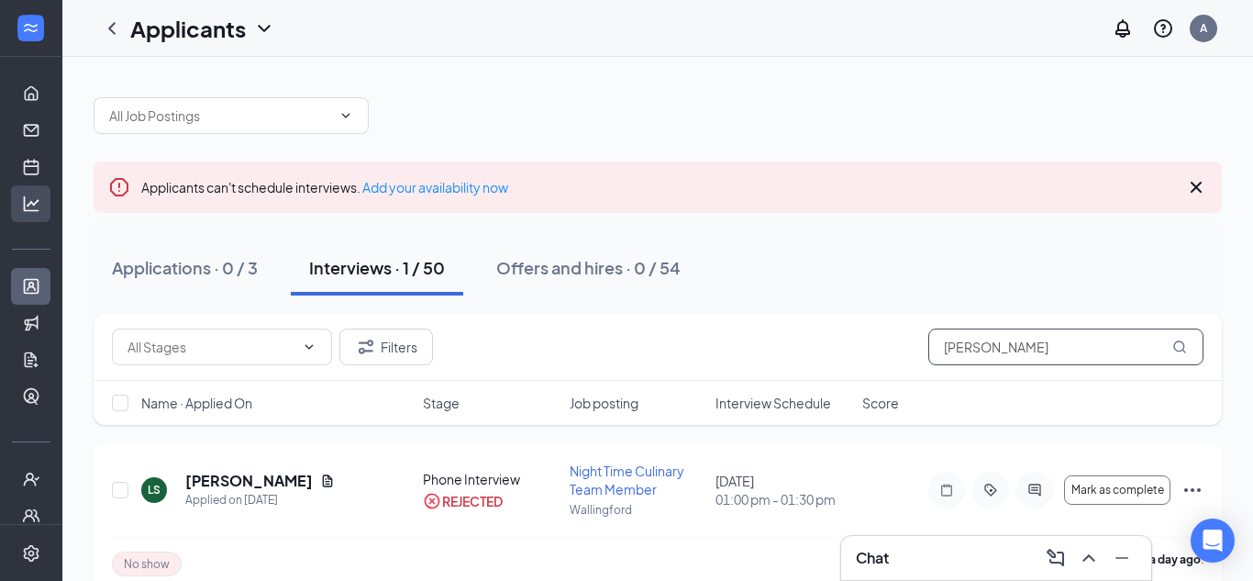
click at [0, 214] on div "Home Messages Scheduling Hiring Applicants Sourcing Tools Job Postings Talent N…" at bounding box center [626, 306] width 1253 height 613
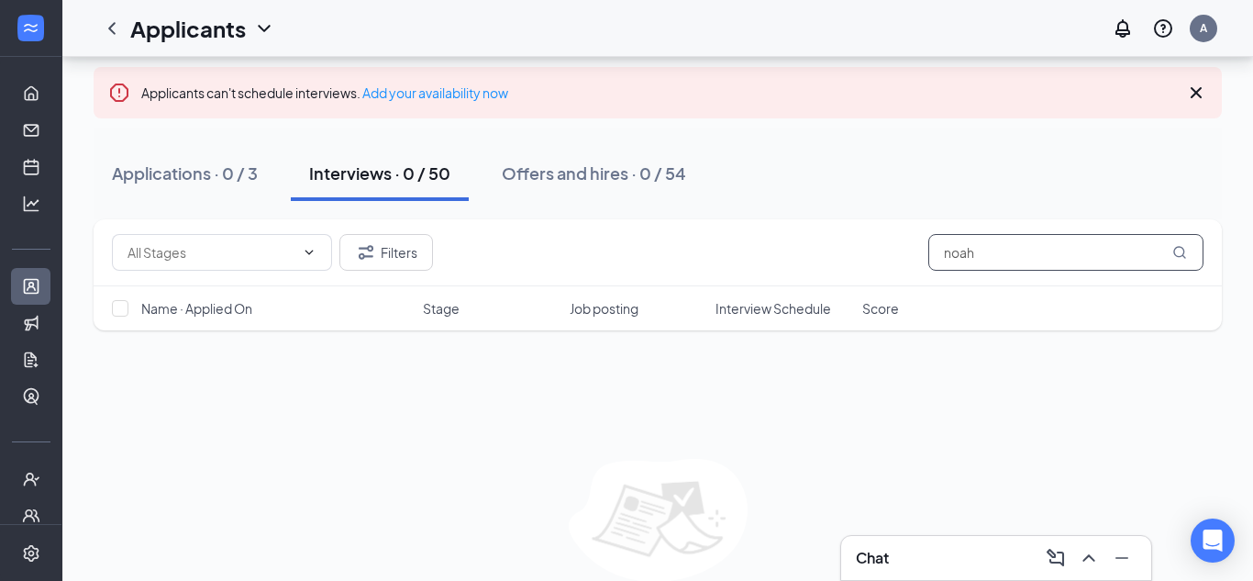
scroll to position [97, 0]
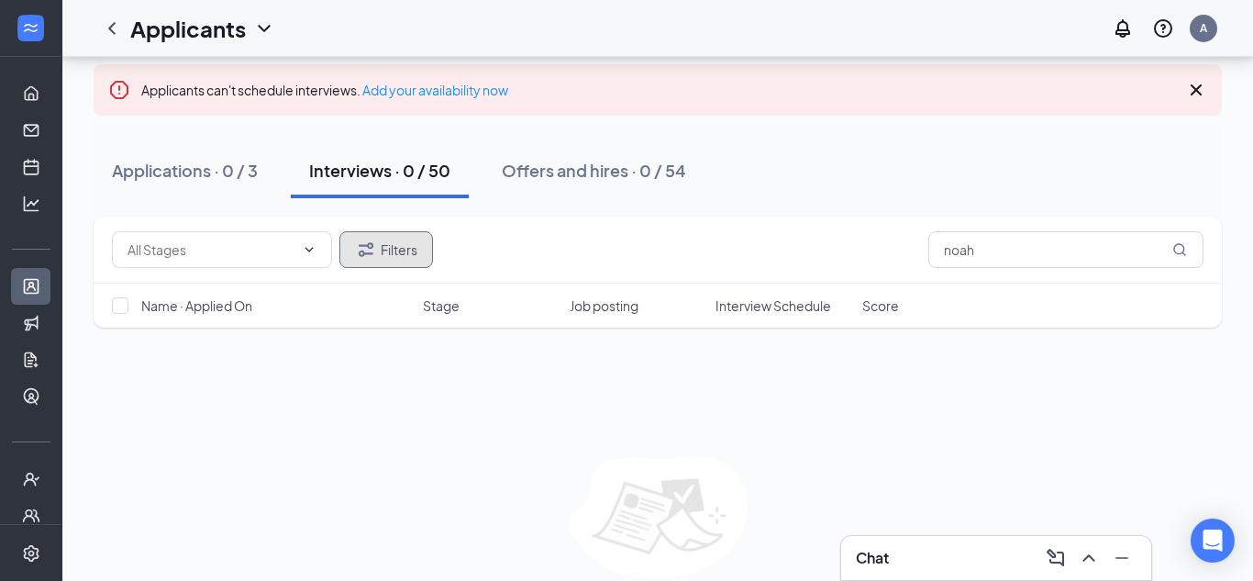
click at [421, 252] on button "Filters" at bounding box center [386, 249] width 94 height 37
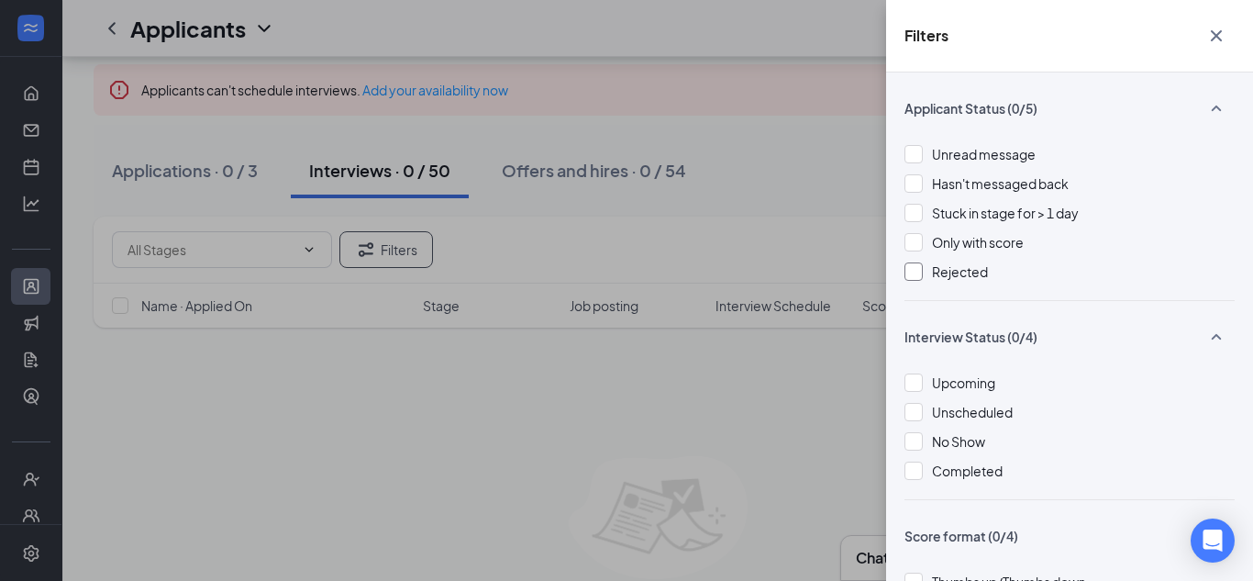
click at [974, 268] on span "Rejected" at bounding box center [960, 271] width 56 height 17
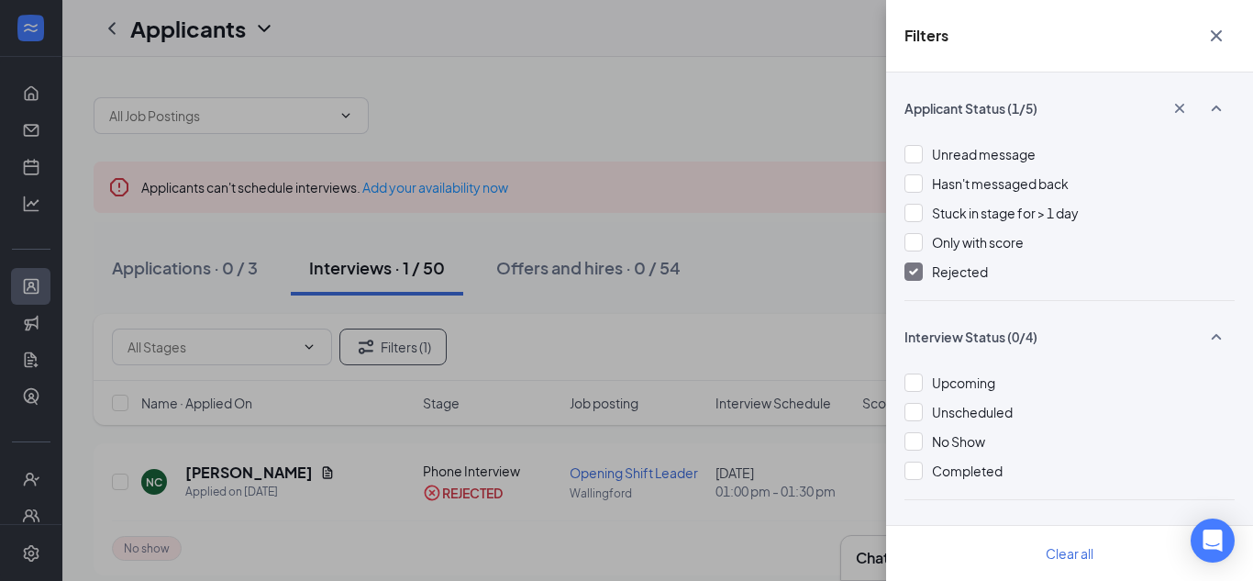
click at [955, 281] on div "Rejected" at bounding box center [960, 271] width 56 height 20
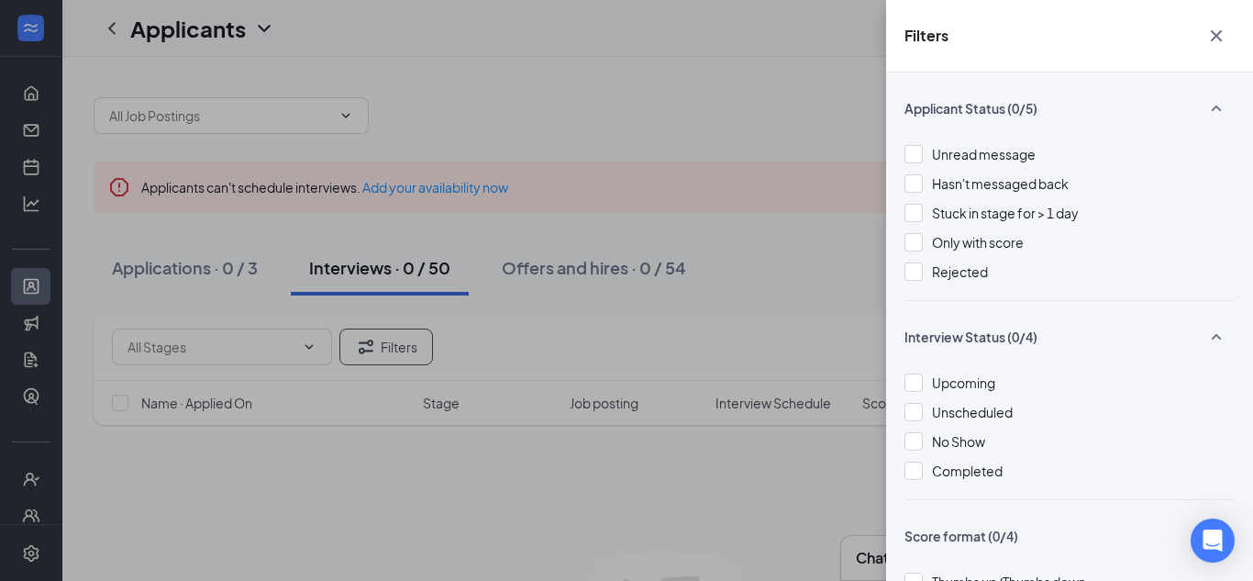
click at [1225, 38] on icon "Cross" at bounding box center [1216, 36] width 22 height 22
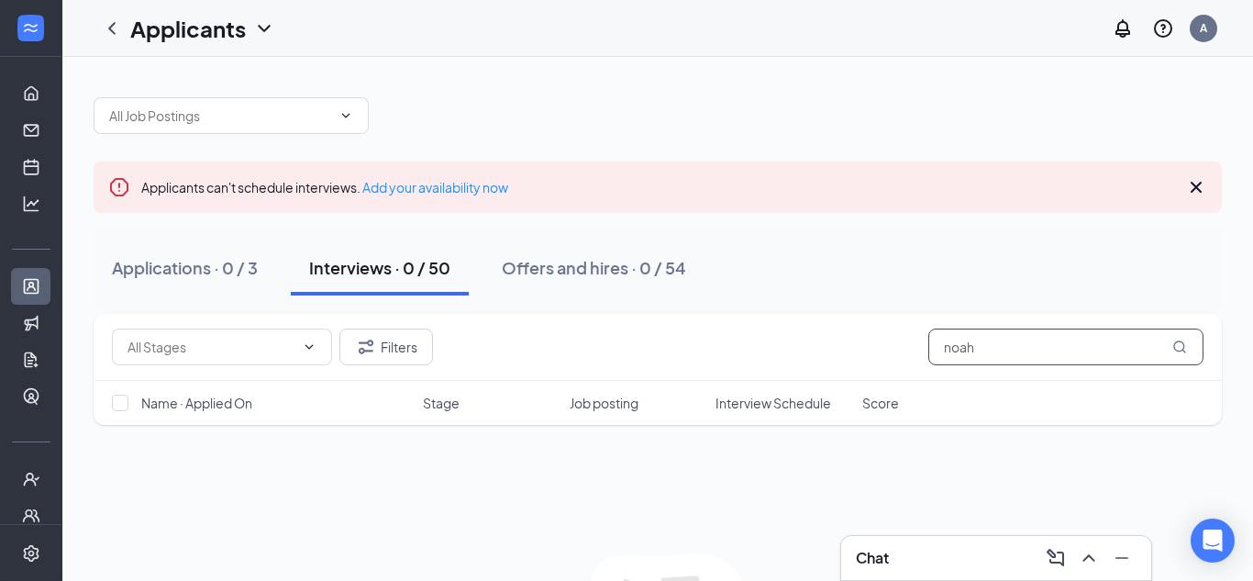
drag, startPoint x: 1062, startPoint y: 346, endPoint x: 983, endPoint y: 387, distance: 89.0
click at [983, 387] on div "Filters noah Name · Applied On Stage Job posting Interview Schedule Score" at bounding box center [658, 369] width 1128 height 111
type input "n"
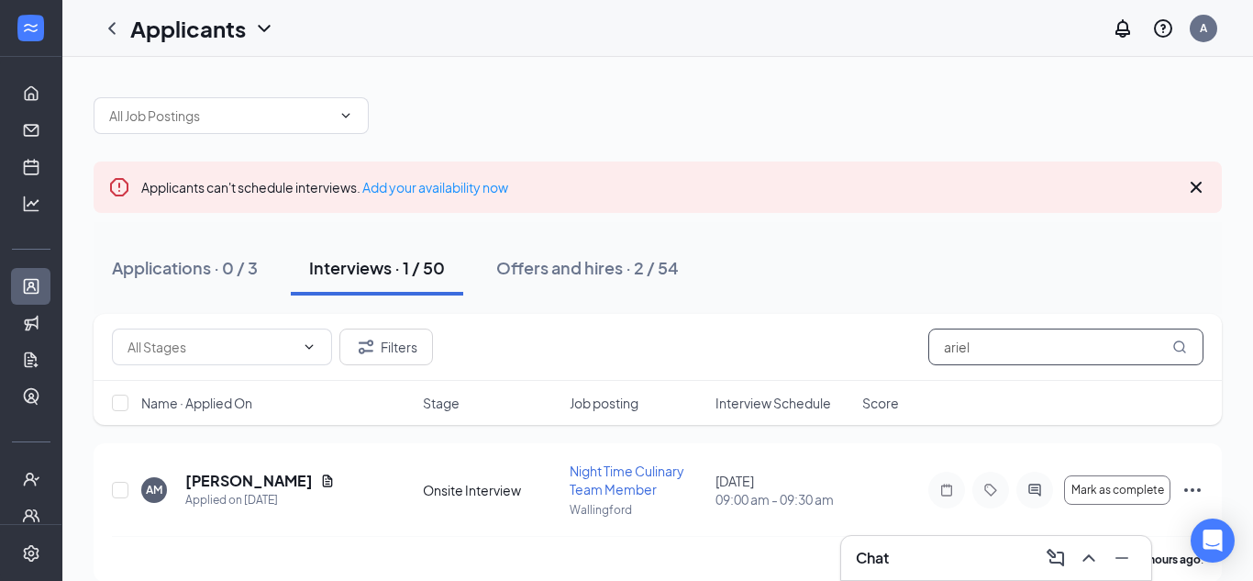
drag, startPoint x: 509, startPoint y: 247, endPoint x: 0, endPoint y: 326, distance: 515.1
click at [0, 326] on div "Home Messages Scheduling Hiring Applicants Sourcing Tools Job Postings Talent N…" at bounding box center [626, 302] width 1253 height 604
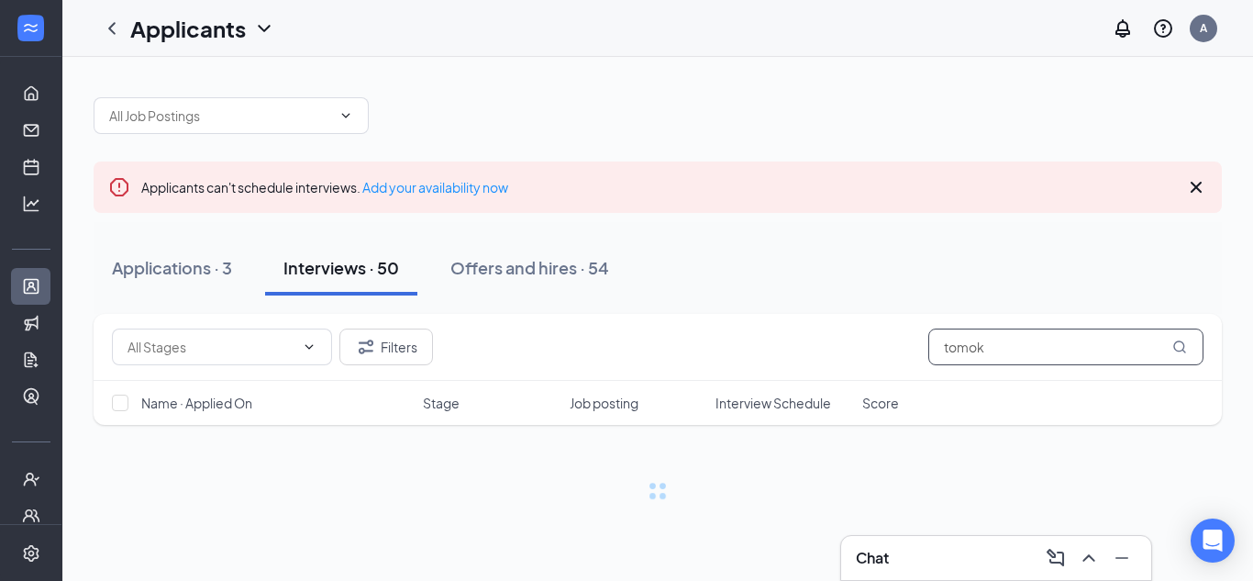
type input "tomoki"
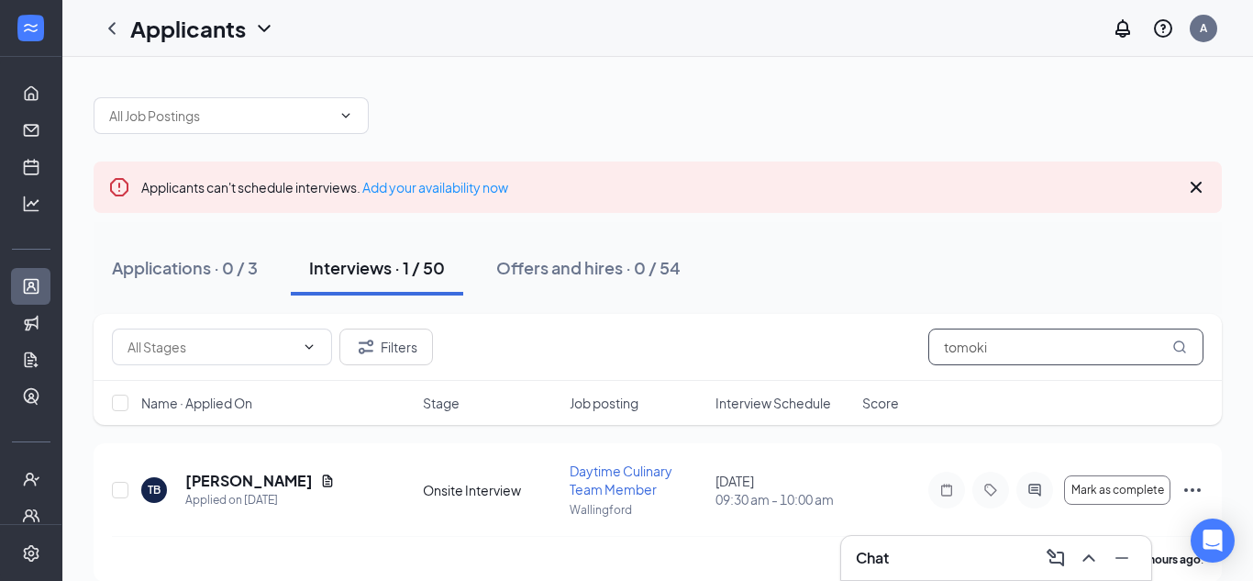
drag, startPoint x: 1000, startPoint y: 330, endPoint x: 91, endPoint y: 222, distance: 915.4
click at [91, 222] on div "Applicants can't schedule interviews. Add your availability now Applications · …" at bounding box center [657, 330] width 1191 height 547
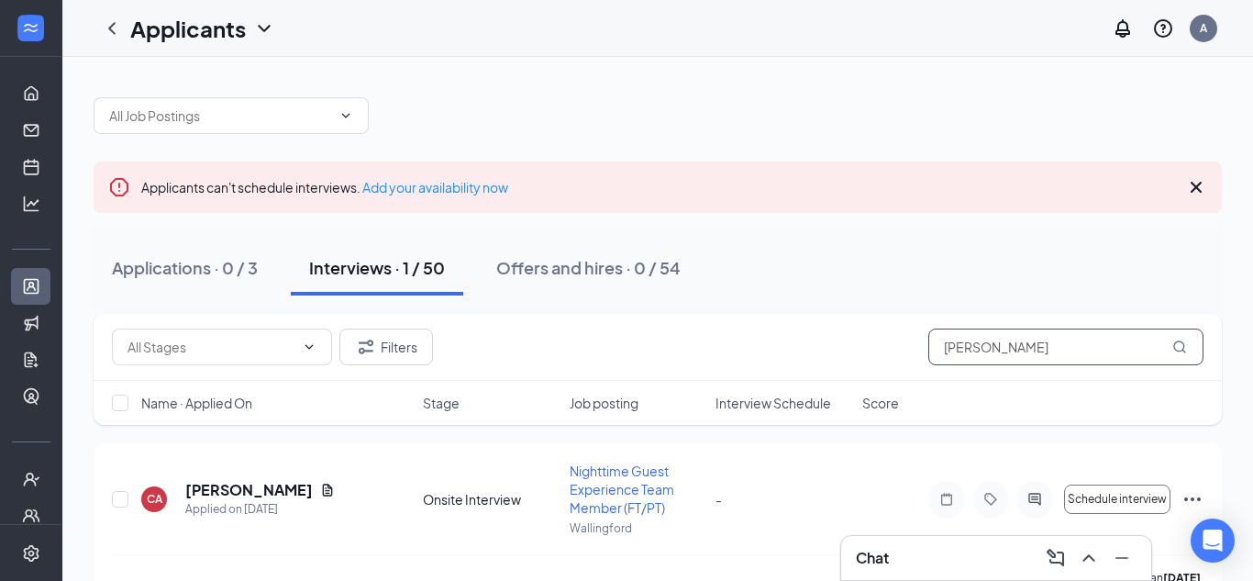
drag, startPoint x: 976, startPoint y: 349, endPoint x: 936, endPoint y: 348, distance: 40.4
click at [936, 348] on input "chloe" at bounding box center [1065, 346] width 275 height 37
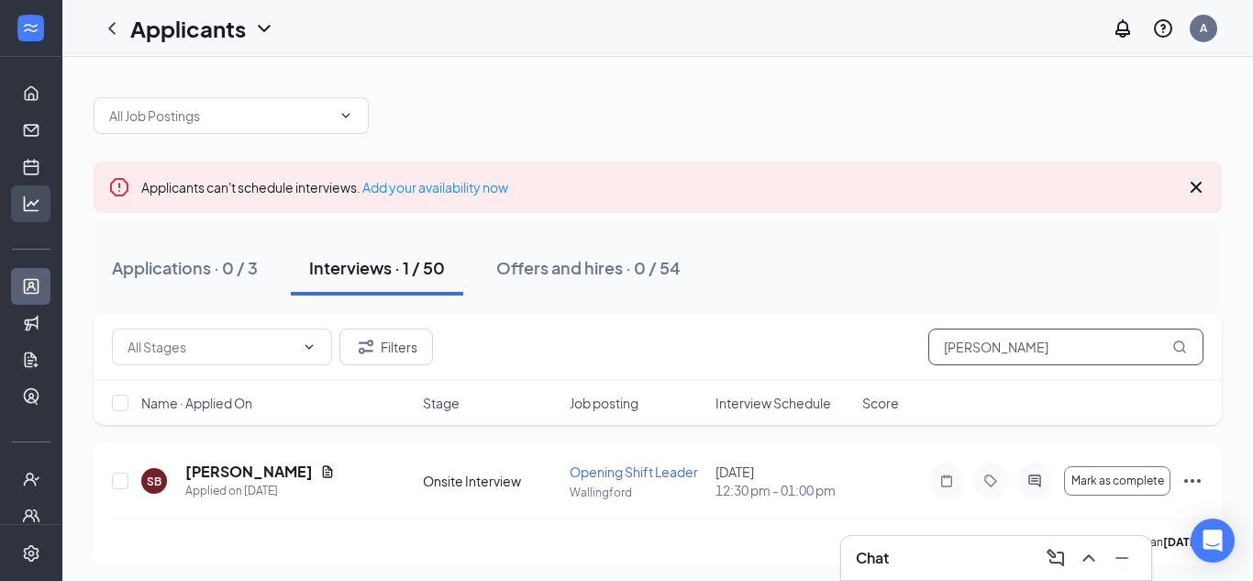
drag, startPoint x: 739, startPoint y: 291, endPoint x: 0, endPoint y: 208, distance: 743.9
click at [0, 208] on div "Home Messages Scheduling Hiring Applicants Sourcing Tools Job Postings Talent N…" at bounding box center [626, 293] width 1253 height 586
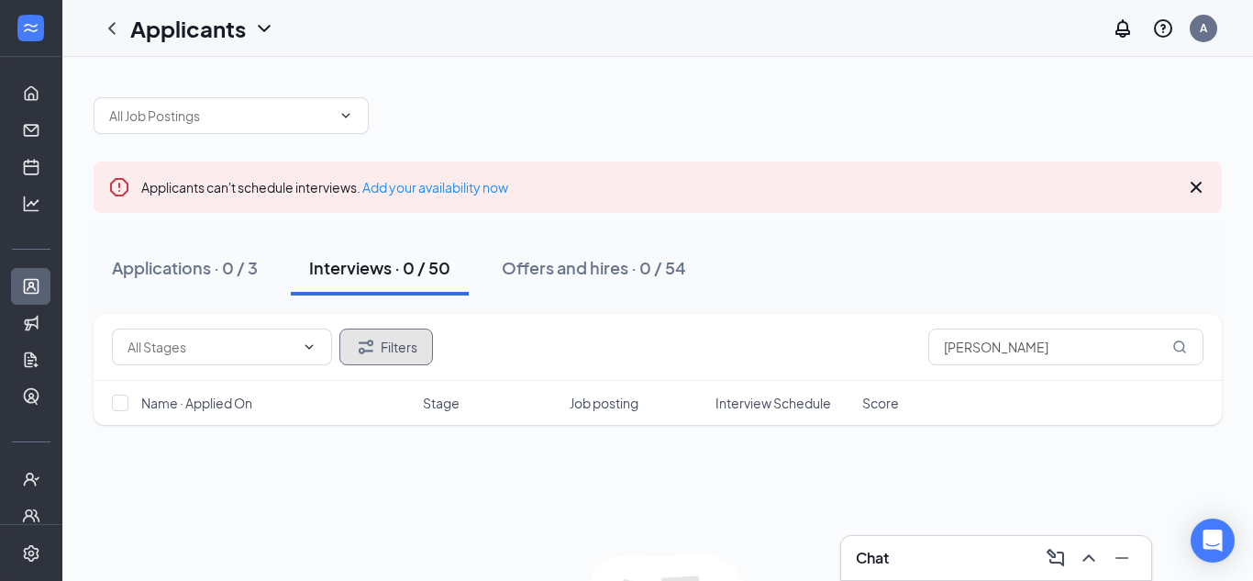
click at [391, 331] on button "Filters" at bounding box center [386, 346] width 94 height 37
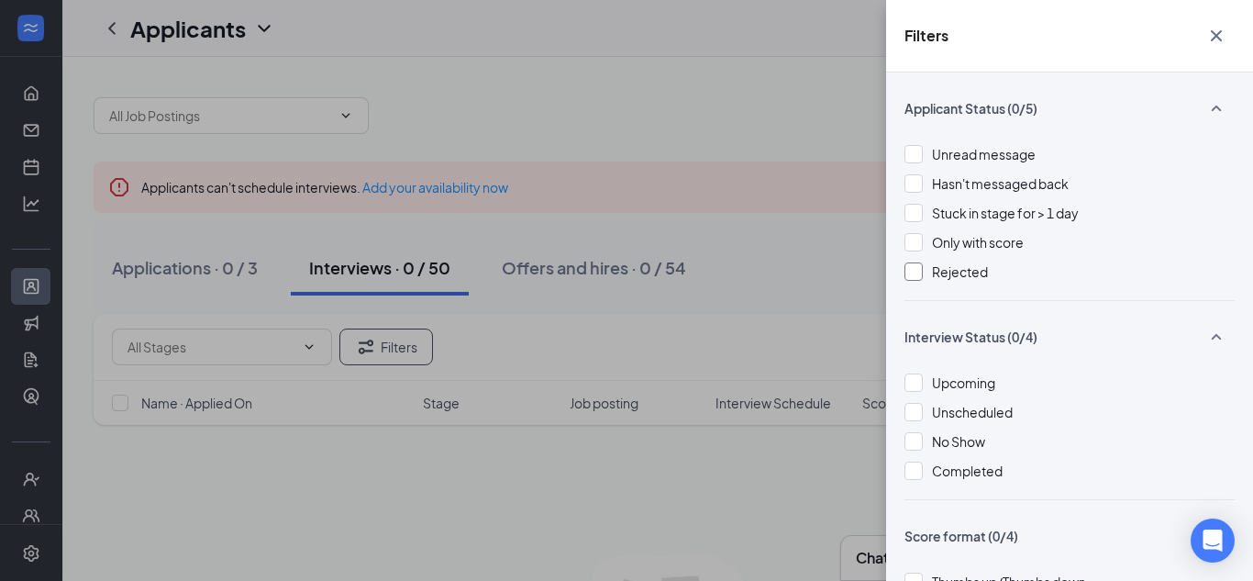
click at [948, 277] on span "Rejected" at bounding box center [960, 271] width 56 height 17
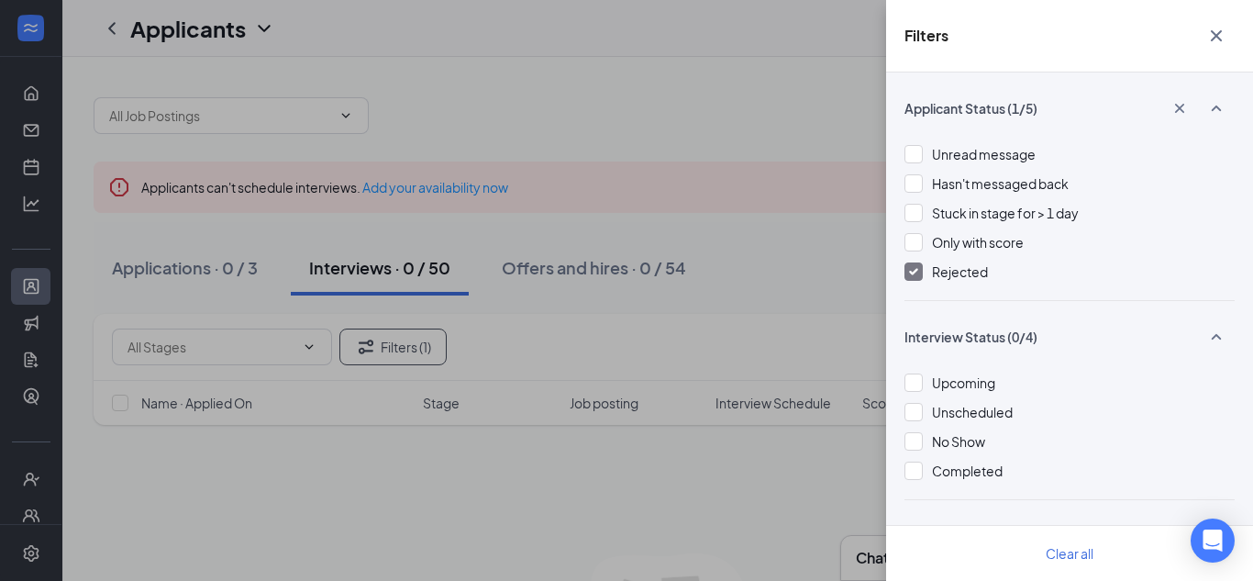
click at [1214, 39] on icon "Cross" at bounding box center [1216, 36] width 22 height 22
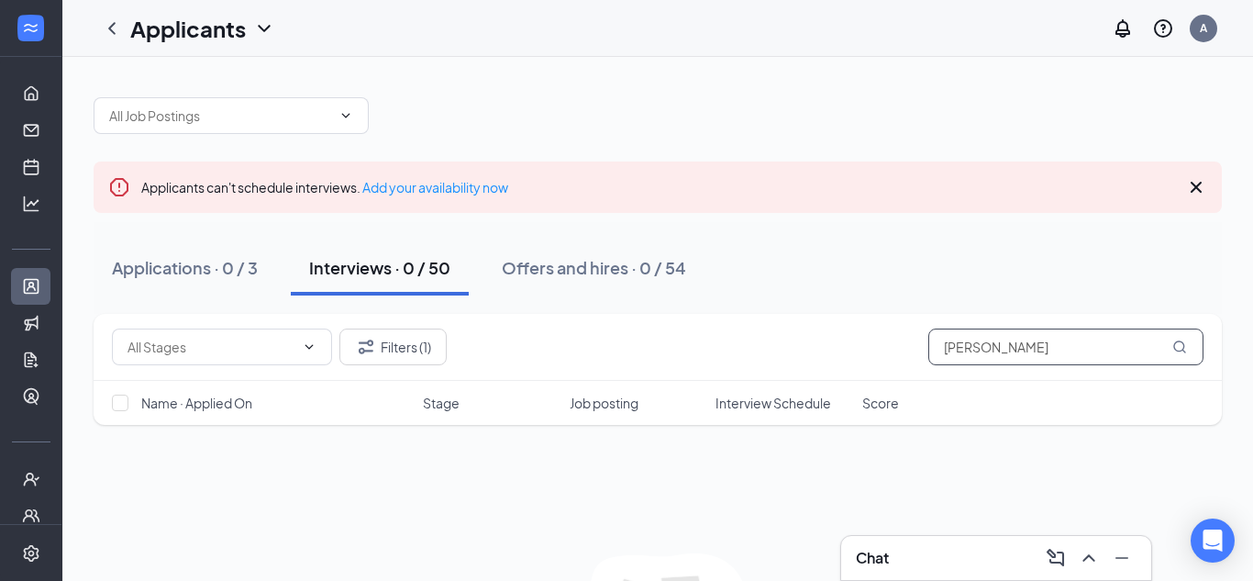
drag, startPoint x: 1076, startPoint y: 356, endPoint x: 0, endPoint y: 298, distance: 1077.4
click at [0, 298] on div "Home Messages Scheduling Hiring Applicants Sourcing Tools Job Postings Talent N…" at bounding box center [626, 376] width 1253 height 753
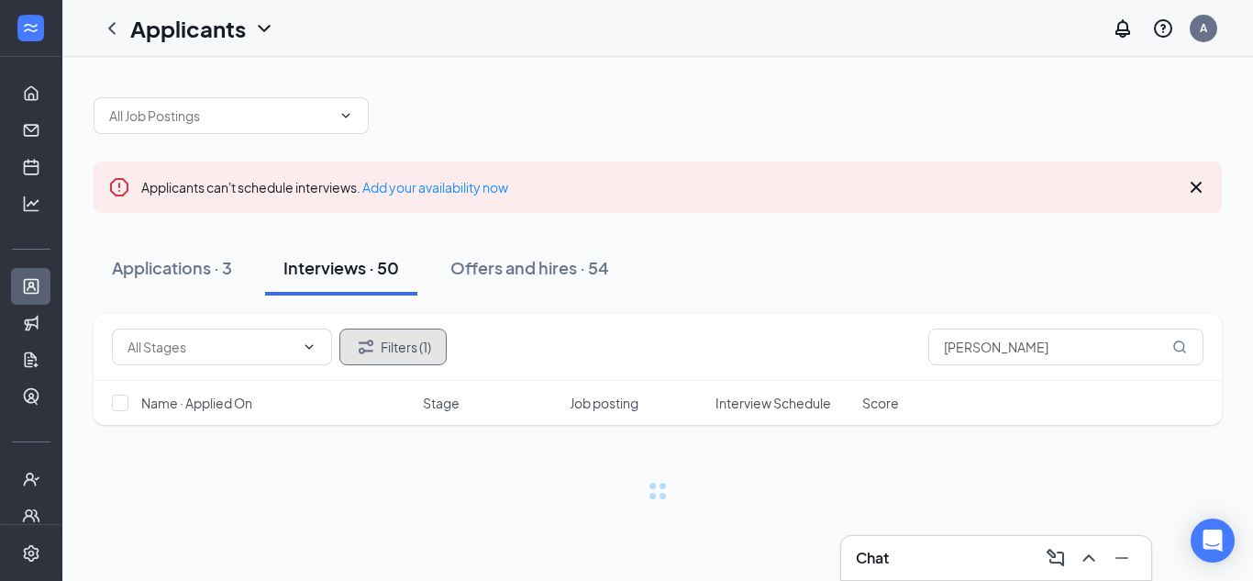
click at [396, 345] on button "Filters (1)" at bounding box center [392, 346] width 107 height 37
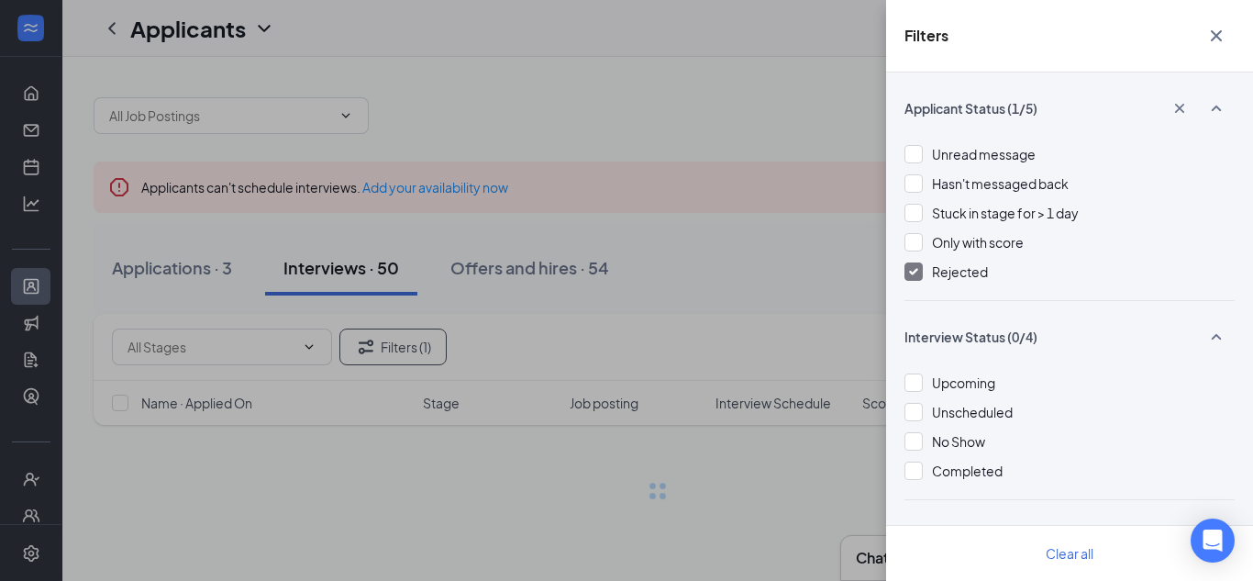
click at [986, 272] on span "Rejected" at bounding box center [960, 271] width 56 height 17
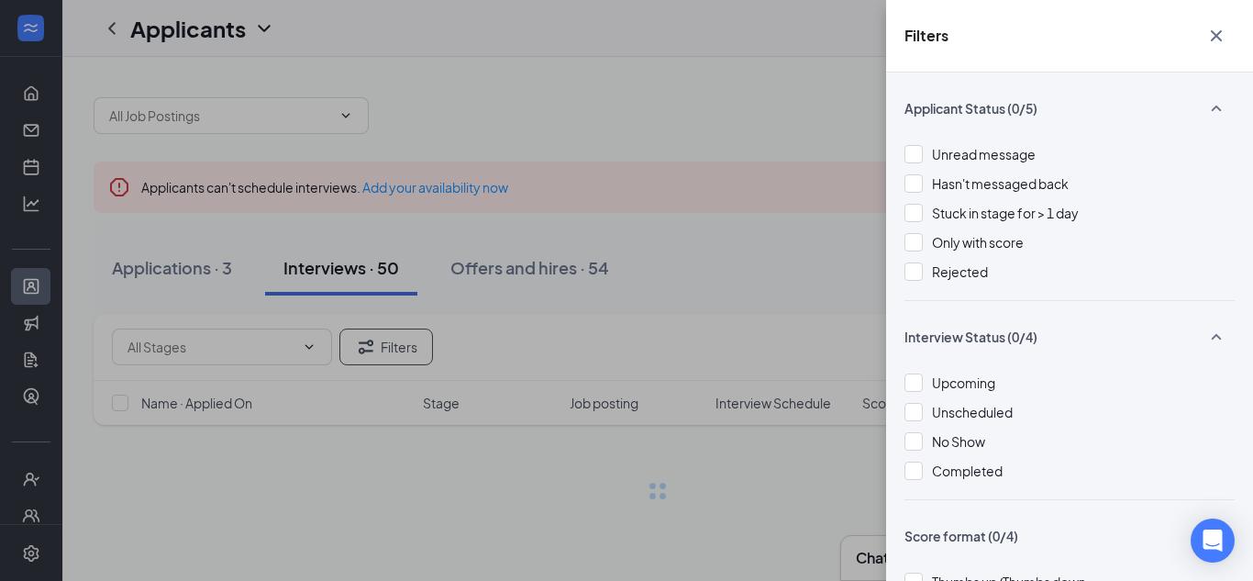
click at [1216, 46] on icon "Cross" at bounding box center [1216, 36] width 22 height 22
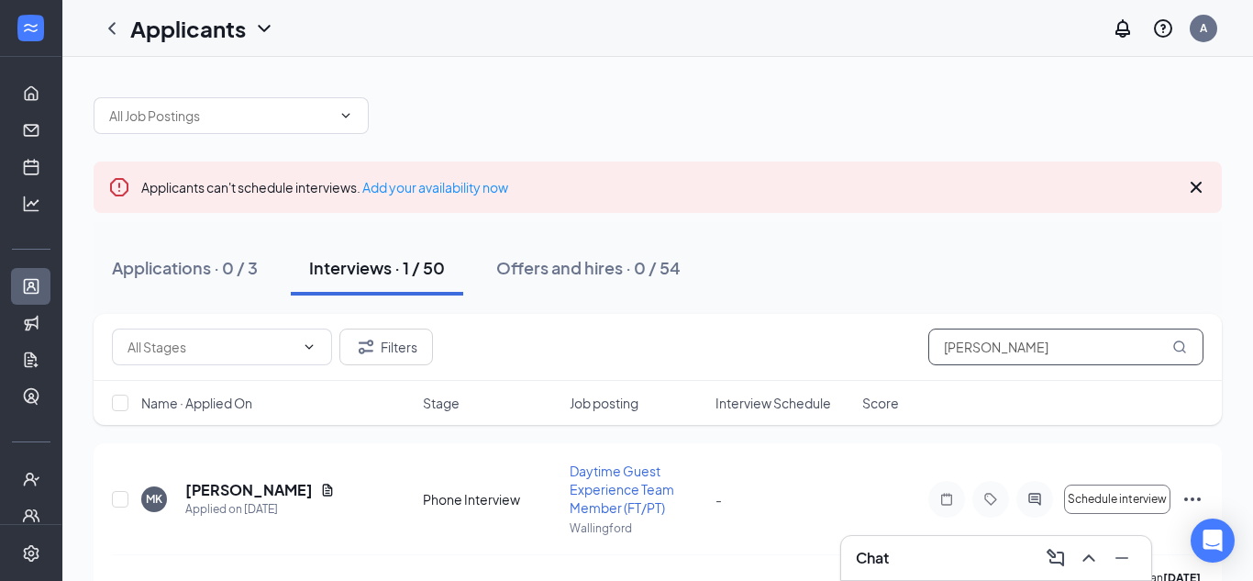
click at [1070, 336] on input "matthew" at bounding box center [1065, 346] width 275 height 37
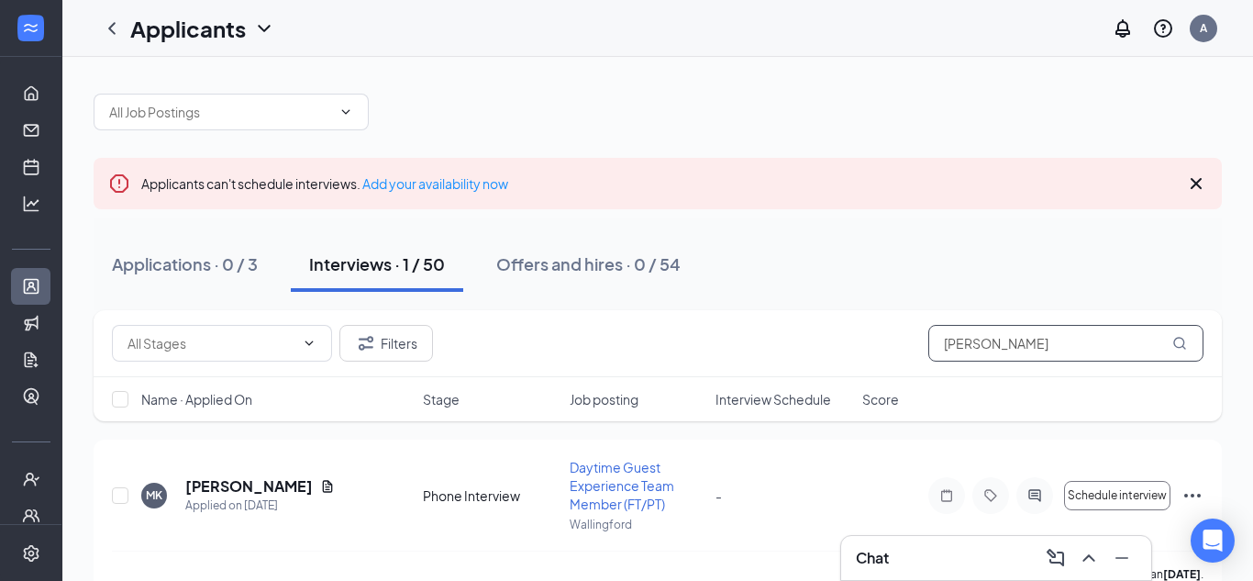
scroll to position [41, 0]
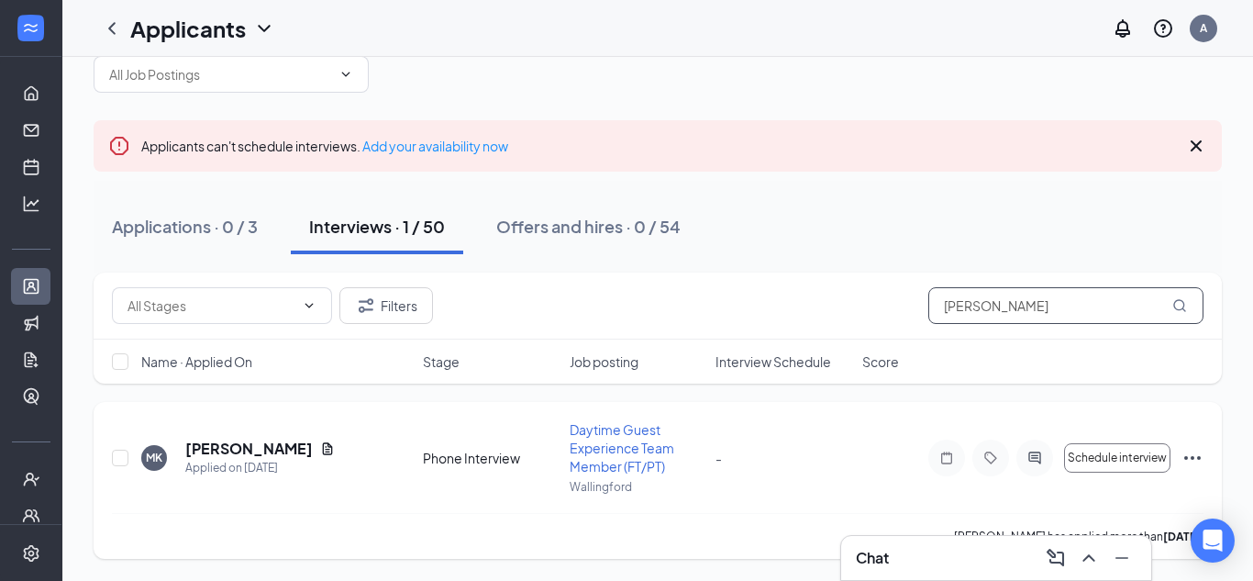
type input "matthew"
click at [1193, 460] on icon "Ellipses" at bounding box center [1192, 458] width 22 height 22
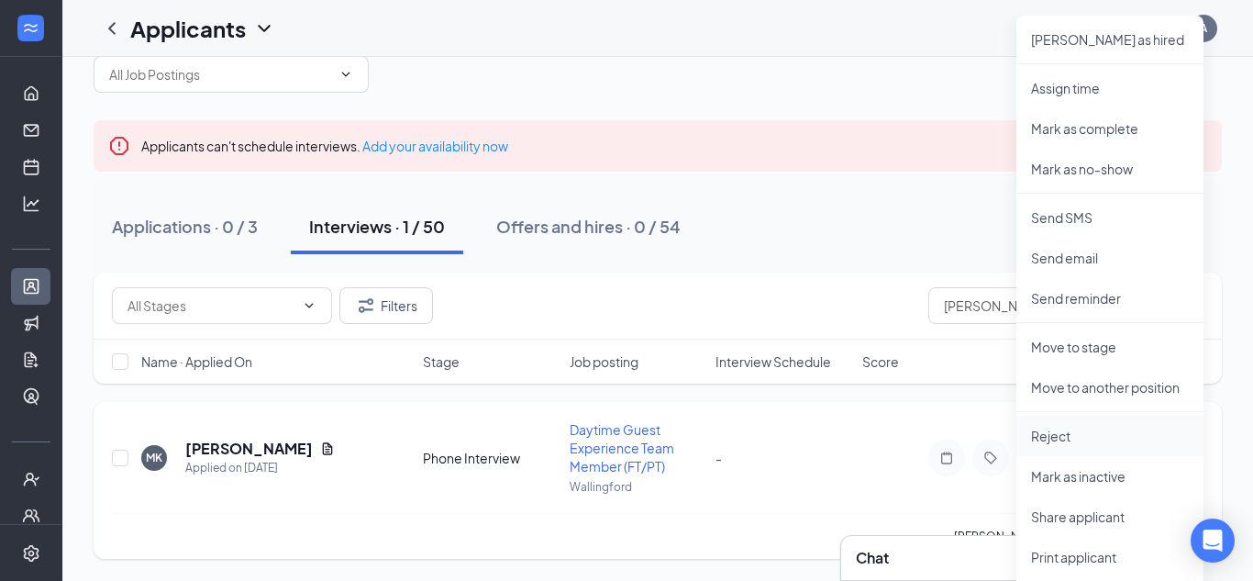
click at [1077, 436] on p "Reject" at bounding box center [1110, 436] width 158 height 18
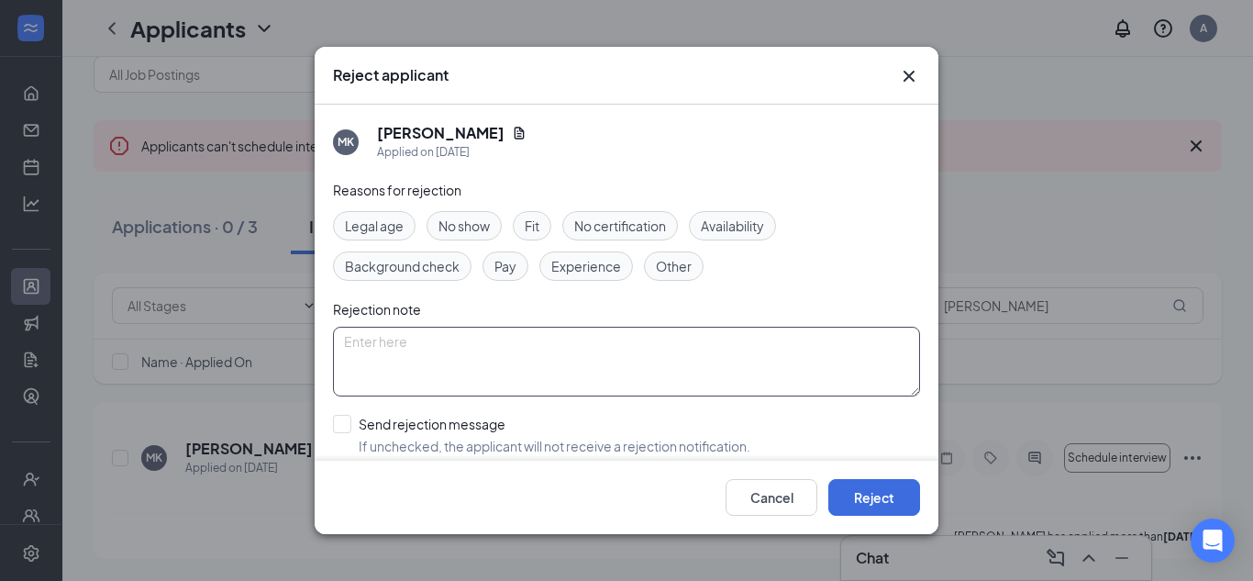
click at [710, 377] on textarea at bounding box center [626, 362] width 587 height 70
type textarea "unresponsive"
click at [499, 419] on input "Send rejection message If unchecked, the applicant will not receive a rejection…" at bounding box center [541, 435] width 417 height 40
checkbox input "true"
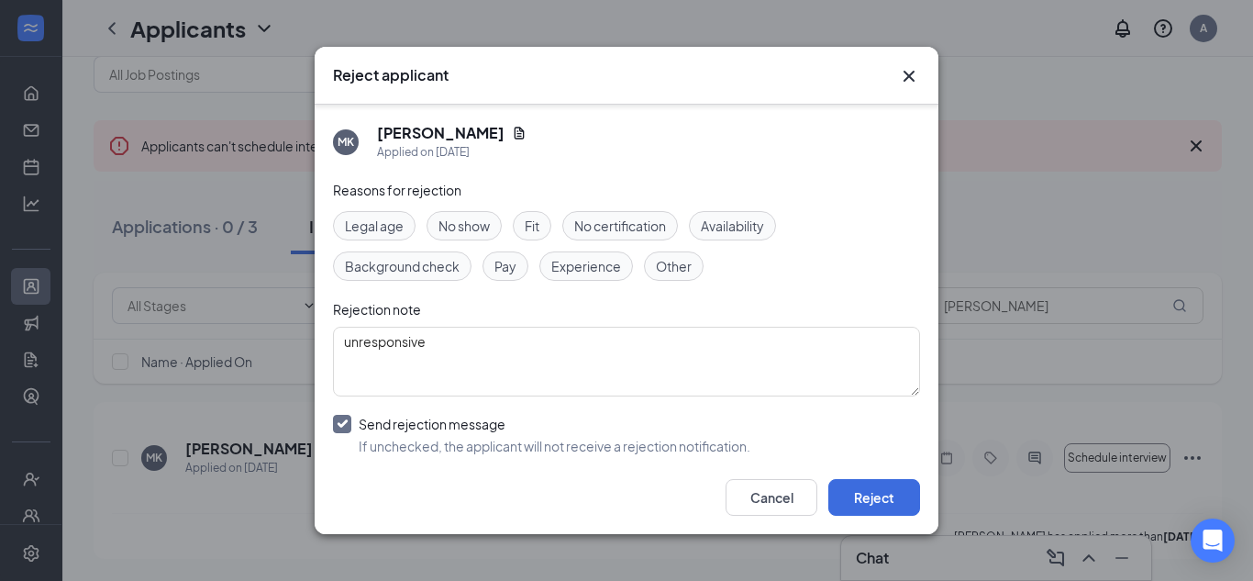
scroll to position [191, 0]
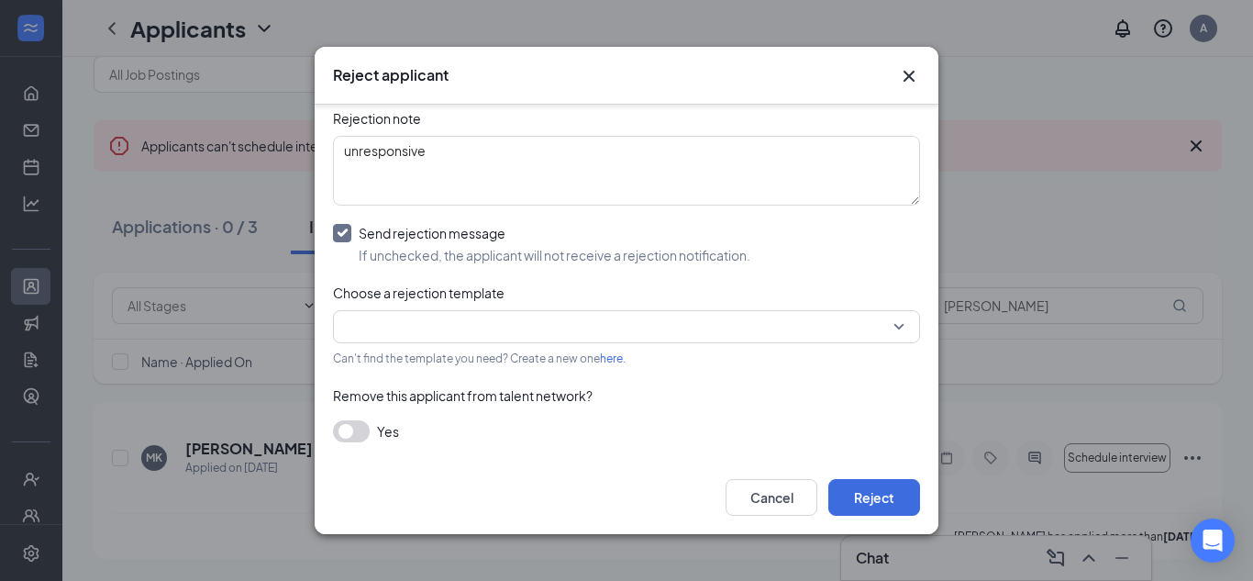
click at [352, 433] on button "button" at bounding box center [351, 431] width 37 height 22
click at [412, 335] on input "search" at bounding box center [620, 326] width 552 height 31
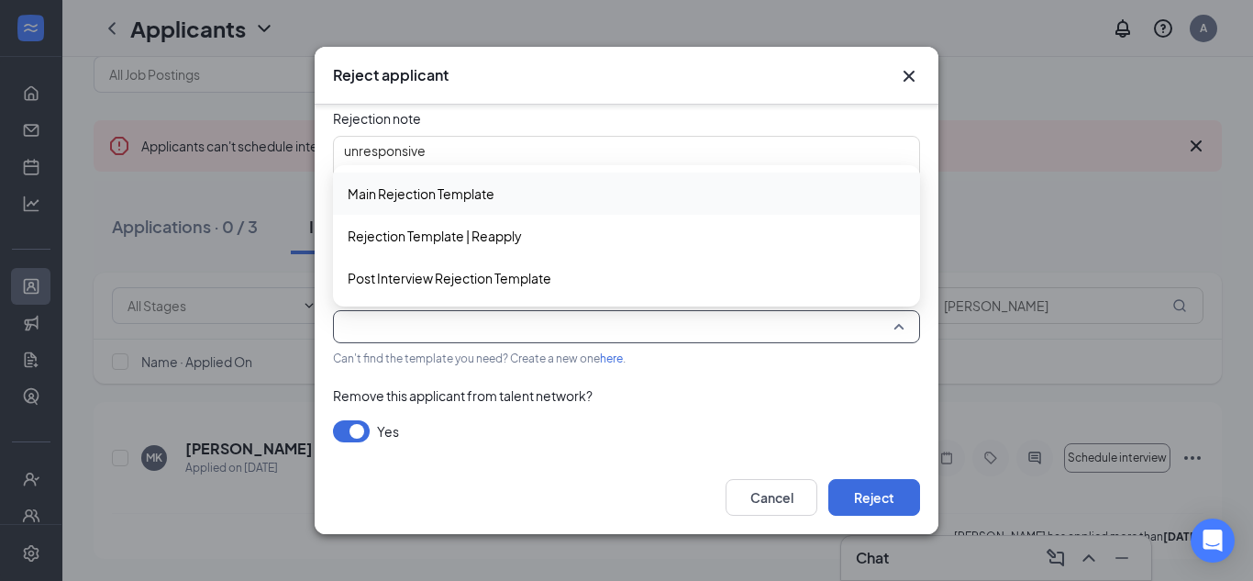
click at [488, 196] on span "Main Rejection Template" at bounding box center [421, 193] width 147 height 20
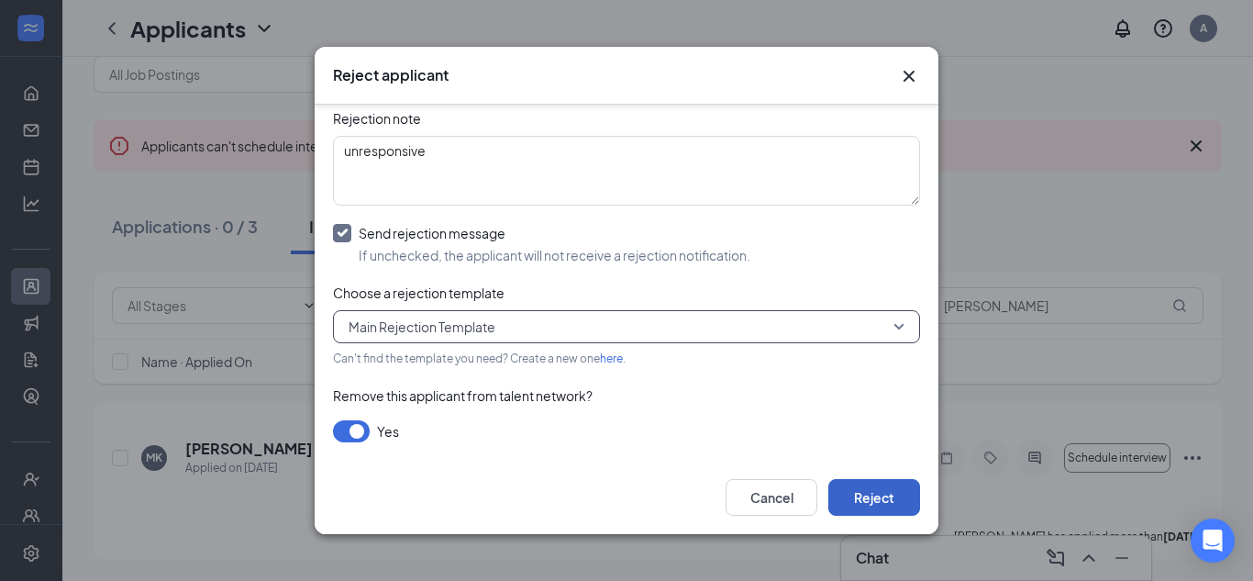
click at [893, 501] on button "Reject" at bounding box center [874, 497] width 92 height 37
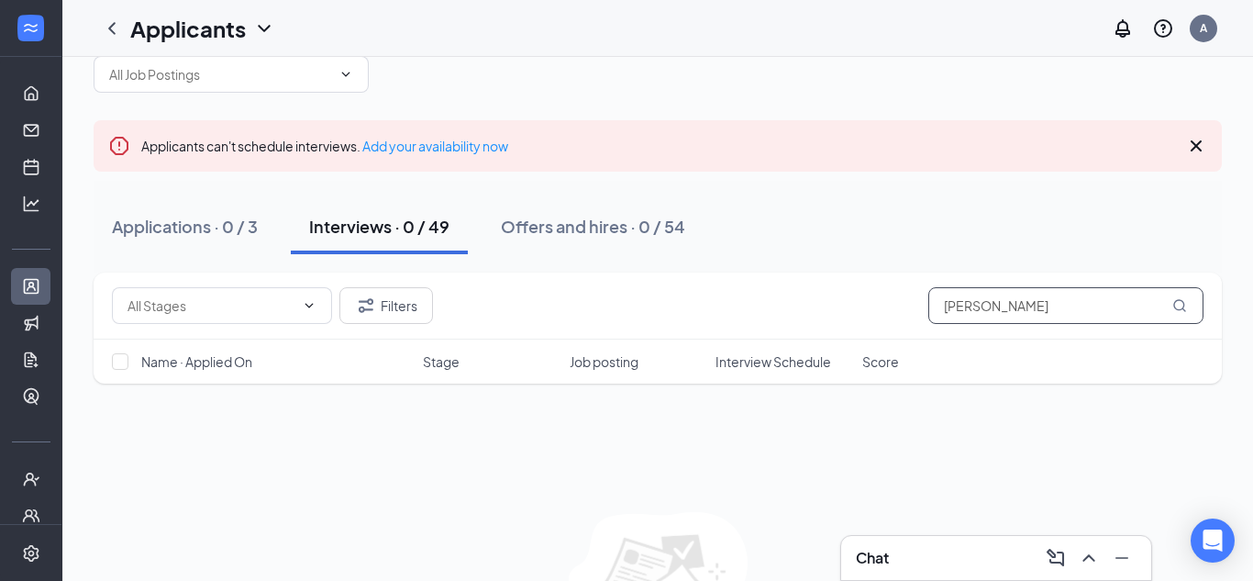
drag, startPoint x: 1054, startPoint y: 299, endPoint x: 753, endPoint y: 372, distance: 309.7
click at [753, 372] on div "Filters matthew Name · Applied On Stage Job posting Interview Schedule Score" at bounding box center [658, 327] width 1128 height 111
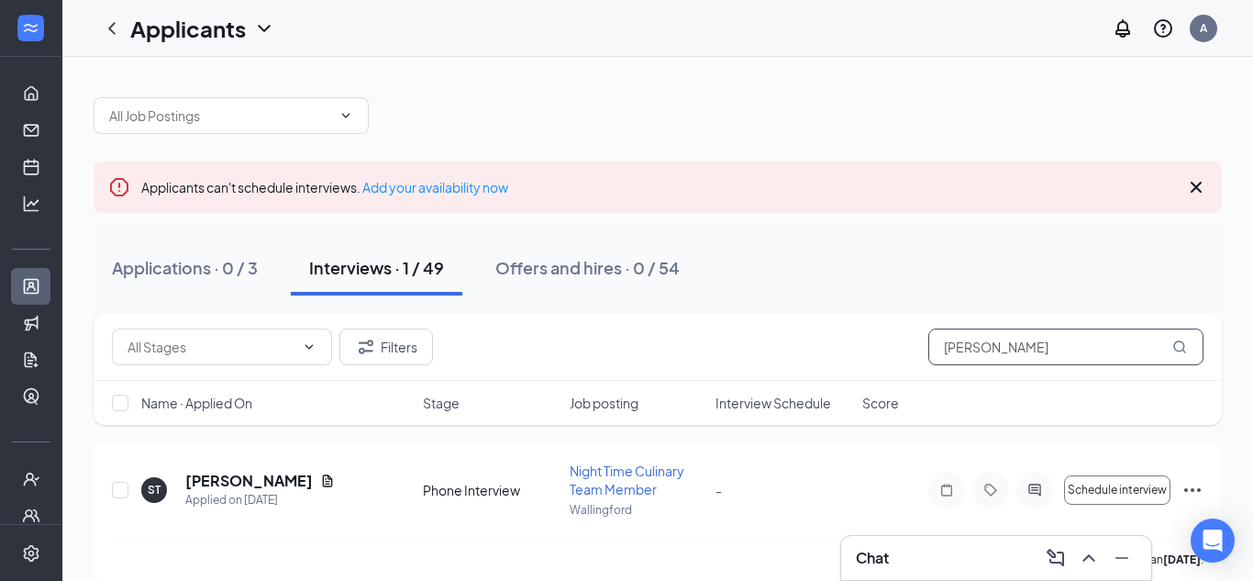
scroll to position [23, 0]
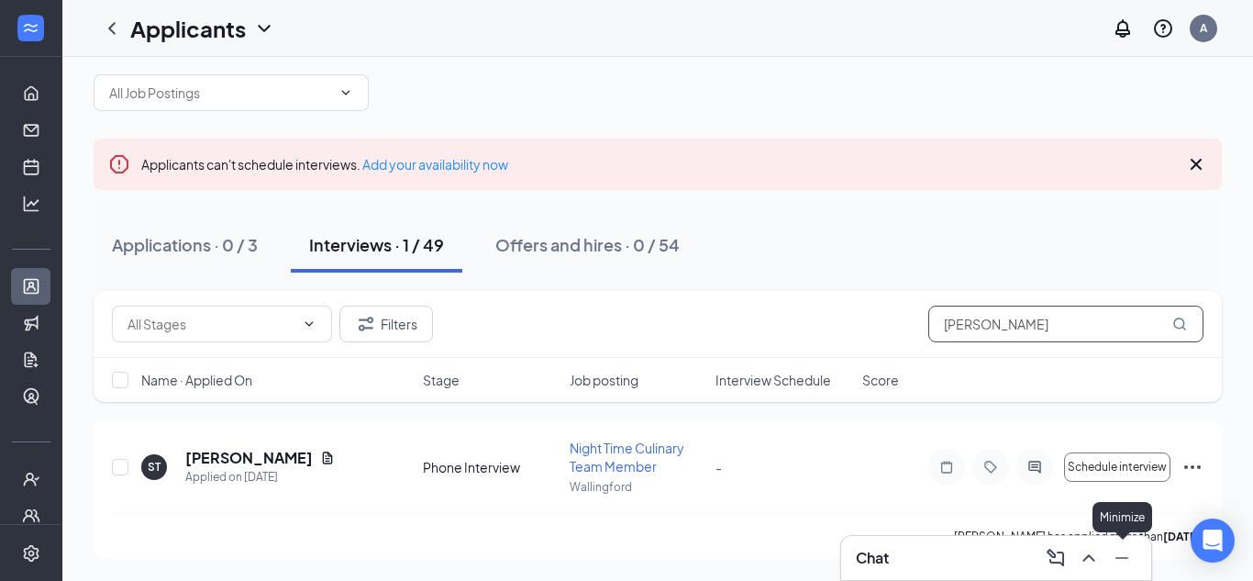
type input "trowell"
click at [1119, 560] on icon "Minimize" at bounding box center [1122, 558] width 22 height 22
click at [1186, 462] on icon "Ellipses" at bounding box center [1192, 467] width 22 height 22
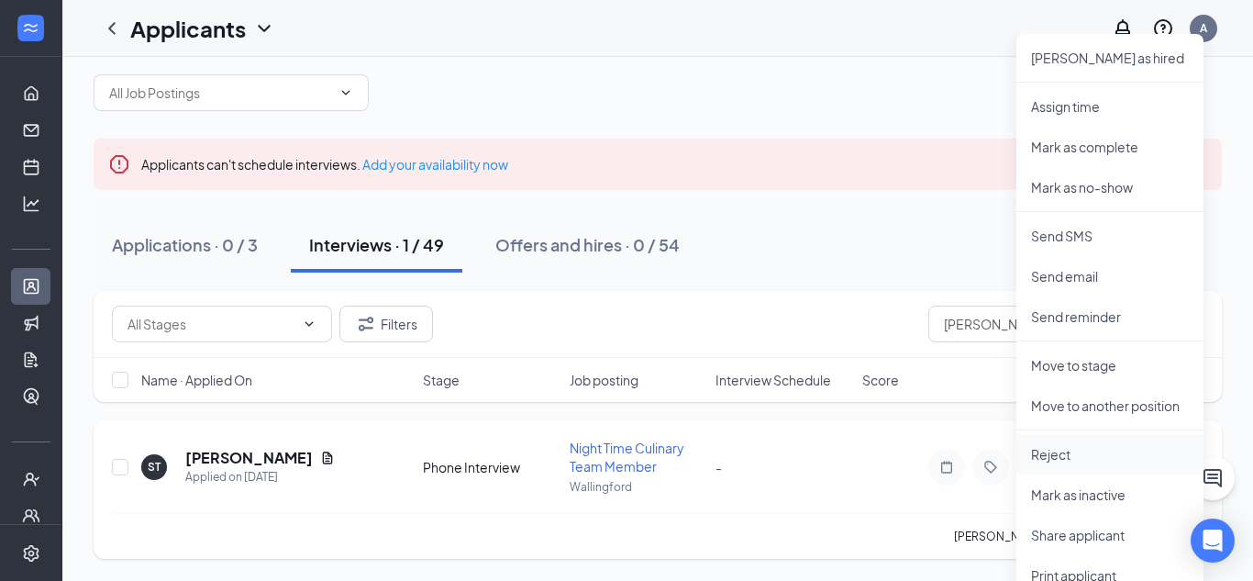
click at [1066, 455] on p "Reject" at bounding box center [1110, 454] width 158 height 18
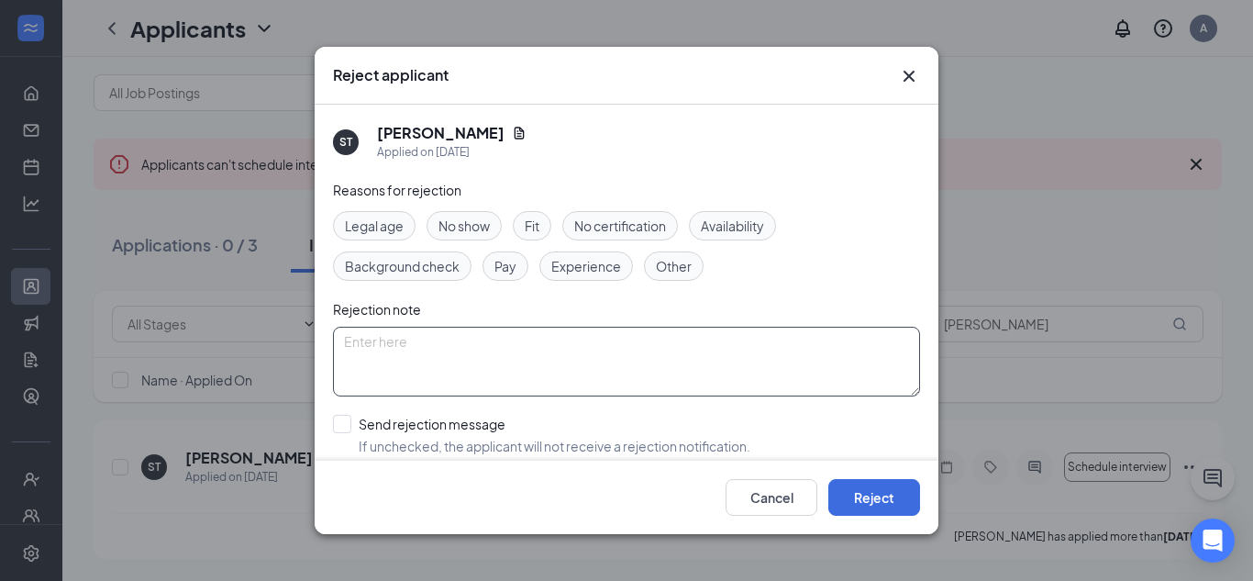
click at [533, 368] on textarea at bounding box center [626, 362] width 587 height 70
type textarea "unresponsive"
click at [421, 416] on input "Send rejection message If unchecked, the applicant will not receive a rejection…" at bounding box center [541, 435] width 417 height 40
checkbox input "true"
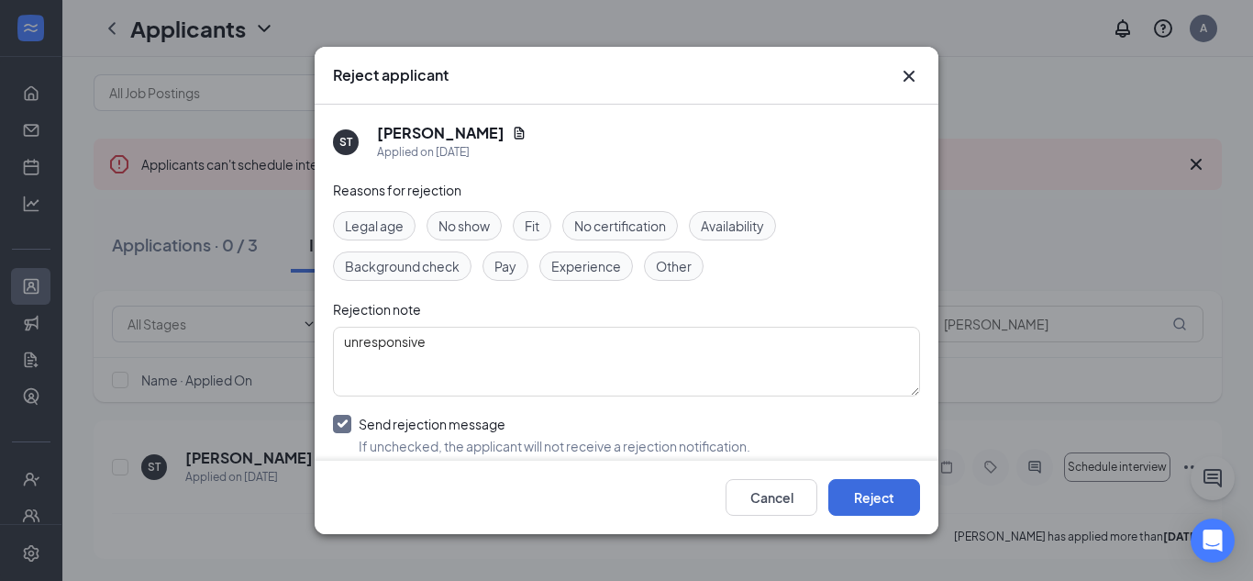
scroll to position [191, 0]
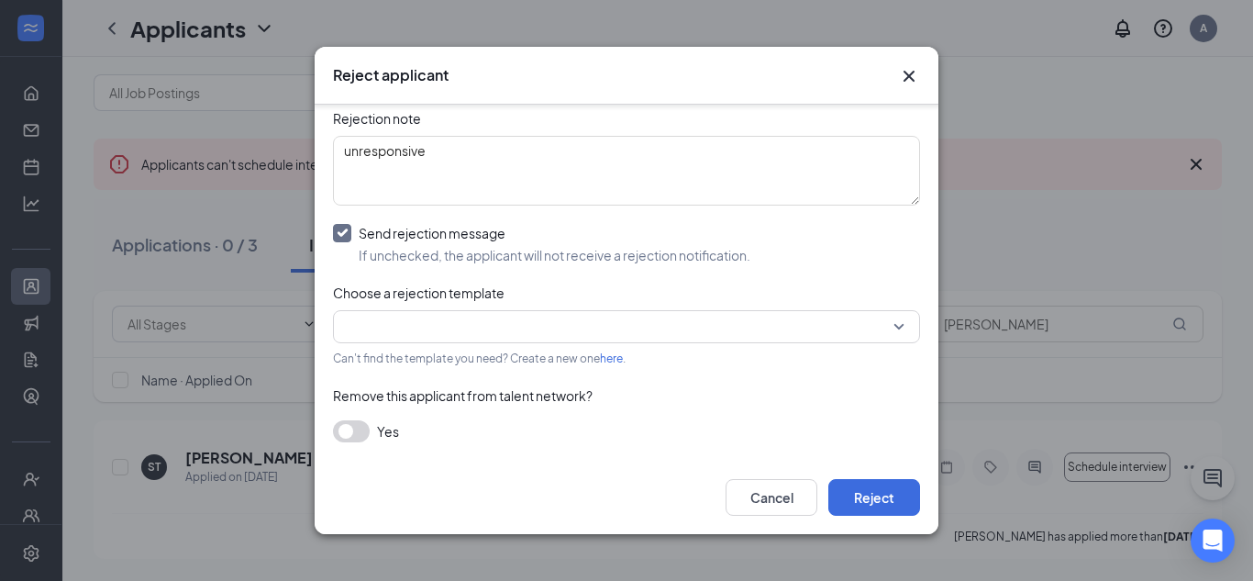
click at [343, 427] on button "button" at bounding box center [351, 431] width 37 height 22
click at [415, 336] on input "search" at bounding box center [620, 326] width 552 height 31
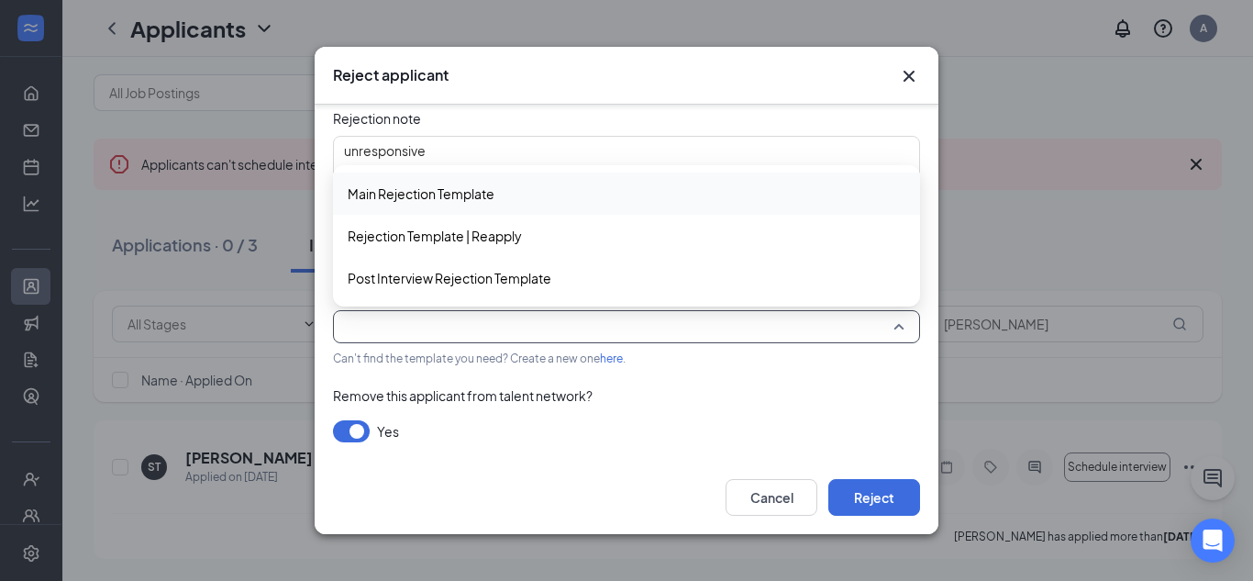
click at [500, 200] on span "Main Rejection Template" at bounding box center [627, 193] width 558 height 20
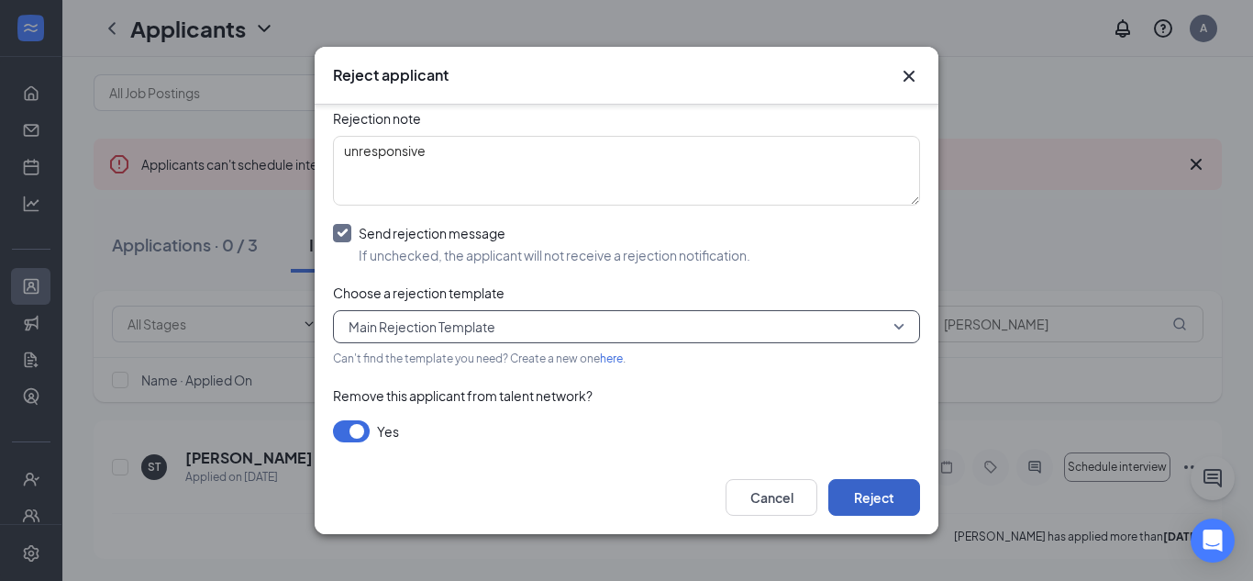
click at [844, 503] on button "Reject" at bounding box center [874, 497] width 92 height 37
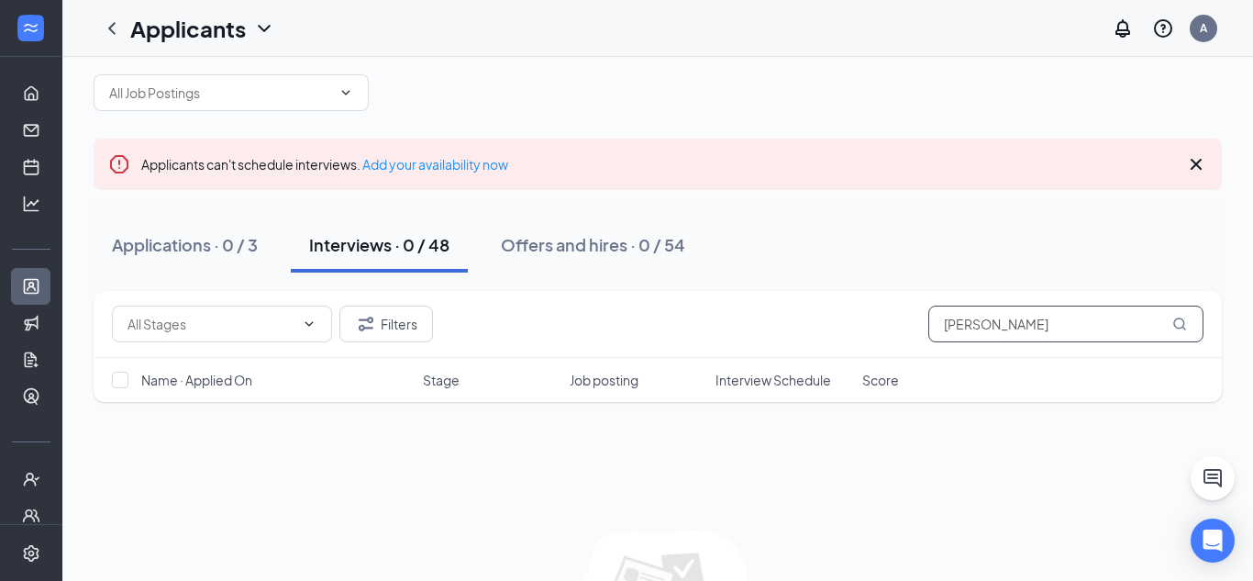
drag, startPoint x: 992, startPoint y: 322, endPoint x: 897, endPoint y: 385, distance: 114.5
click at [897, 385] on div "Filters trowell Name · Applied On Stage Job posting Interview Schedule Score" at bounding box center [658, 346] width 1128 height 111
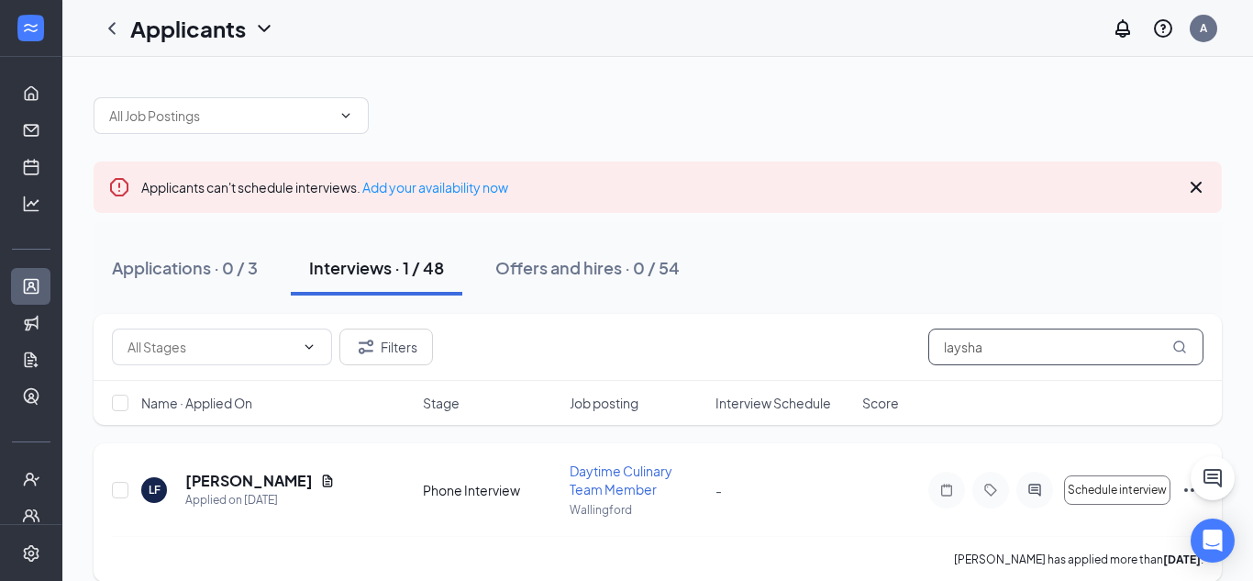
type input "laysha"
click at [1186, 494] on icon "Ellipses" at bounding box center [1192, 490] width 22 height 22
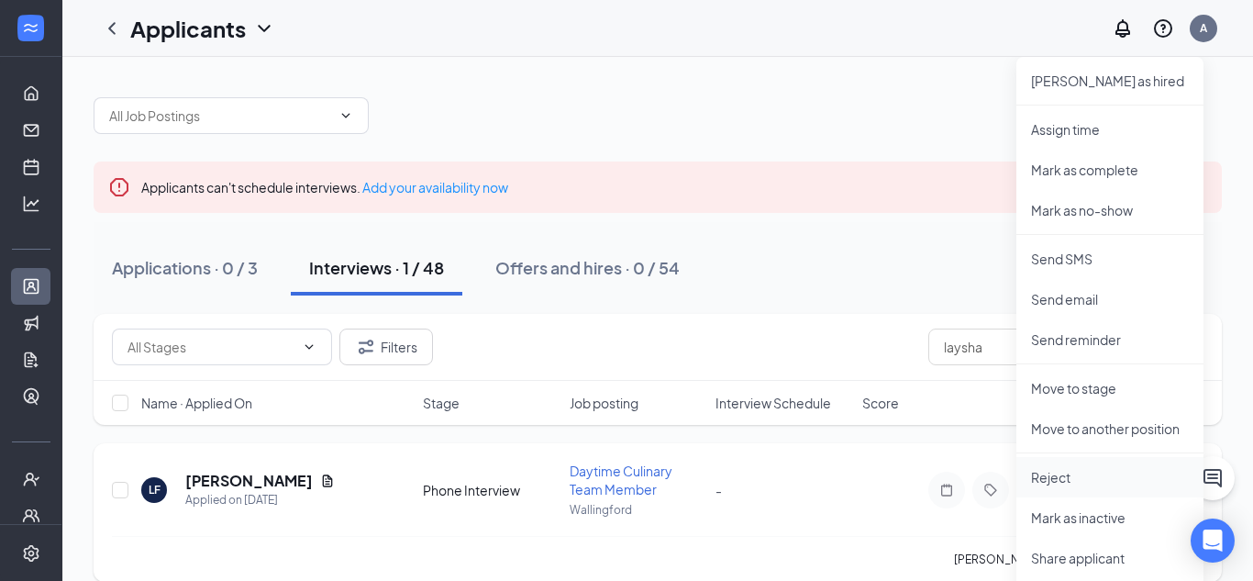
click at [1051, 482] on p "Reject" at bounding box center [1110, 477] width 158 height 18
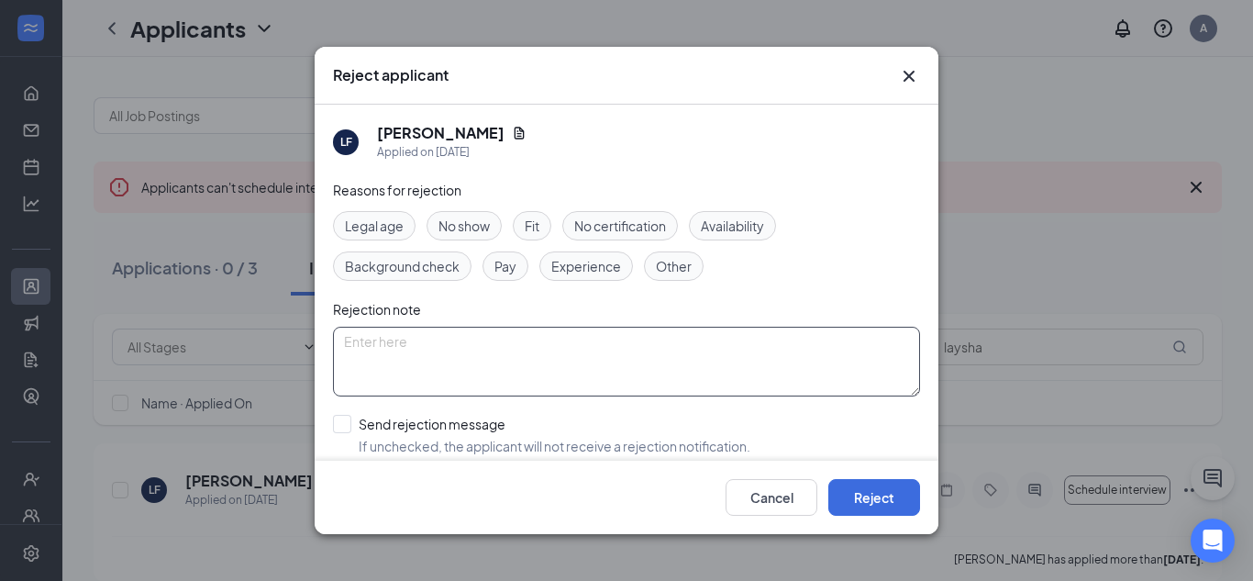
click at [548, 376] on textarea at bounding box center [626, 362] width 587 height 70
type textarea "unresponsive"
click at [443, 415] on input "Send rejection message If unchecked, the applicant will not receive a rejection…" at bounding box center [541, 435] width 417 height 40
checkbox input "true"
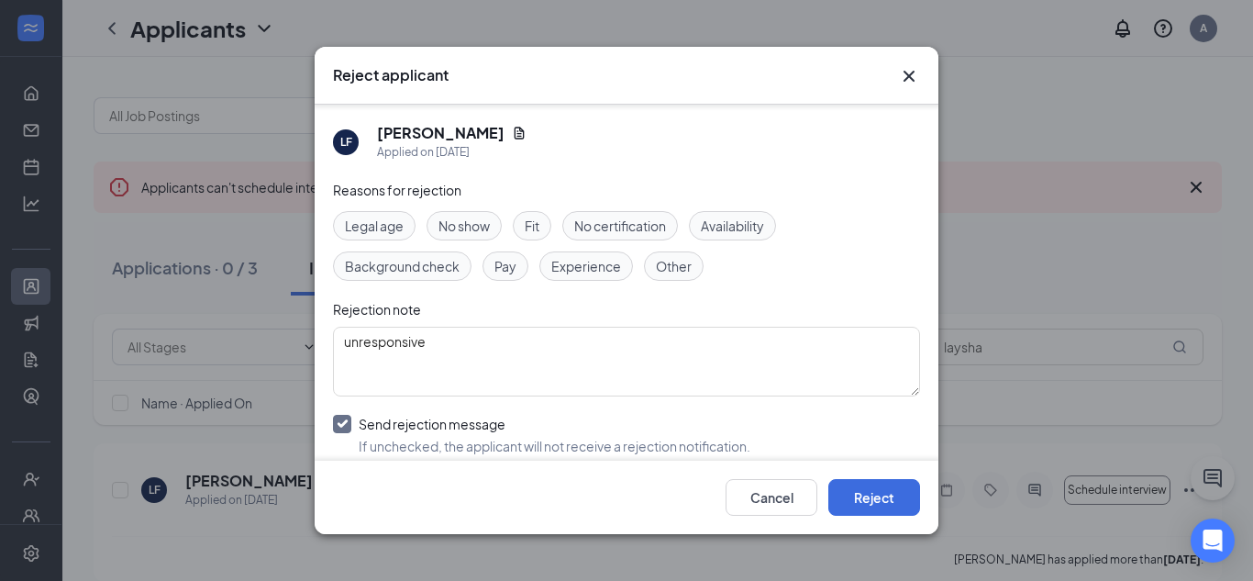
scroll to position [191, 0]
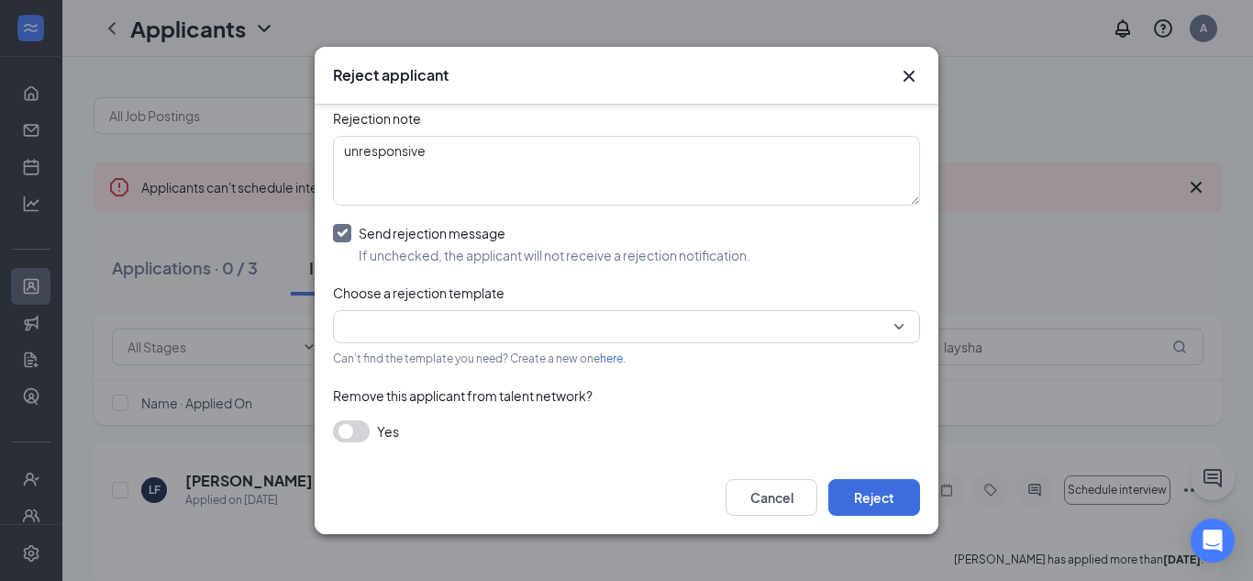
click at [342, 424] on button "button" at bounding box center [351, 431] width 37 height 22
click at [394, 347] on div "Can't find the template you need? Create a new one here ." at bounding box center [626, 357] width 587 height 21
click at [412, 321] on input "search" at bounding box center [620, 326] width 552 height 31
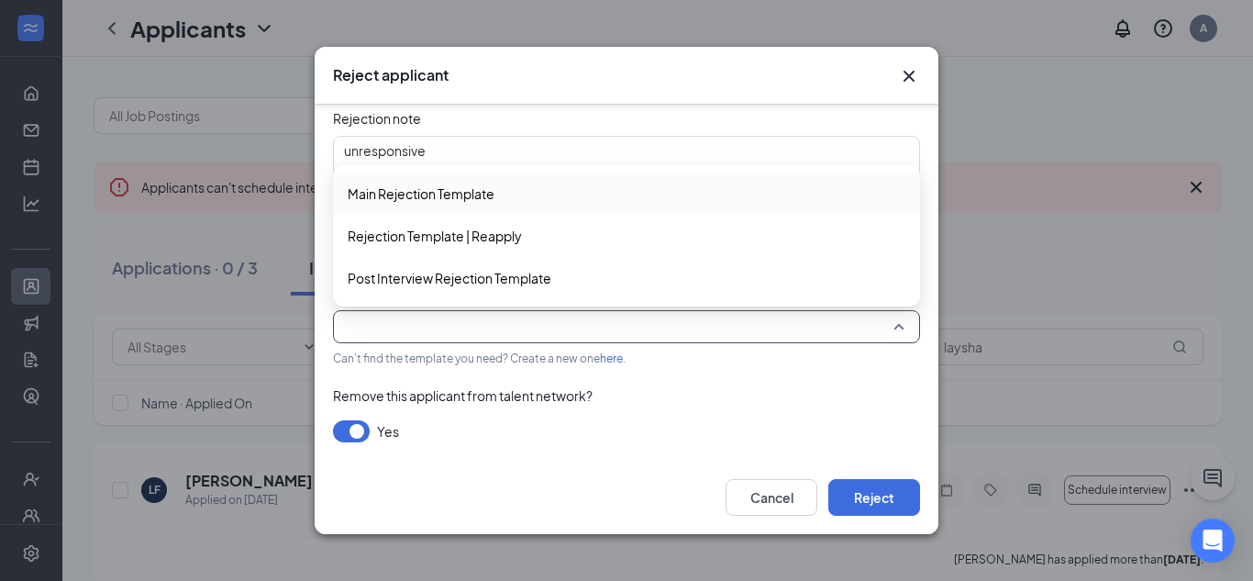
click at [492, 185] on span "Main Rejection Template" at bounding box center [421, 193] width 147 height 20
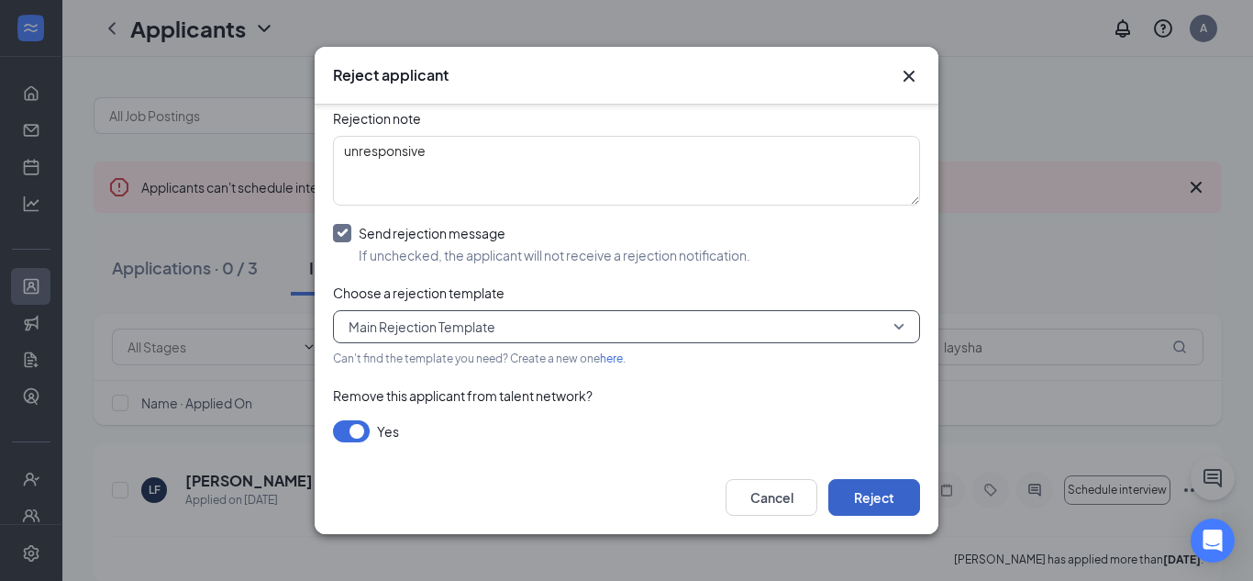
click at [841, 479] on button "Reject" at bounding box center [874, 497] width 92 height 37
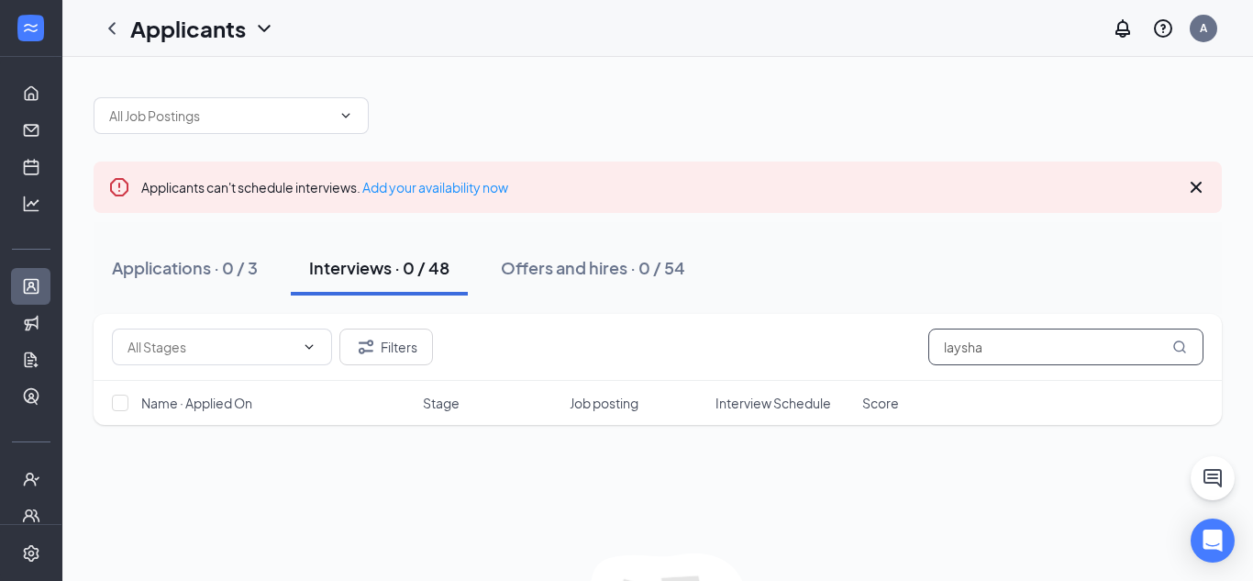
drag, startPoint x: 985, startPoint y: 344, endPoint x: 866, endPoint y: 357, distance: 119.9
click at [866, 357] on div "Filters laysha" at bounding box center [657, 346] width 1091 height 37
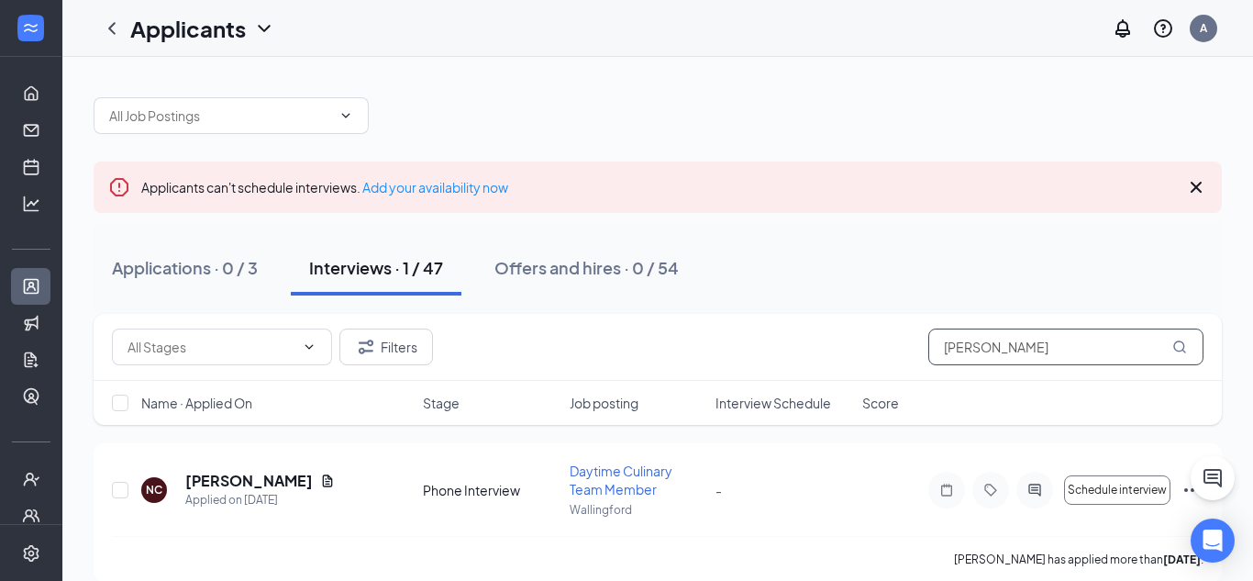
type input "nelson"
click at [1191, 491] on div at bounding box center [1213, 478] width 44 height 44
click at [1189, 490] on icon "Ellipses" at bounding box center [1192, 490] width 22 height 22
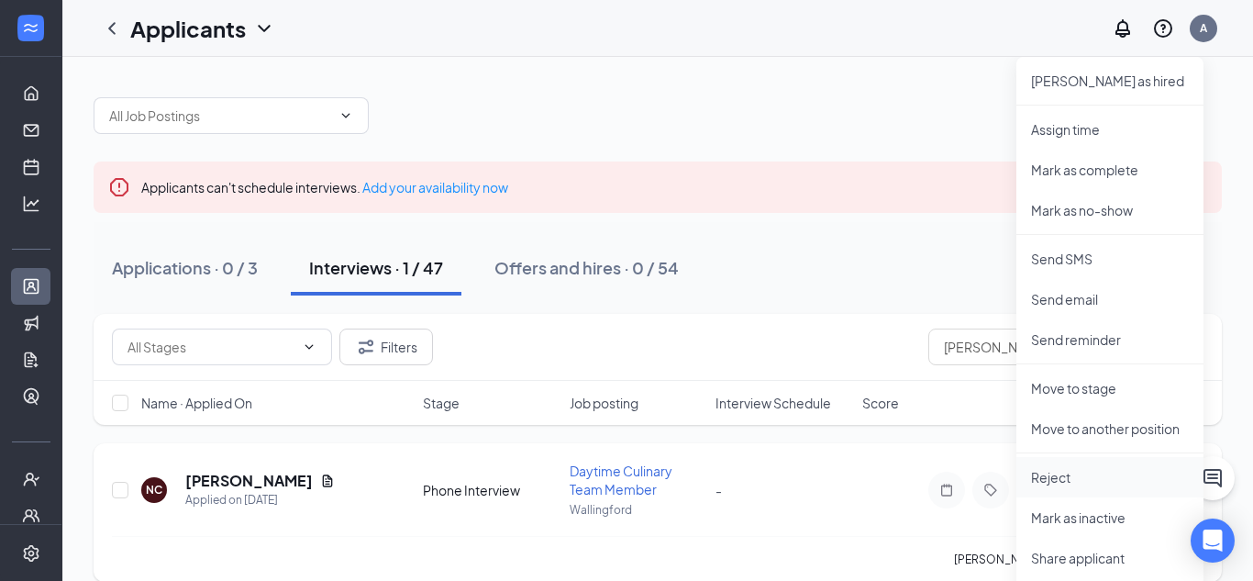
click at [1047, 487] on li "Reject" at bounding box center [1109, 477] width 187 height 40
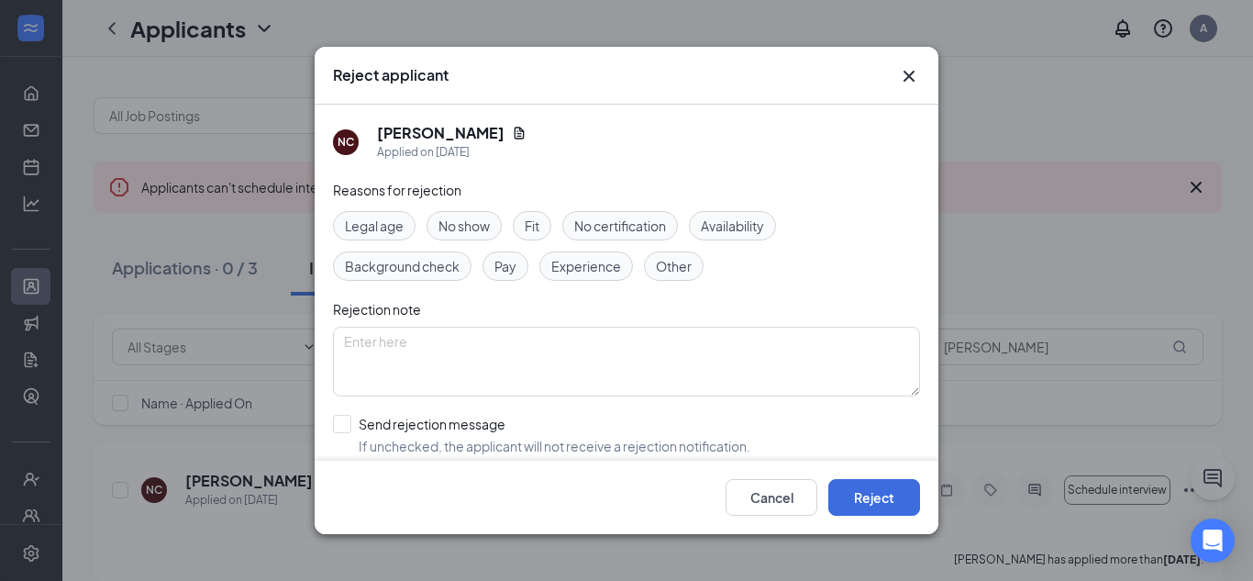
click at [555, 399] on div "Reasons for rejection Legal age No show Fit No certification Availability Backg…" at bounding box center [626, 364] width 587 height 369
click at [553, 395] on div "Reasons for rejection Legal age No show Fit No certification Availability Backg…" at bounding box center [626, 364] width 587 height 369
click at [535, 371] on textarea at bounding box center [626, 362] width 587 height 70
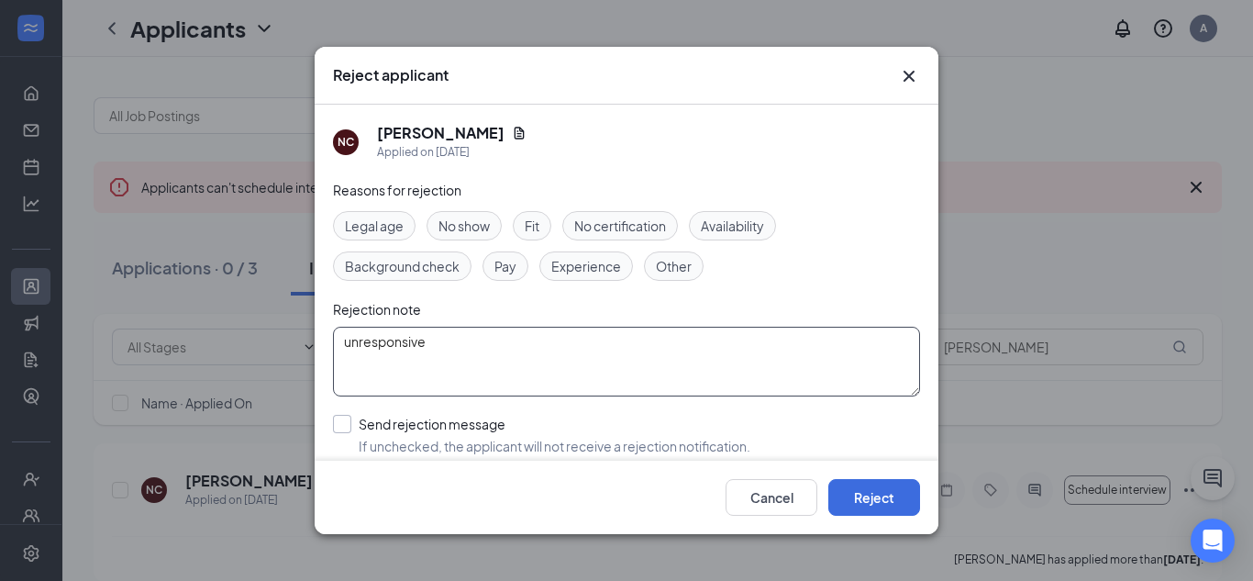
type textarea "unresponsive"
click at [424, 419] on input "Send rejection message If unchecked, the applicant will not receive a rejection…" at bounding box center [541, 435] width 417 height 40
checkbox input "true"
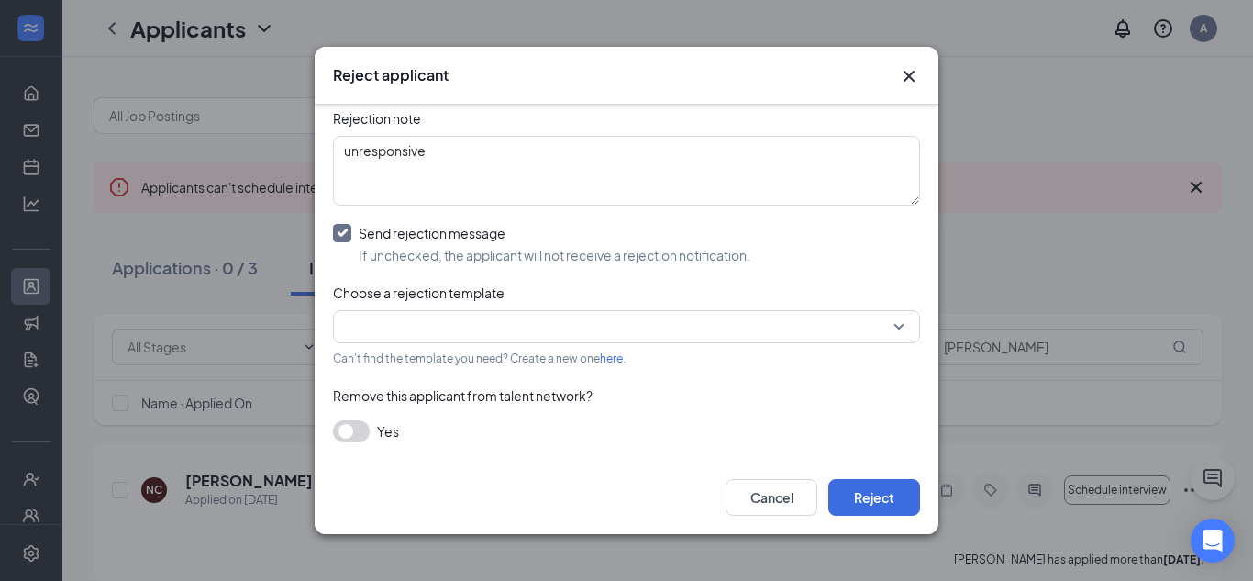
click at [344, 433] on button "button" at bounding box center [351, 431] width 37 height 22
click at [400, 343] on div "Reasons for rejection Legal age No show Fit No certification Availability Backg…" at bounding box center [626, 266] width 587 height 554
click at [414, 327] on input "search" at bounding box center [620, 326] width 552 height 31
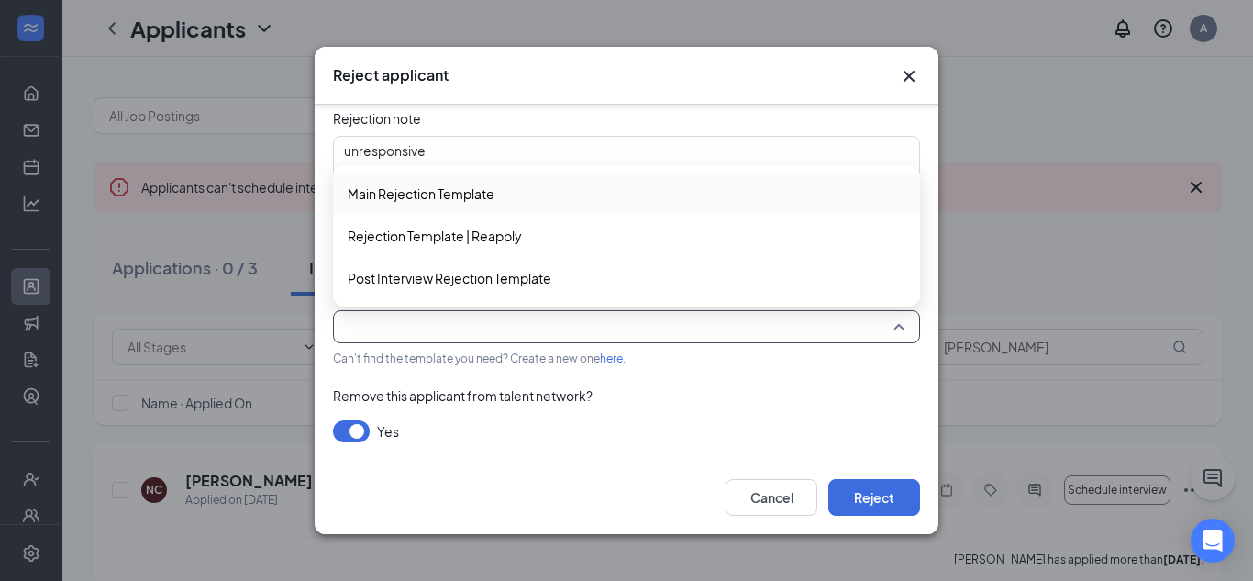
click at [483, 201] on span "Main Rejection Template" at bounding box center [421, 193] width 147 height 20
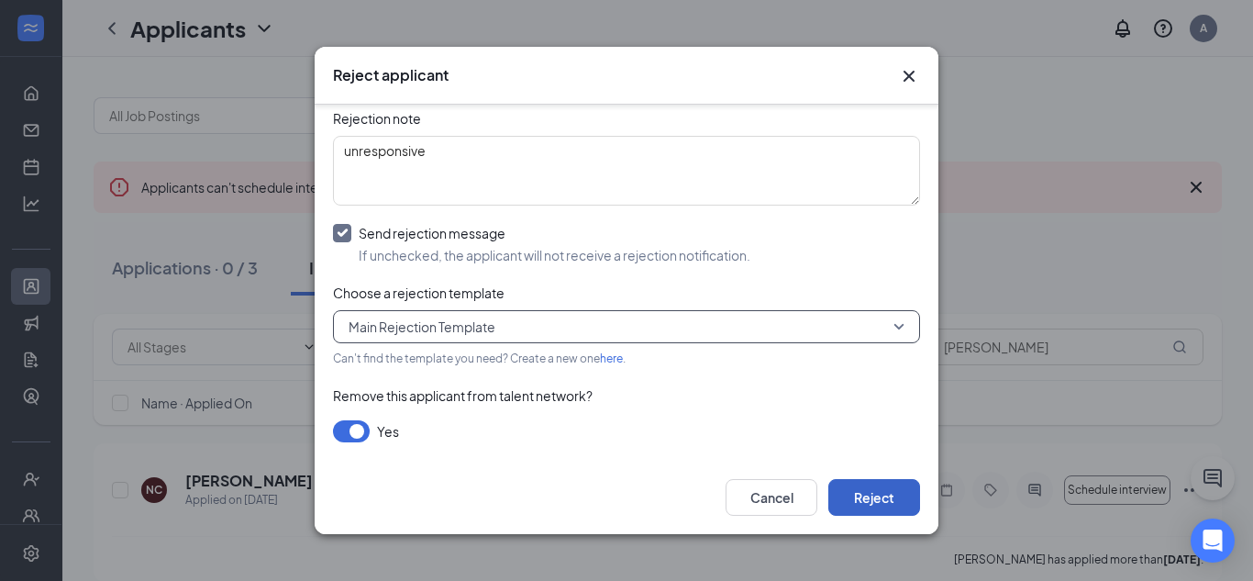
click at [879, 503] on button "Reject" at bounding box center [874, 497] width 92 height 37
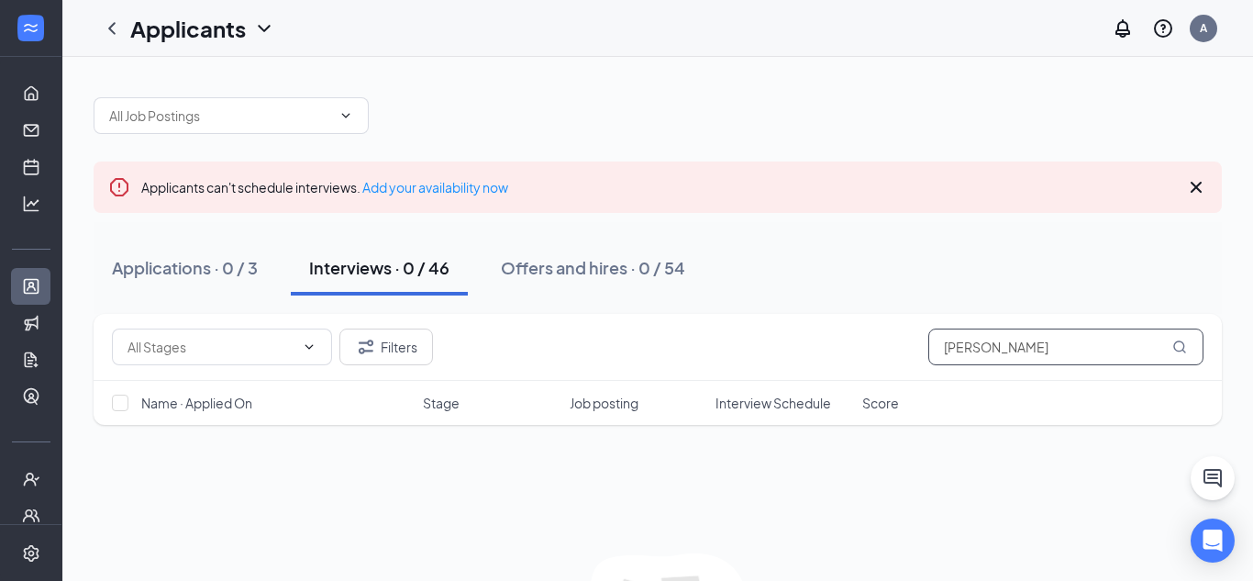
drag, startPoint x: 979, startPoint y: 368, endPoint x: 503, endPoint y: 436, distance: 480.9
click at [503, 436] on div "Filters nelson Name · Applied On Stage Job posting Interview Schedule Score" at bounding box center [658, 378] width 1128 height 129
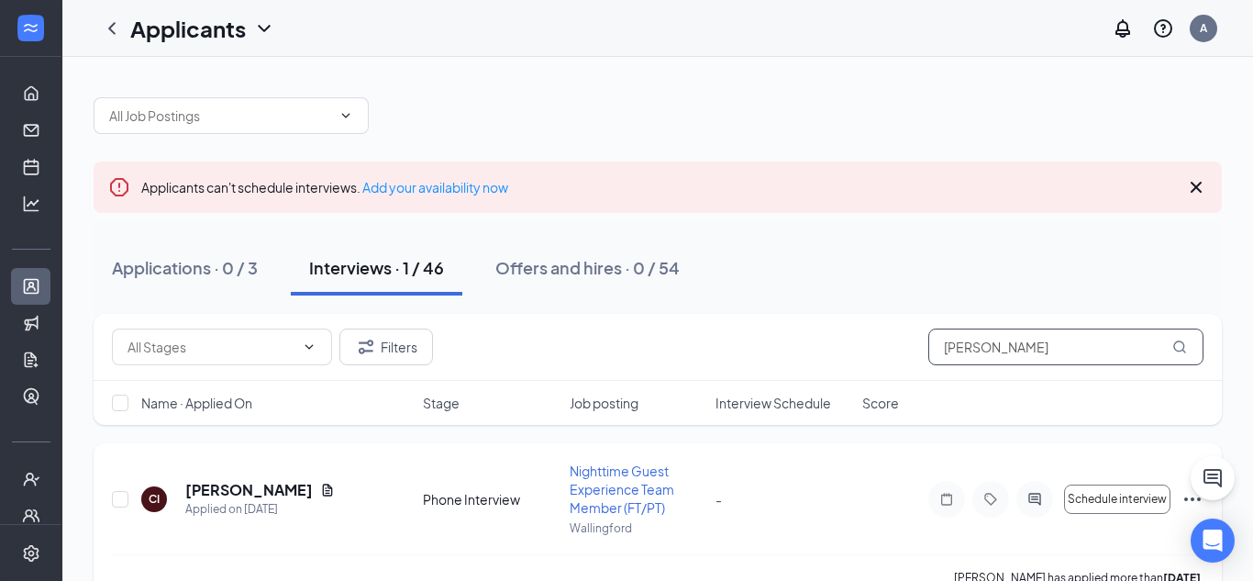
type input "clarice"
click at [1185, 498] on icon "Ellipses" at bounding box center [1192, 499] width 17 height 4
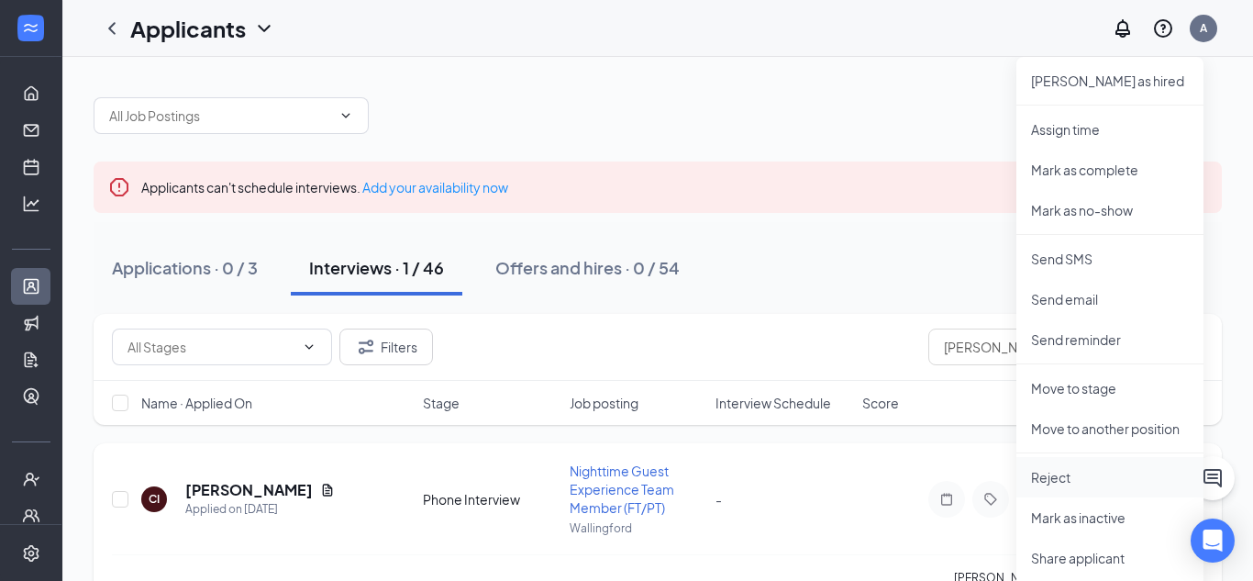
click at [1058, 480] on p "Reject" at bounding box center [1110, 477] width 158 height 18
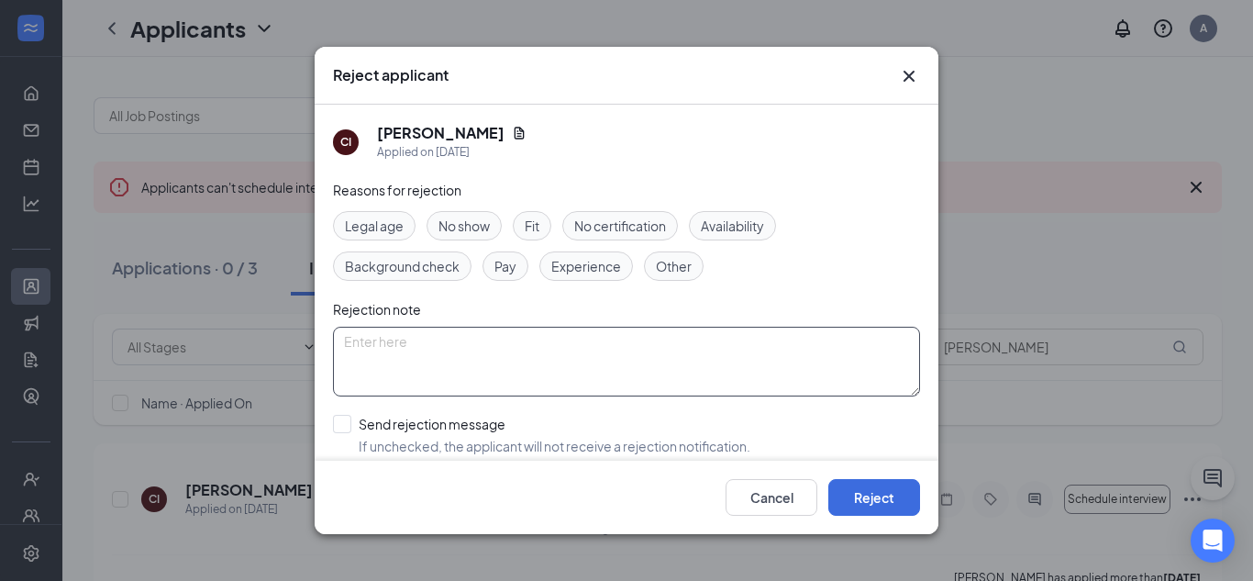
click at [540, 371] on textarea at bounding box center [626, 362] width 587 height 70
type textarea "unresponsive"
click at [479, 416] on input "Send rejection message If unchecked, the applicant will not receive a rejection…" at bounding box center [541, 435] width 417 height 40
checkbox input "true"
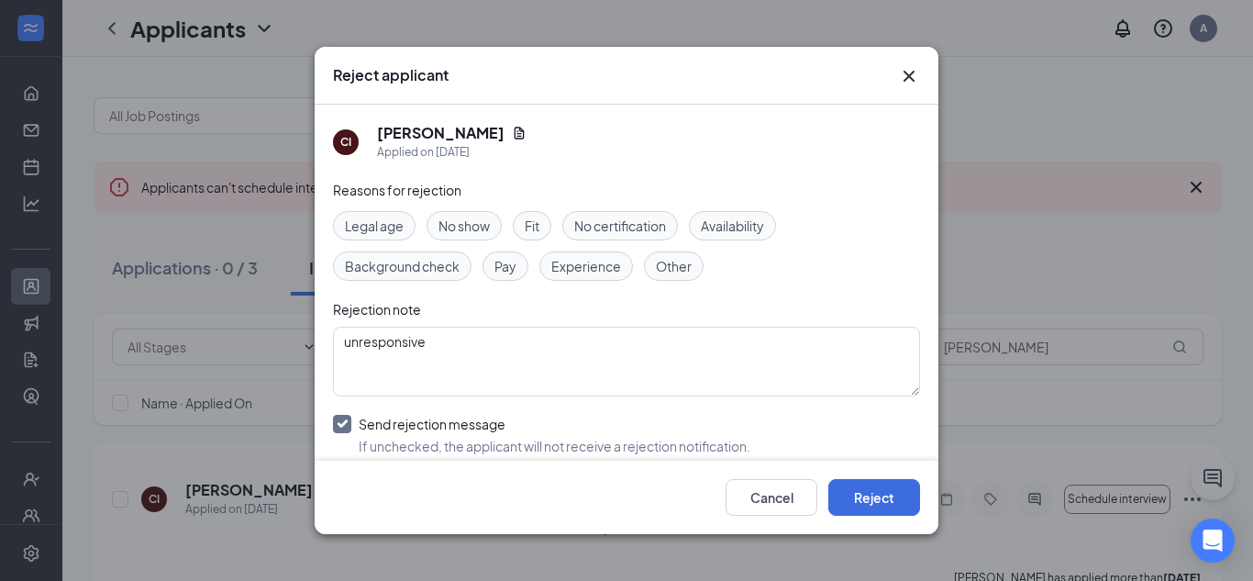
scroll to position [191, 0]
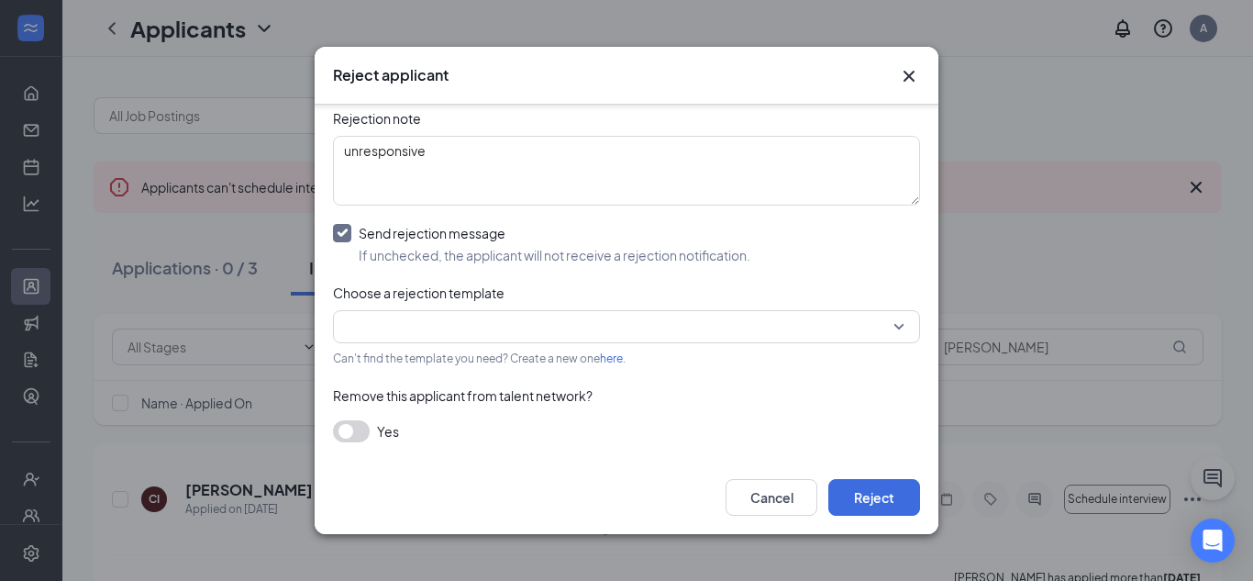
click at [327, 422] on div "CI Clarice Irakoze Applied on Aug 14 Reasons for rejection Legal age No show Fi…" at bounding box center [627, 283] width 624 height 357
click at [335, 424] on button "button" at bounding box center [351, 431] width 37 height 22
click at [386, 327] on input "search" at bounding box center [620, 326] width 552 height 31
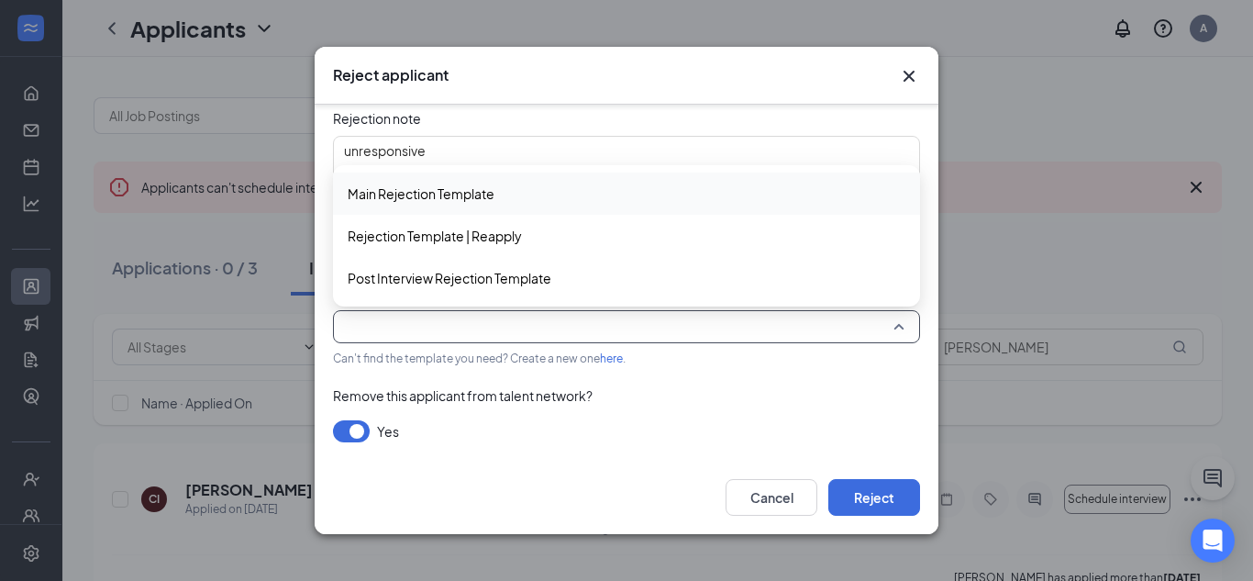
click at [483, 181] on div "Main Rejection Template" at bounding box center [626, 193] width 587 height 42
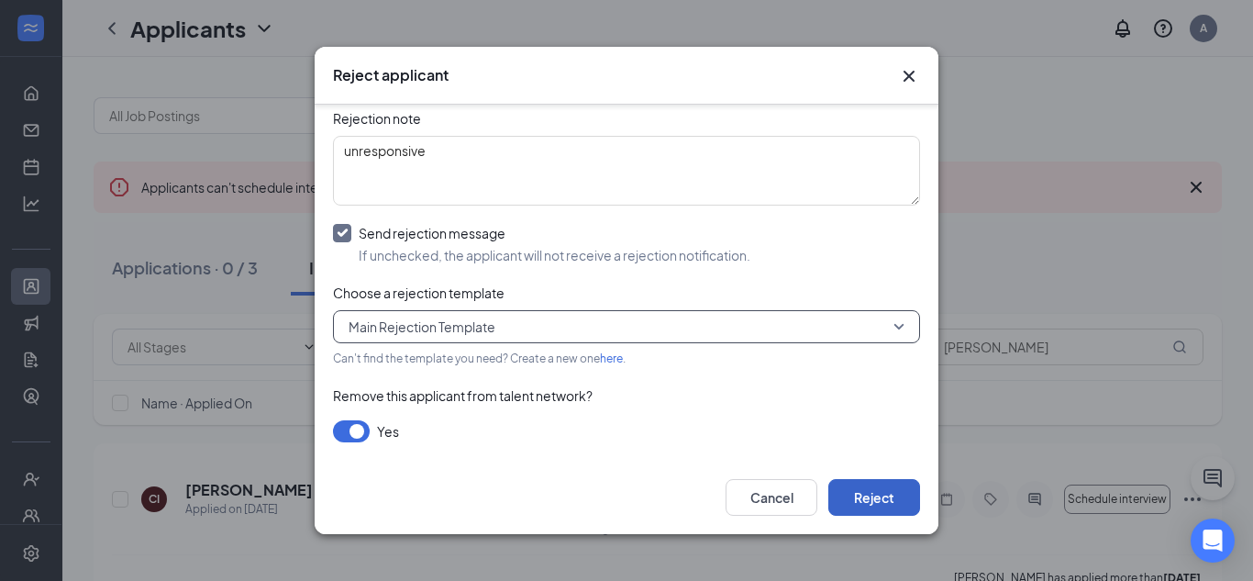
click at [839, 497] on button "Reject" at bounding box center [874, 497] width 92 height 37
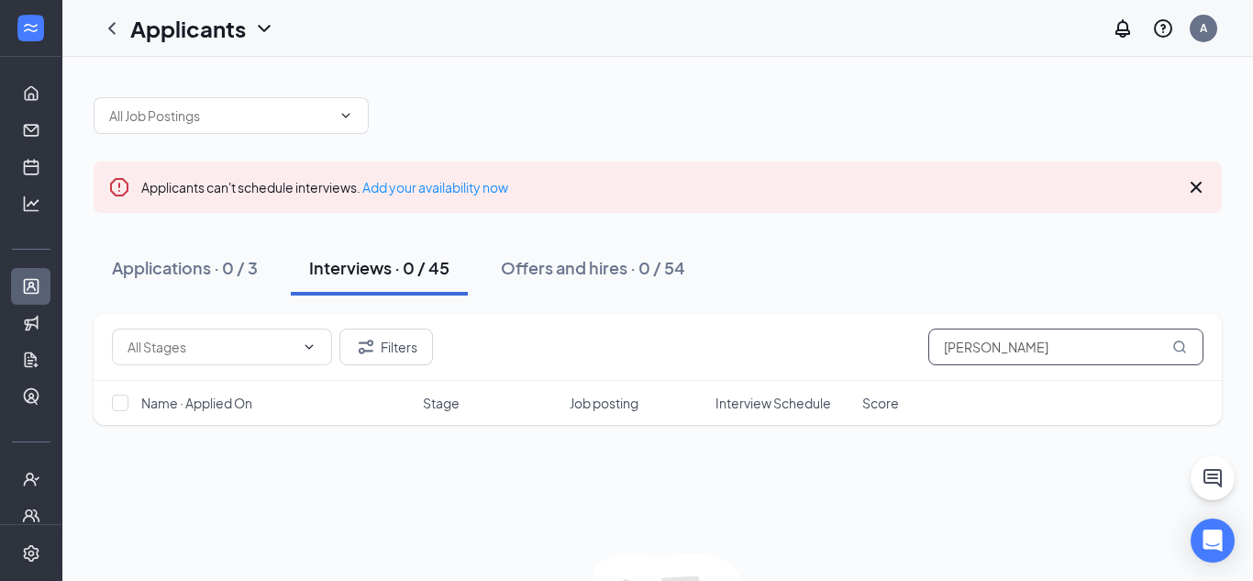
drag, startPoint x: 995, startPoint y: 341, endPoint x: 872, endPoint y: 410, distance: 140.8
click at [872, 410] on div "Filters clarice Name · Applied On Stage Job posting Interview Schedule Score" at bounding box center [658, 369] width 1128 height 111
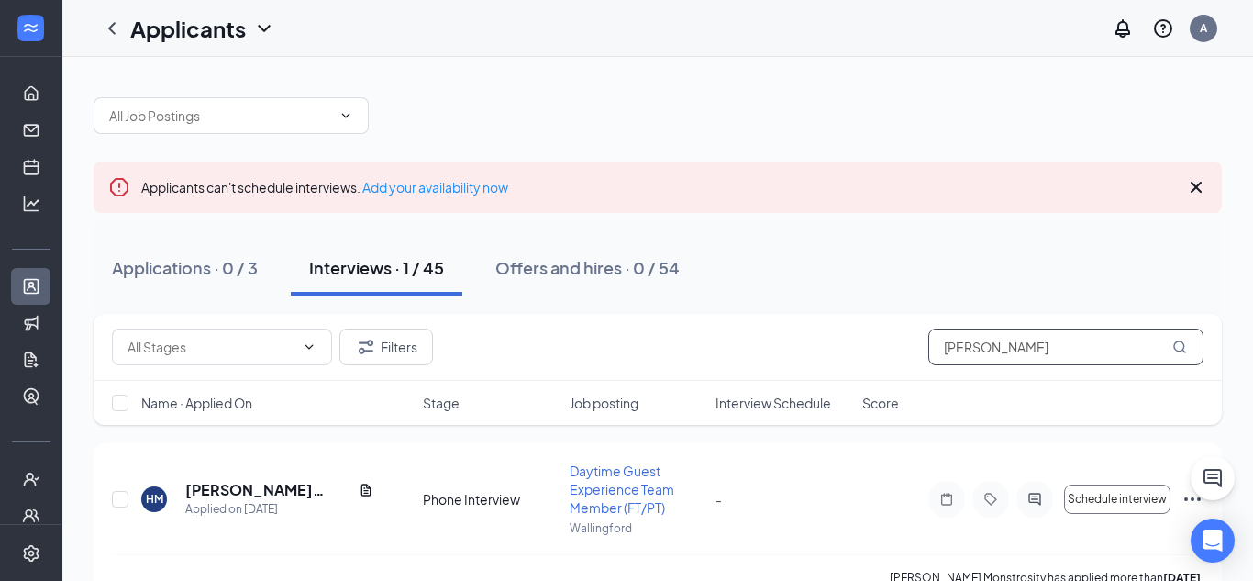
scroll to position [41, 0]
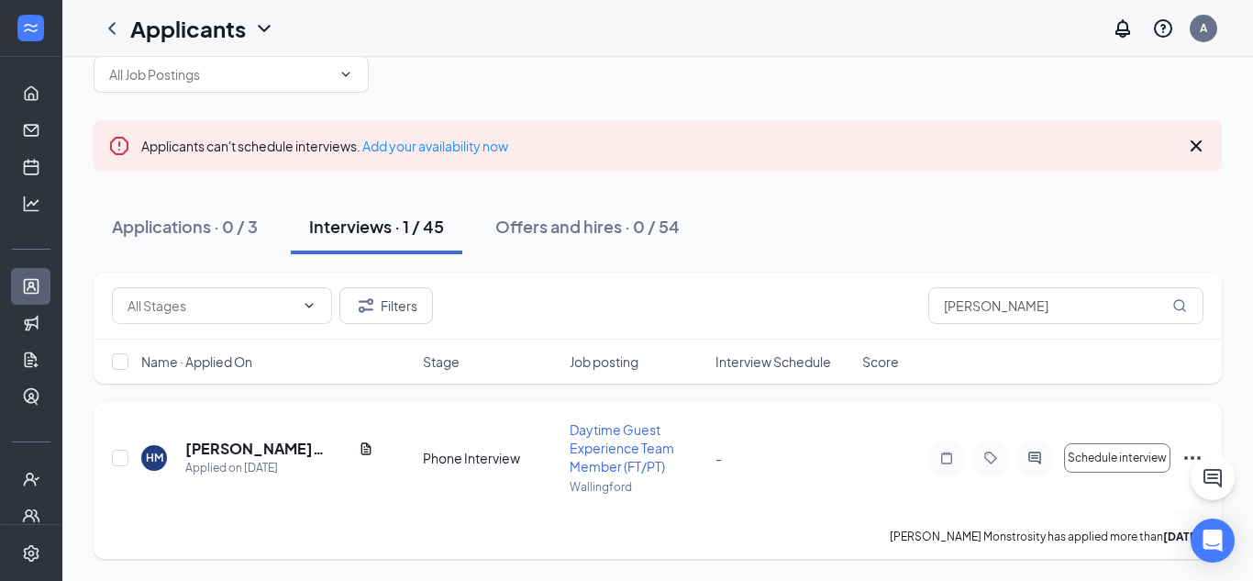
click at [1036, 447] on div at bounding box center [1034, 457] width 37 height 37
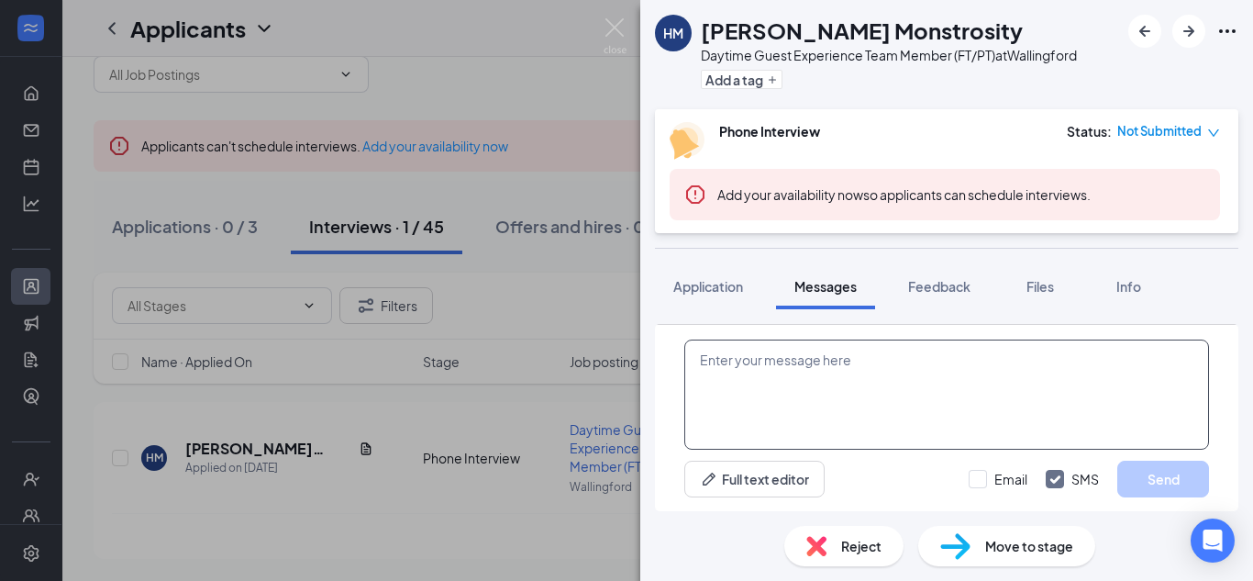
scroll to position [697, 0]
click at [613, 25] on img at bounding box center [615, 36] width 23 height 36
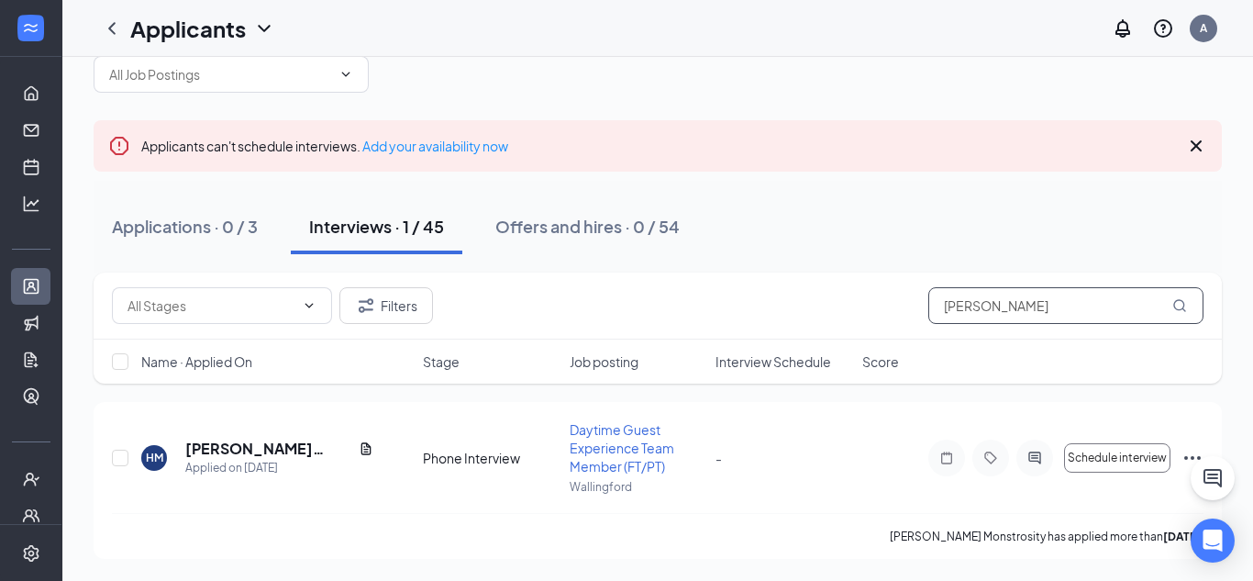
click at [1031, 316] on input "hazel" at bounding box center [1065, 305] width 275 height 37
type input "h"
